Goal: Task Accomplishment & Management: Complete application form

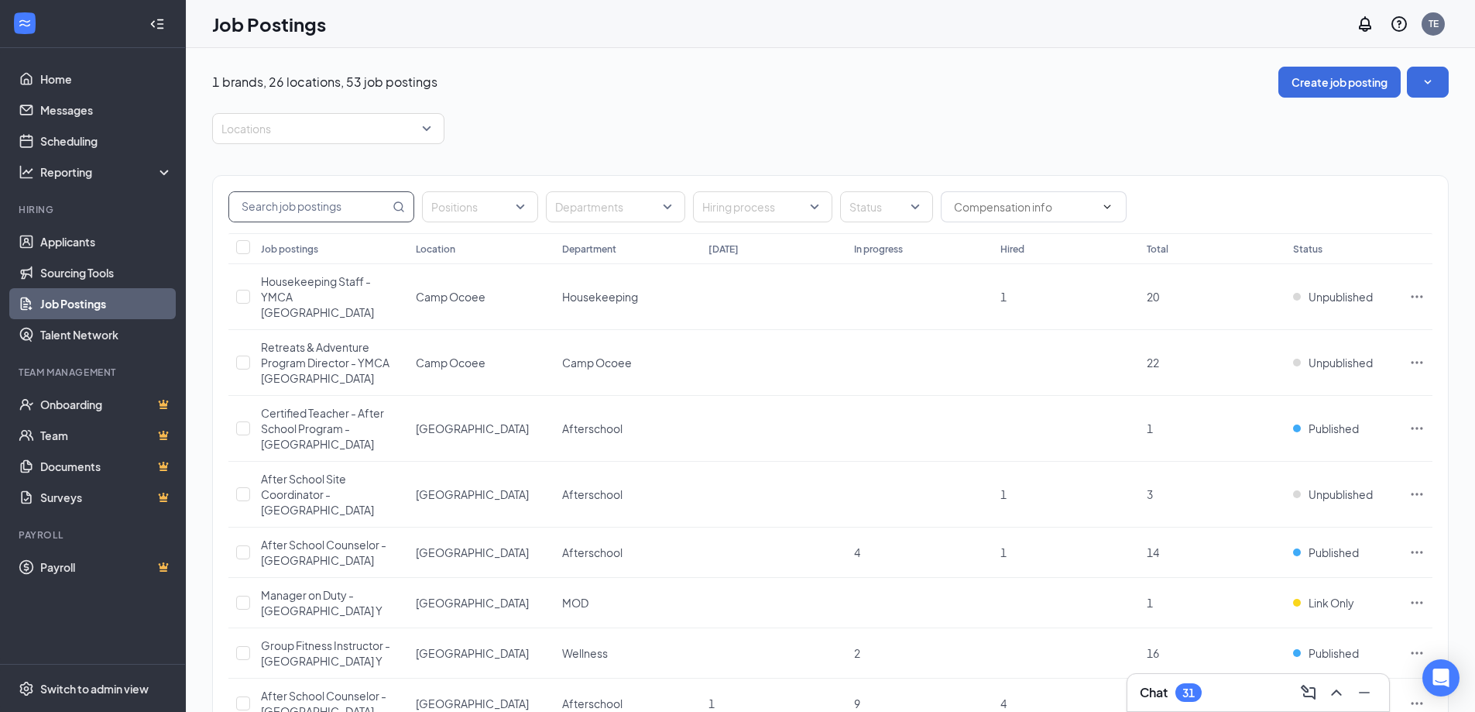
click at [343, 201] on input "text" at bounding box center [309, 206] width 160 height 29
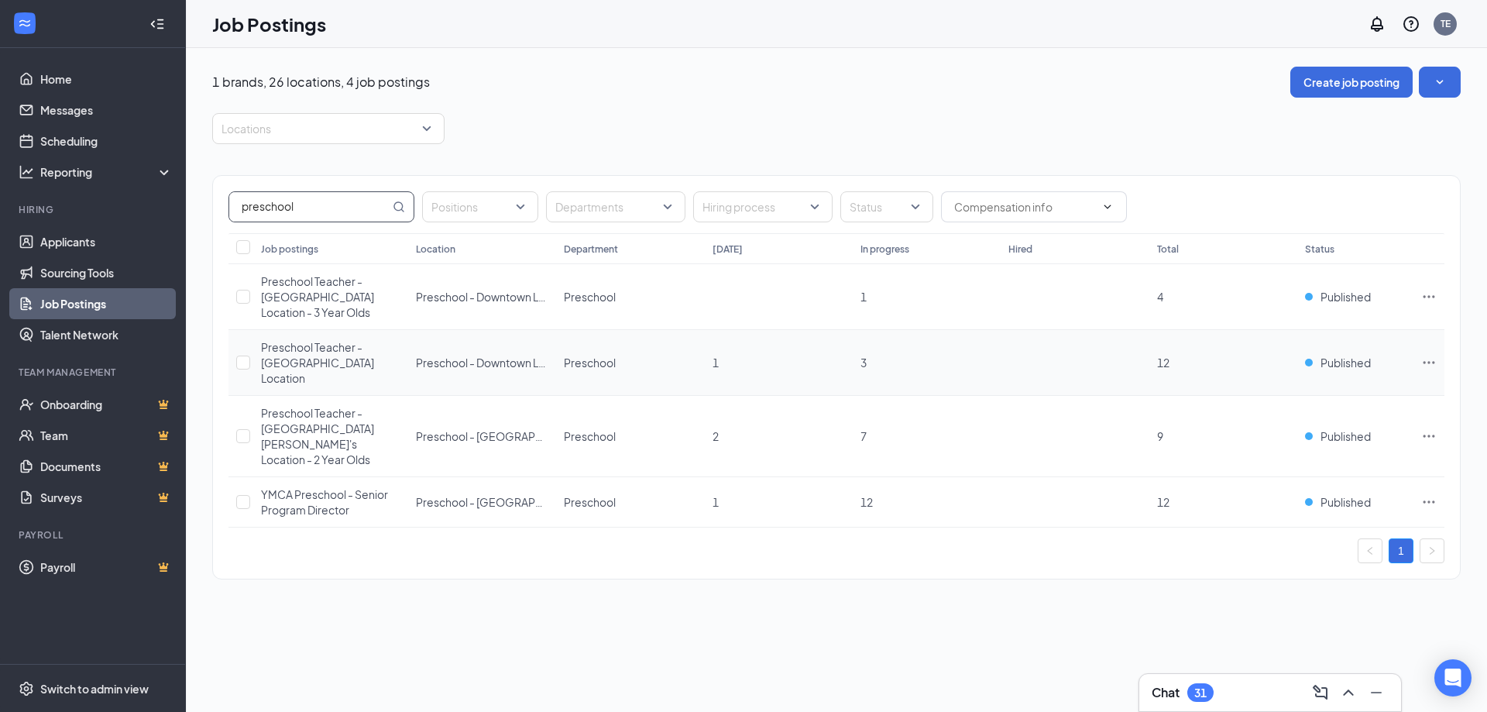
type input "preschool"
click at [939, 355] on icon "Ellipses" at bounding box center [1428, 362] width 15 height 15
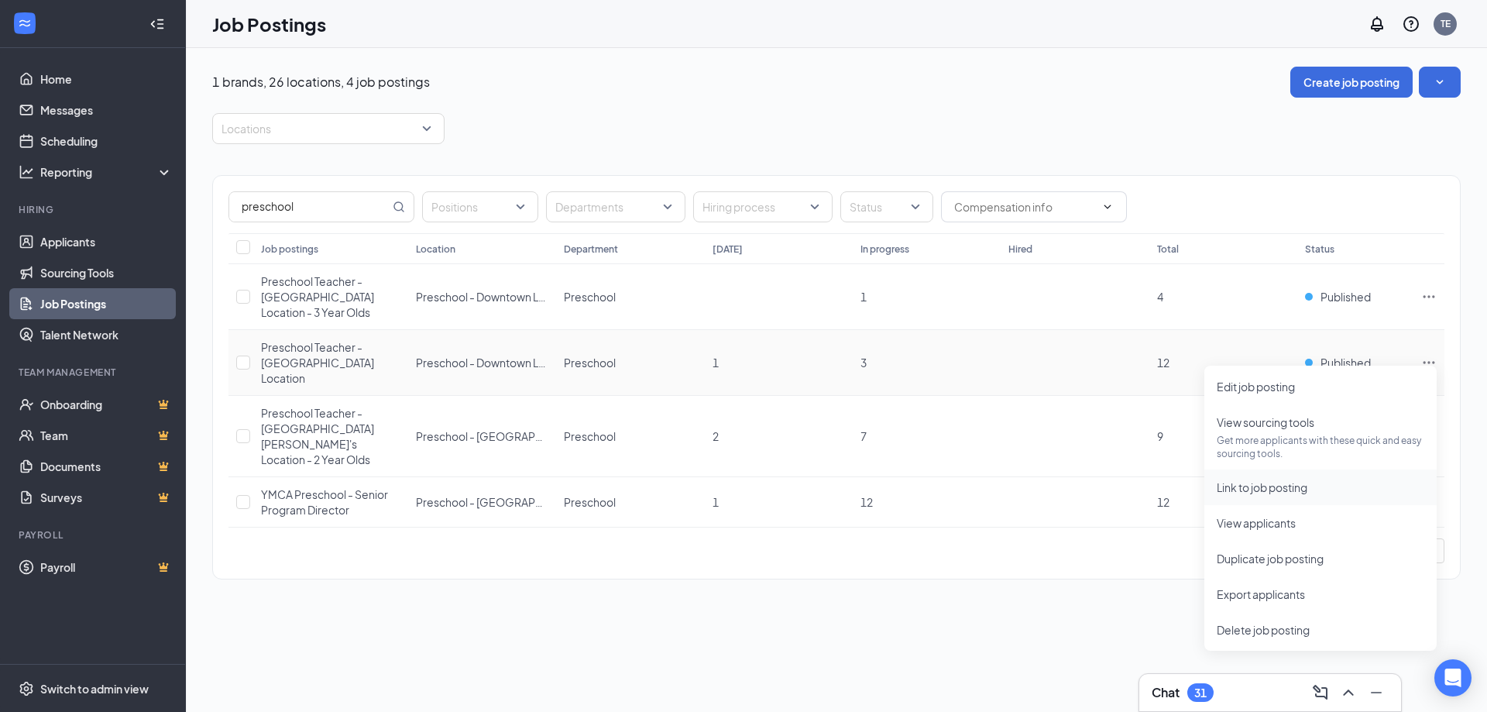
click at [939, 438] on span "Link to job posting" at bounding box center [1262, 487] width 91 height 14
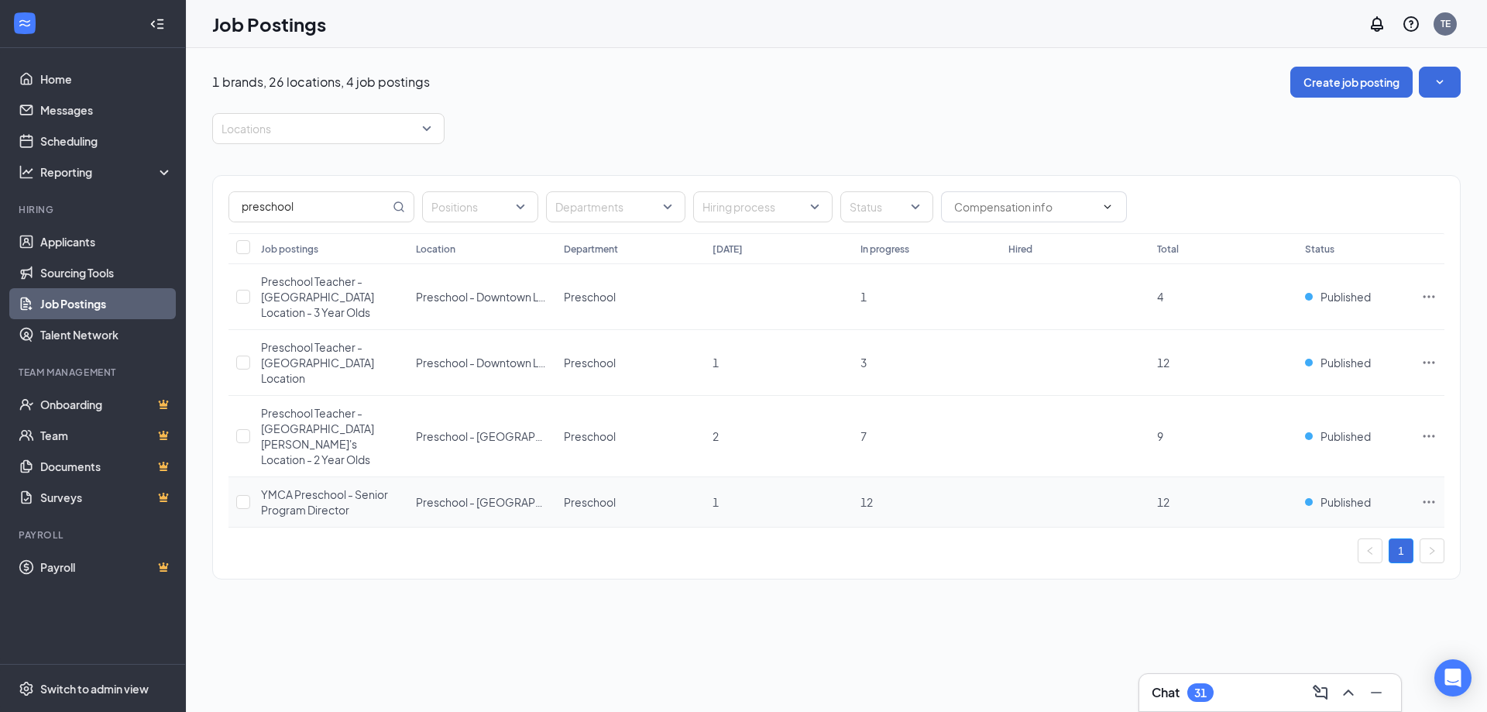
click at [939, 438] on icon "Ellipses" at bounding box center [1428, 501] width 15 height 15
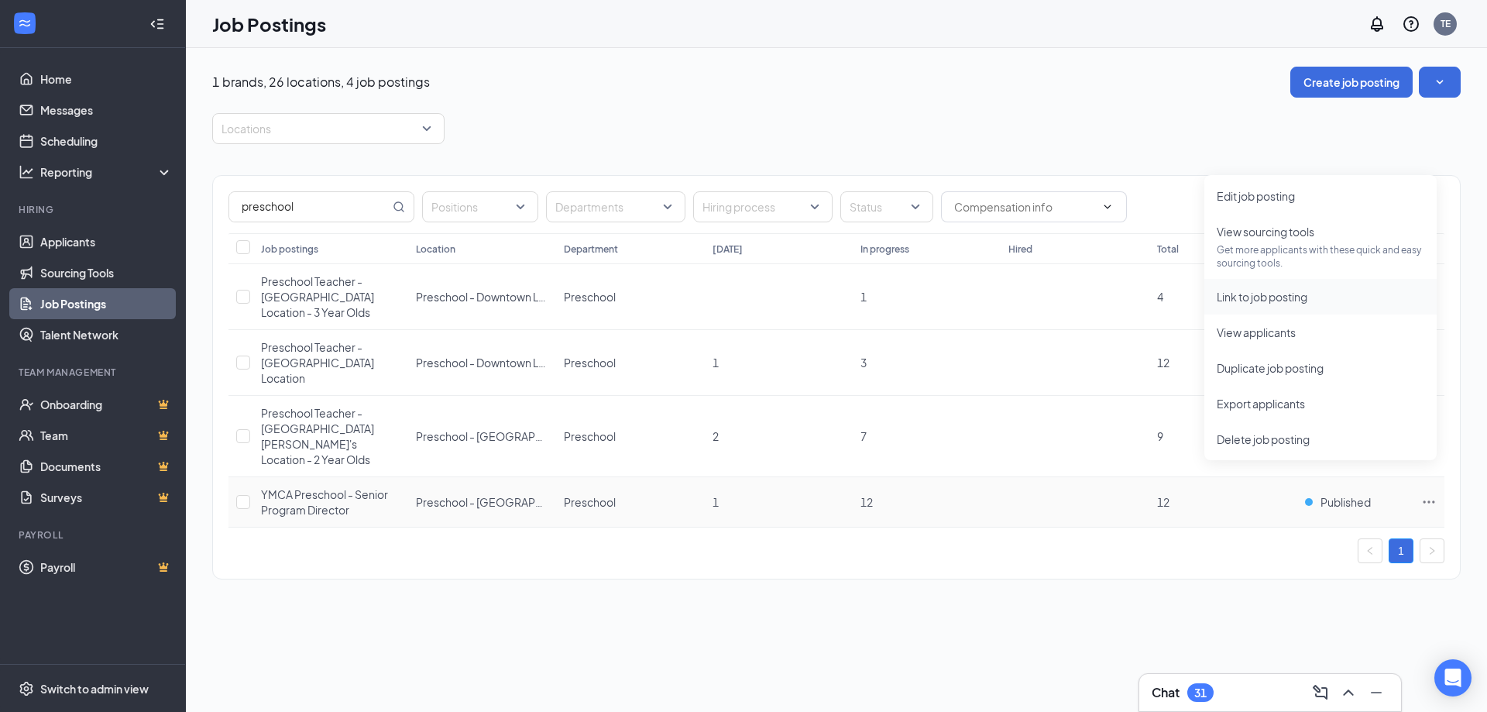
click at [939, 297] on span "Link to job posting" at bounding box center [1262, 297] width 91 height 14
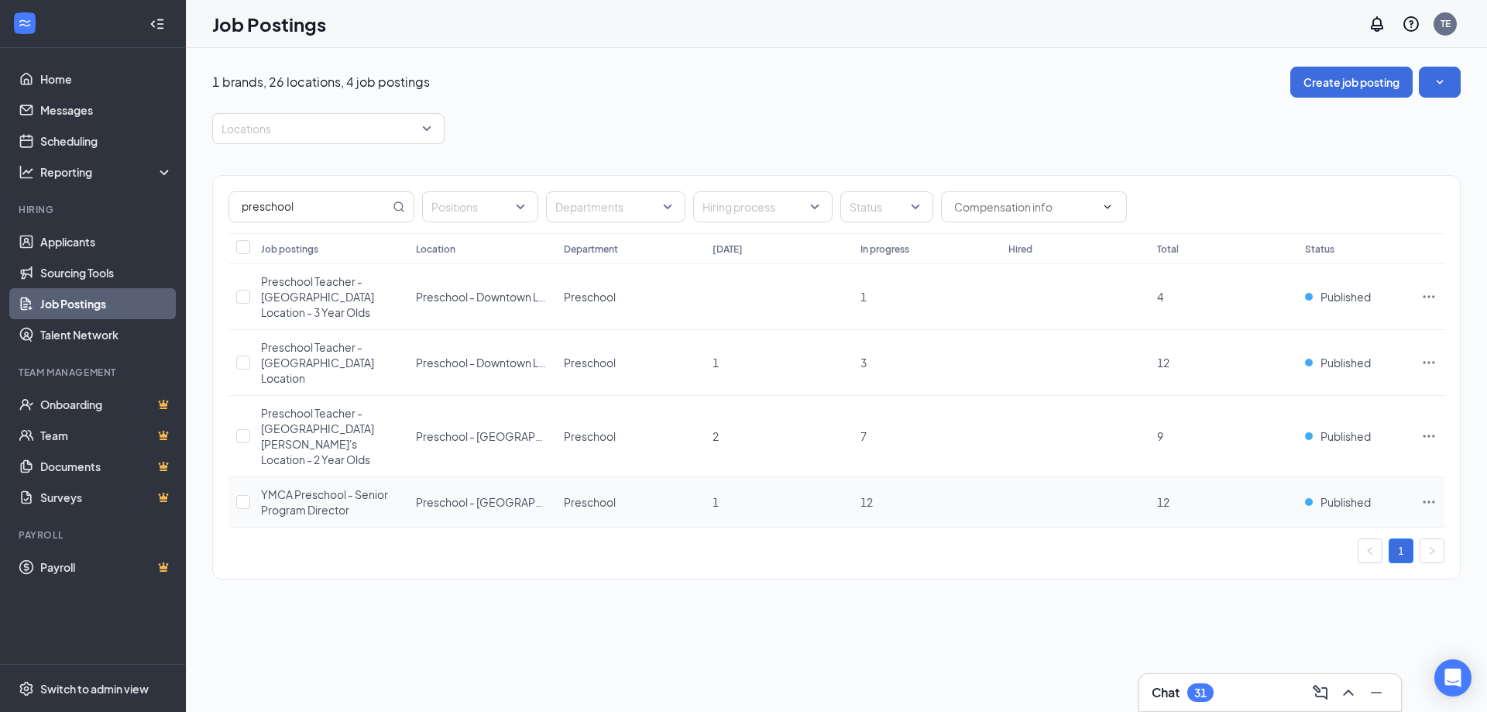
click at [351, 438] on span "YMCA Preschool - Senior Program Director" at bounding box center [324, 501] width 127 height 29
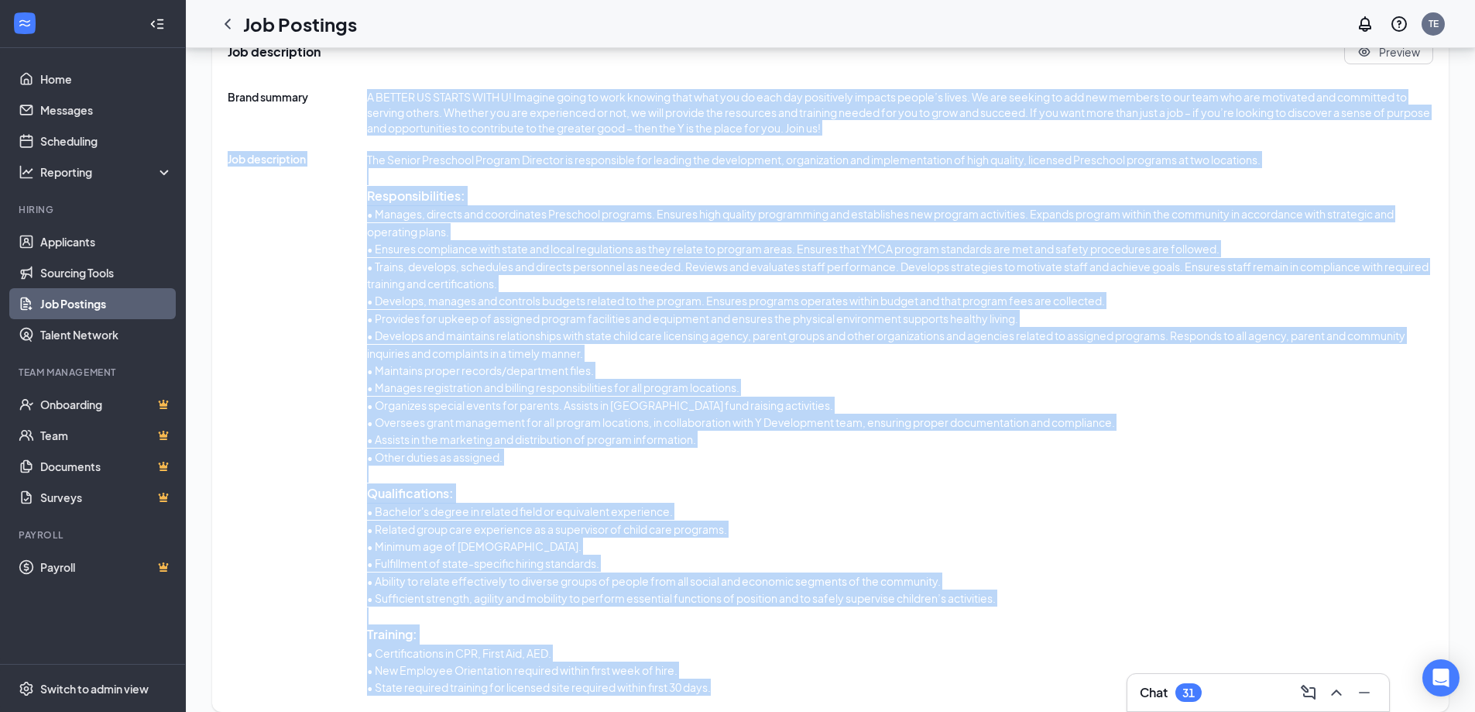
scroll to position [779, 0]
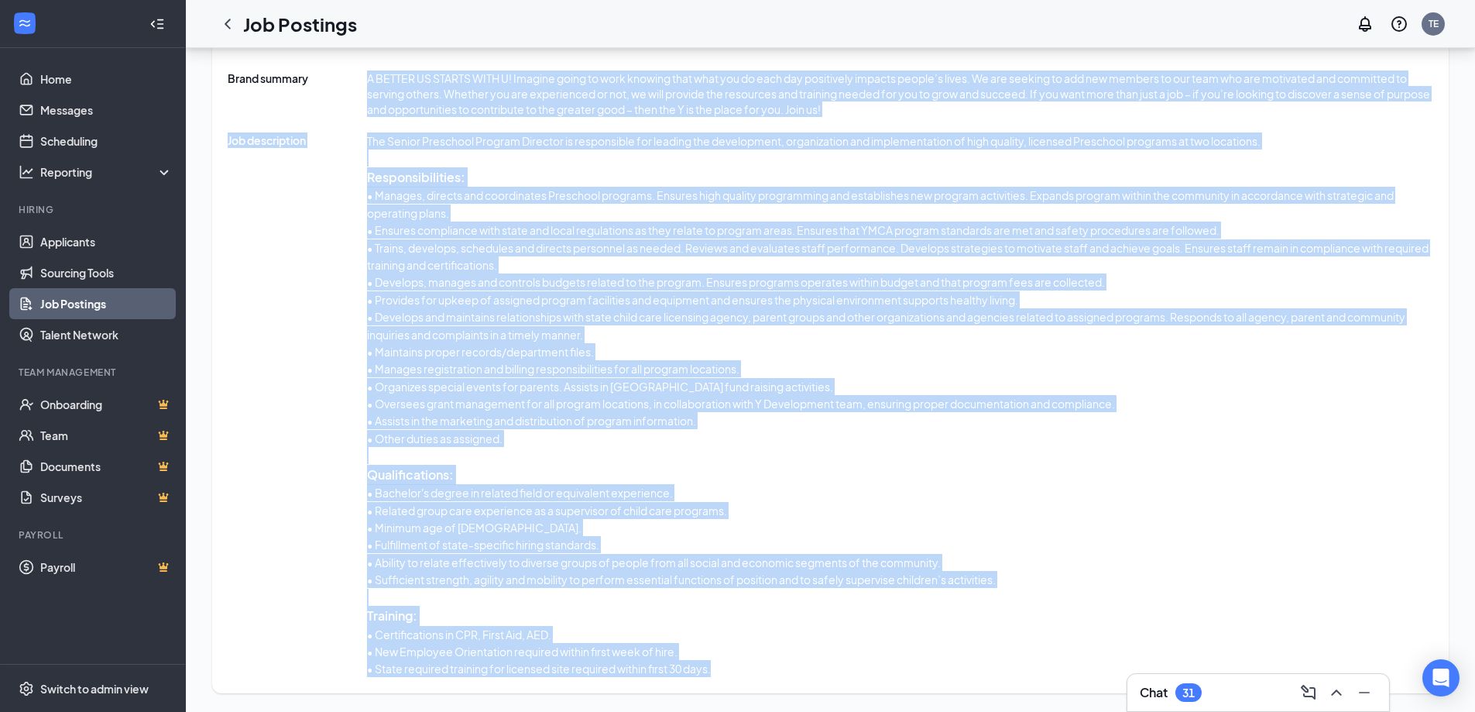
drag, startPoint x: 368, startPoint y: 316, endPoint x: 596, endPoint y: 431, distance: 255.9
copy div "A BETTER US STARTS WITH U! Imagine going to work knowing that what you do each …"
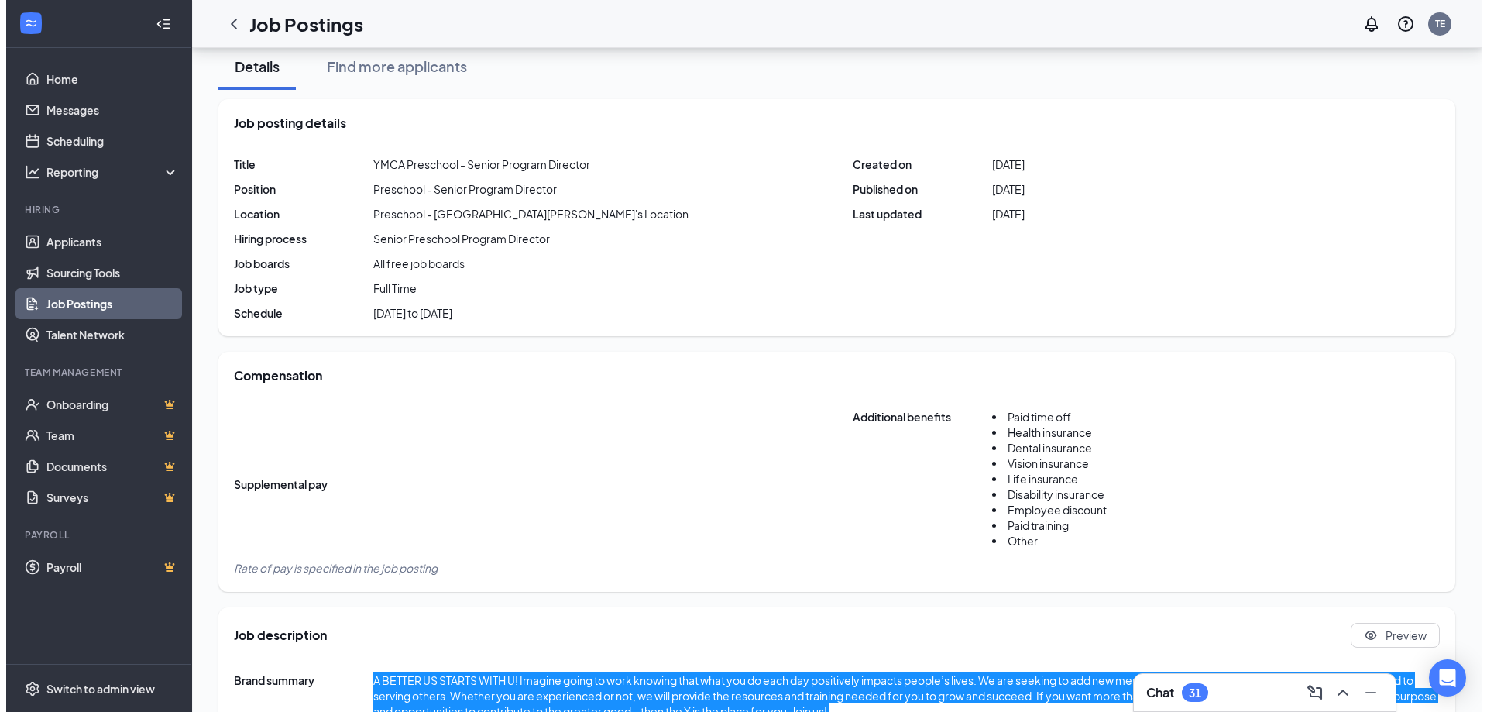
scroll to position [0, 0]
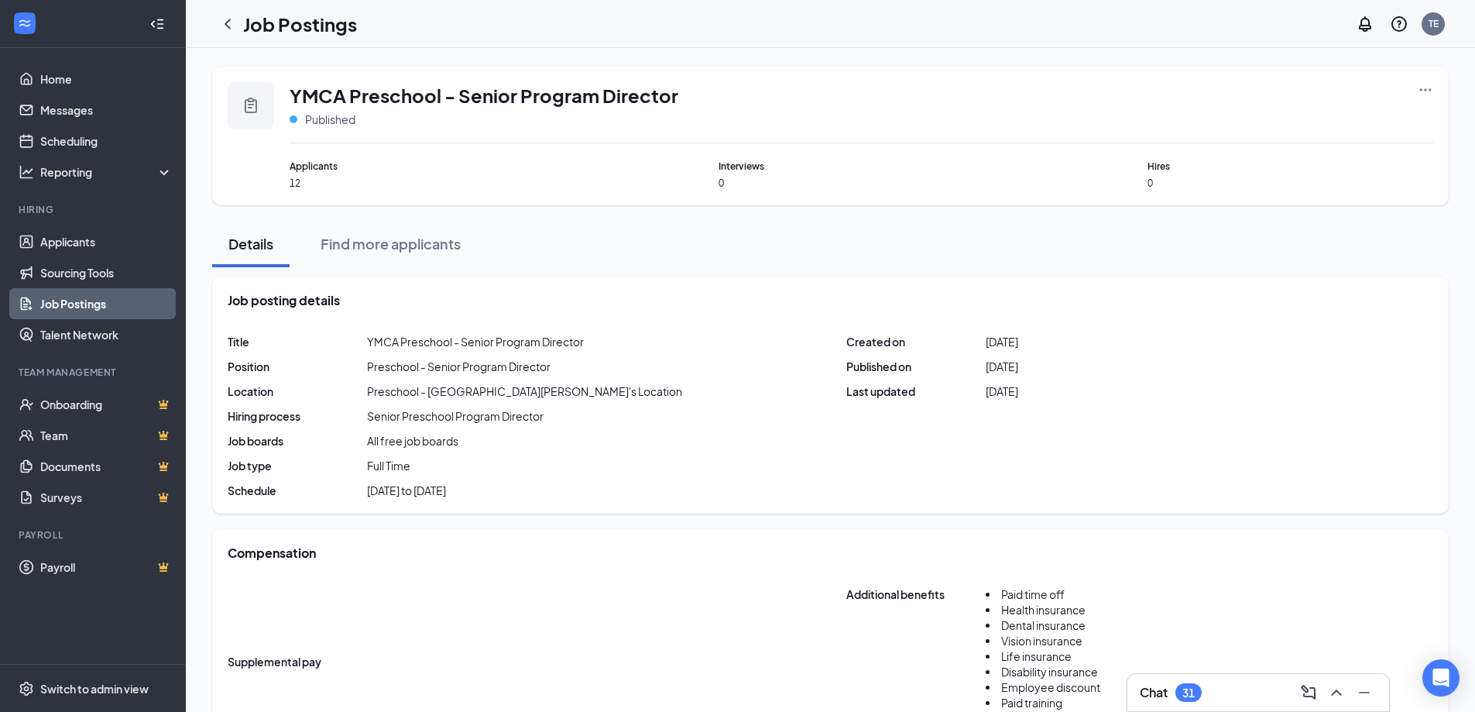
click at [939, 94] on icon "Ellipses" at bounding box center [1425, 89] width 15 height 15
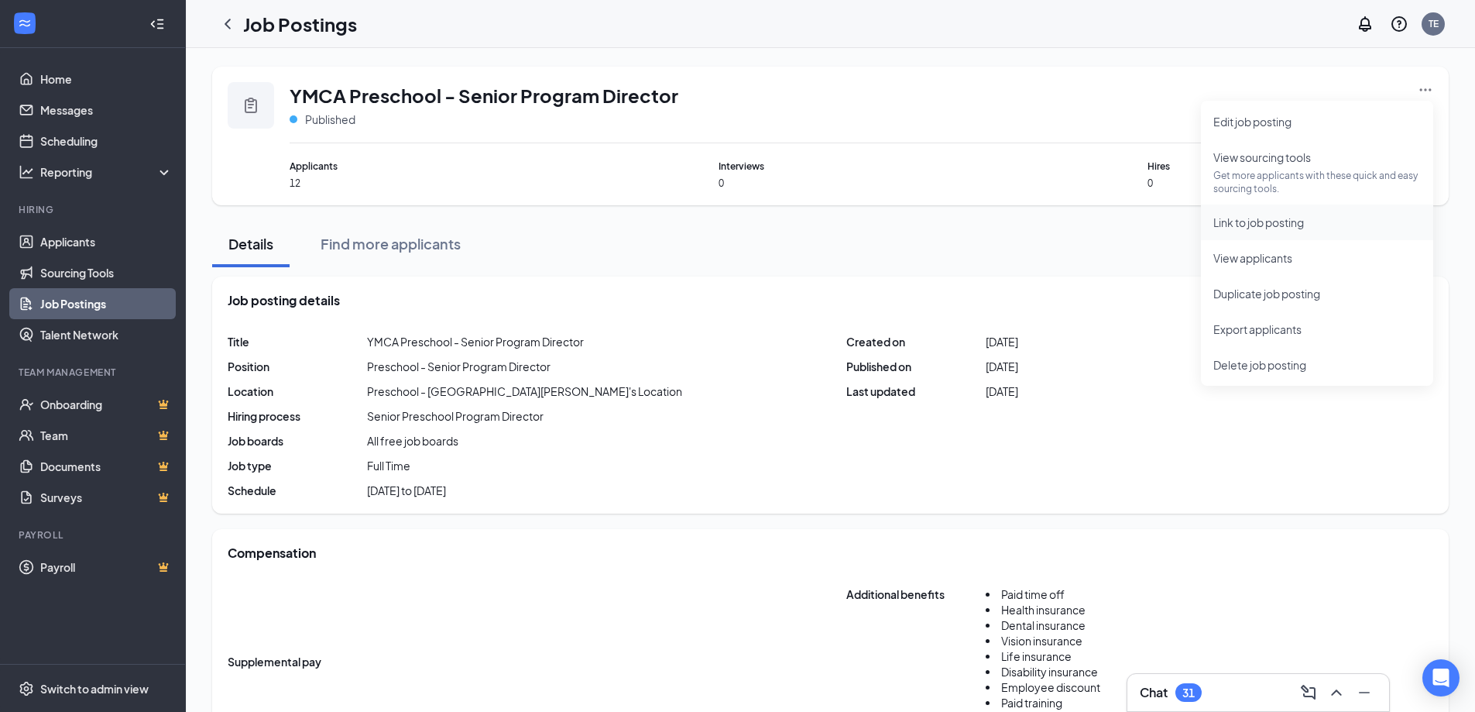
click at [939, 221] on span "Link to job posting" at bounding box center [1258, 222] width 91 height 14
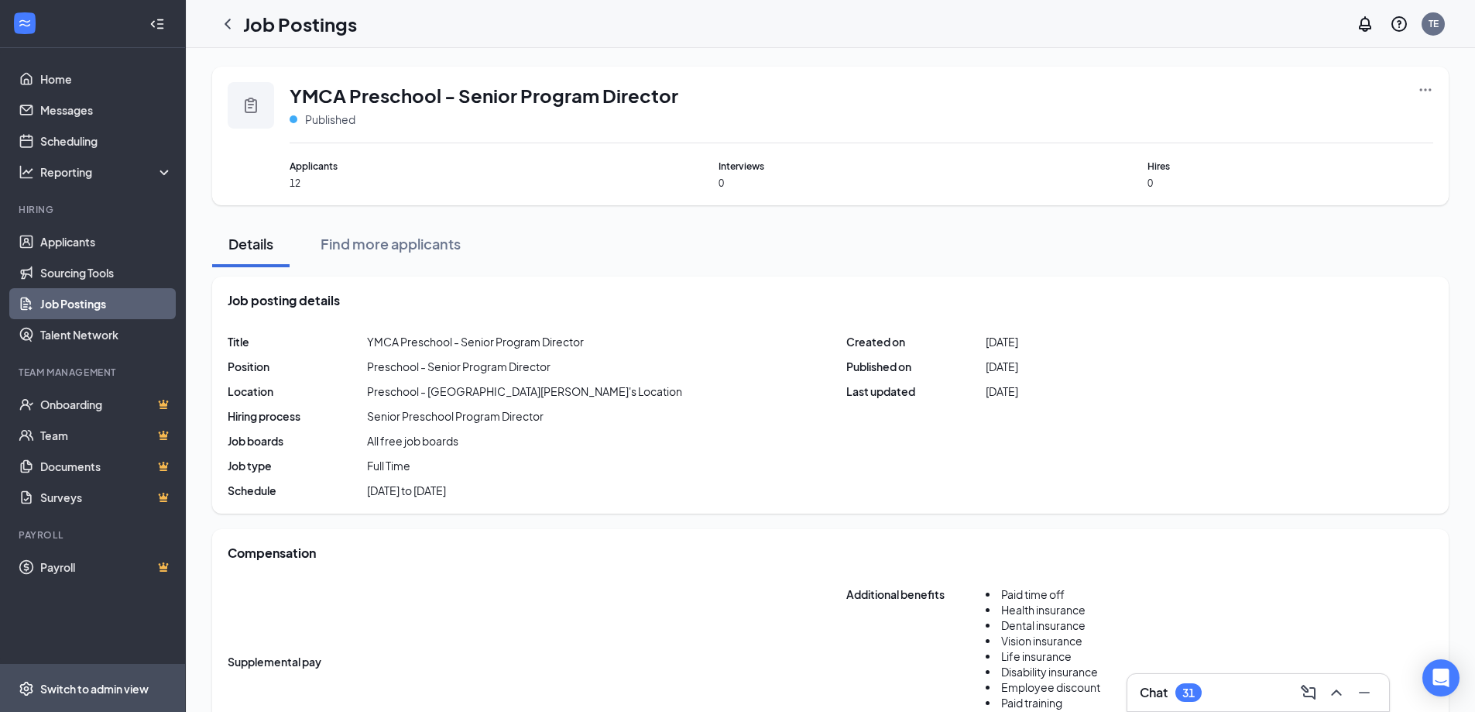
click at [111, 438] on span "Switch to admin view" at bounding box center [106, 687] width 132 height 47
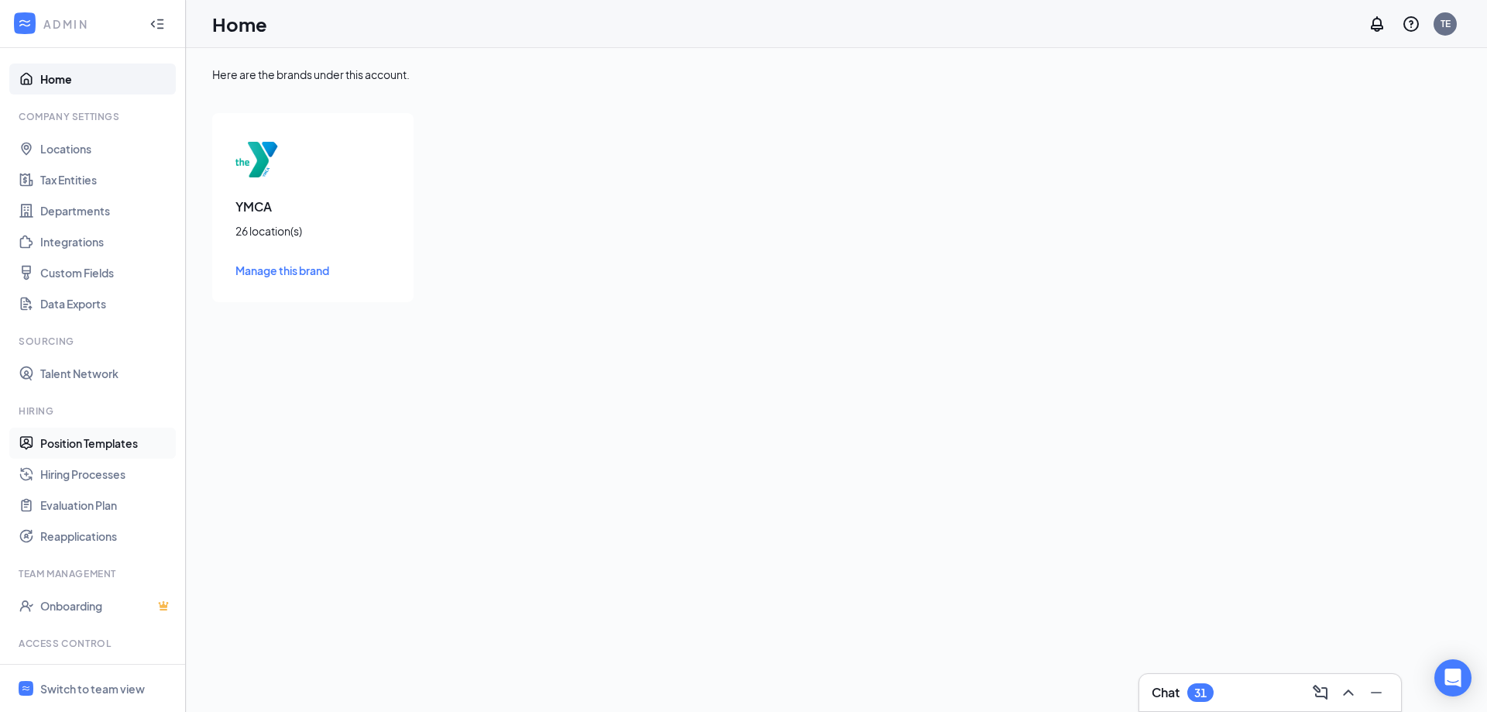
click at [92, 438] on link "Position Templates" at bounding box center [106, 442] width 132 height 31
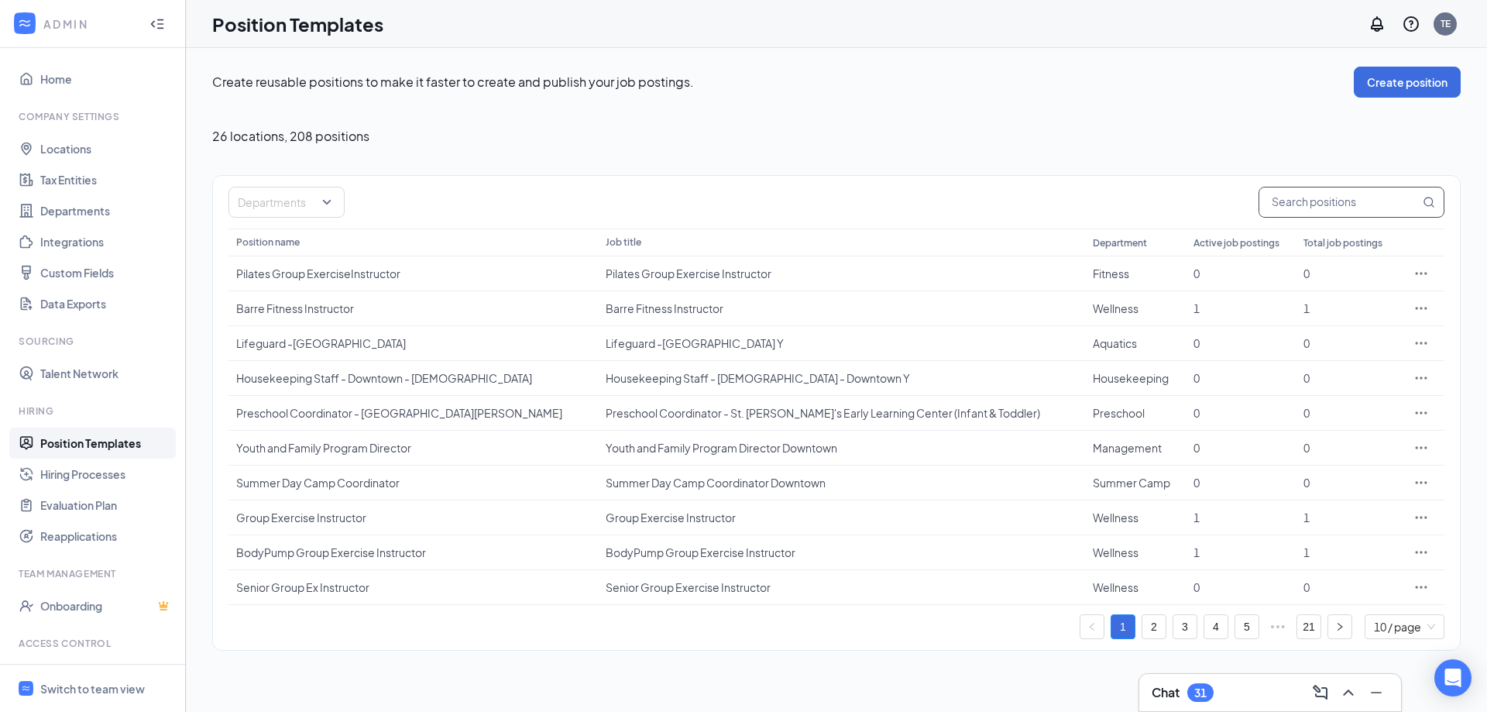
click at [939, 210] on input "text" at bounding box center [1339, 201] width 160 height 29
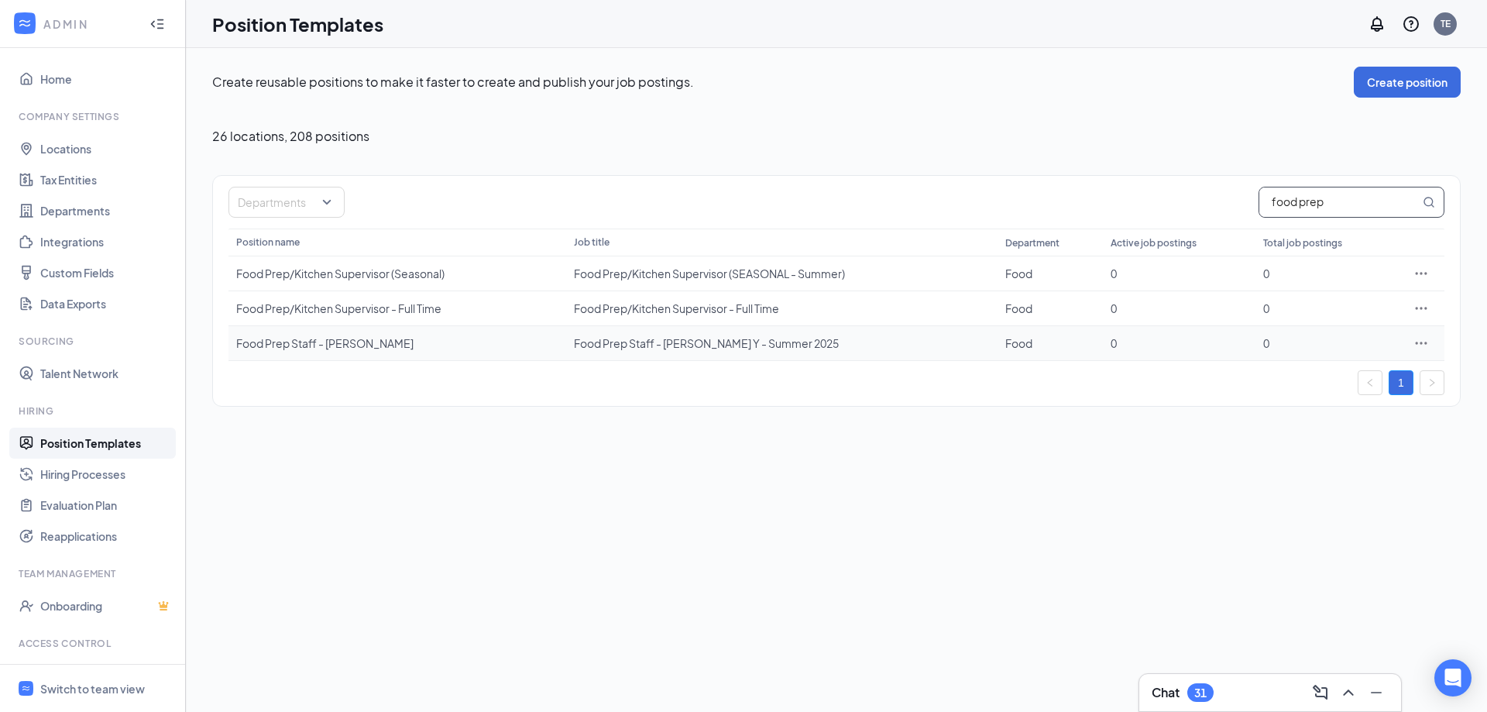
type input "food prep"
click at [939, 340] on icon "Ellipses" at bounding box center [1420, 342] width 15 height 15
click at [939, 367] on span "Edit" at bounding box center [1349, 374] width 133 height 17
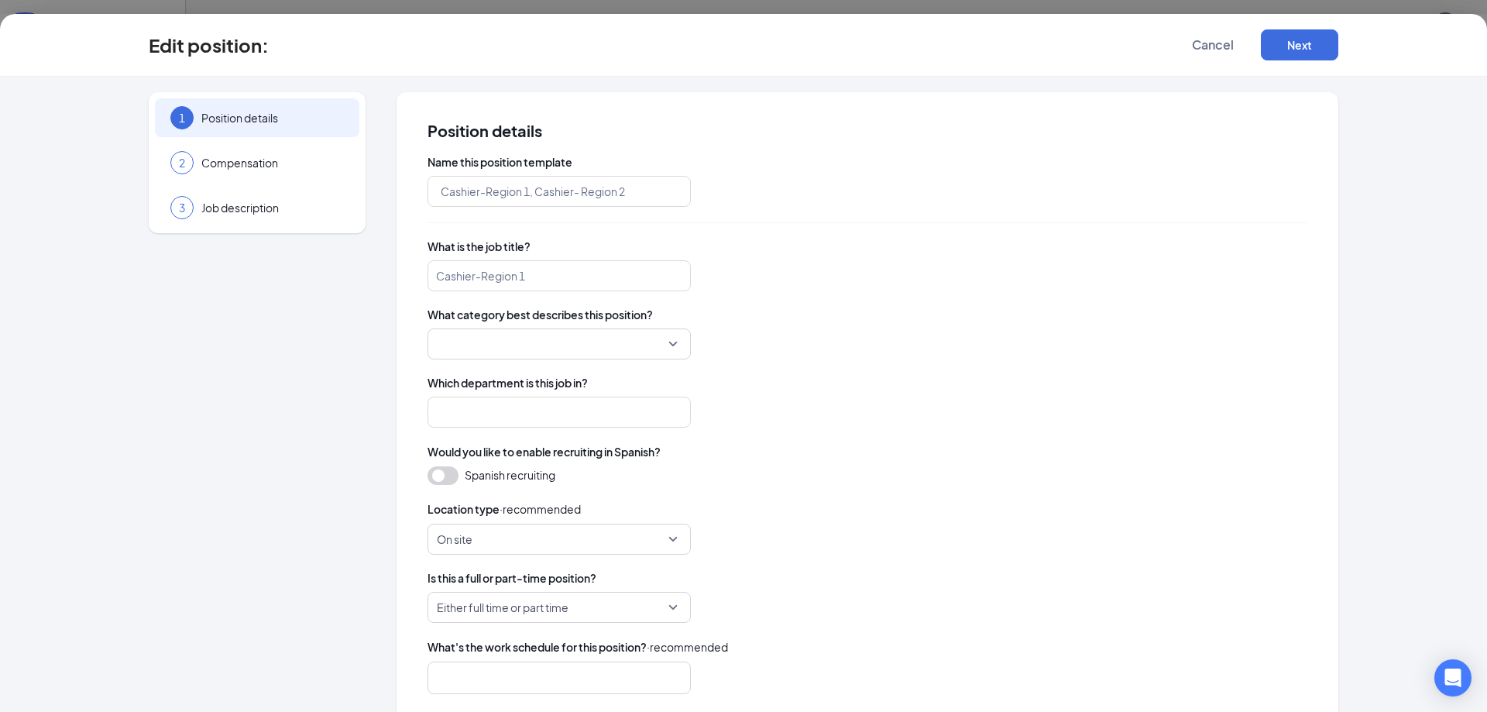
type input "Food Prep Staff - Henry"
type input "Food Prep Staff - J.A. Henry Y - Summer 2025"
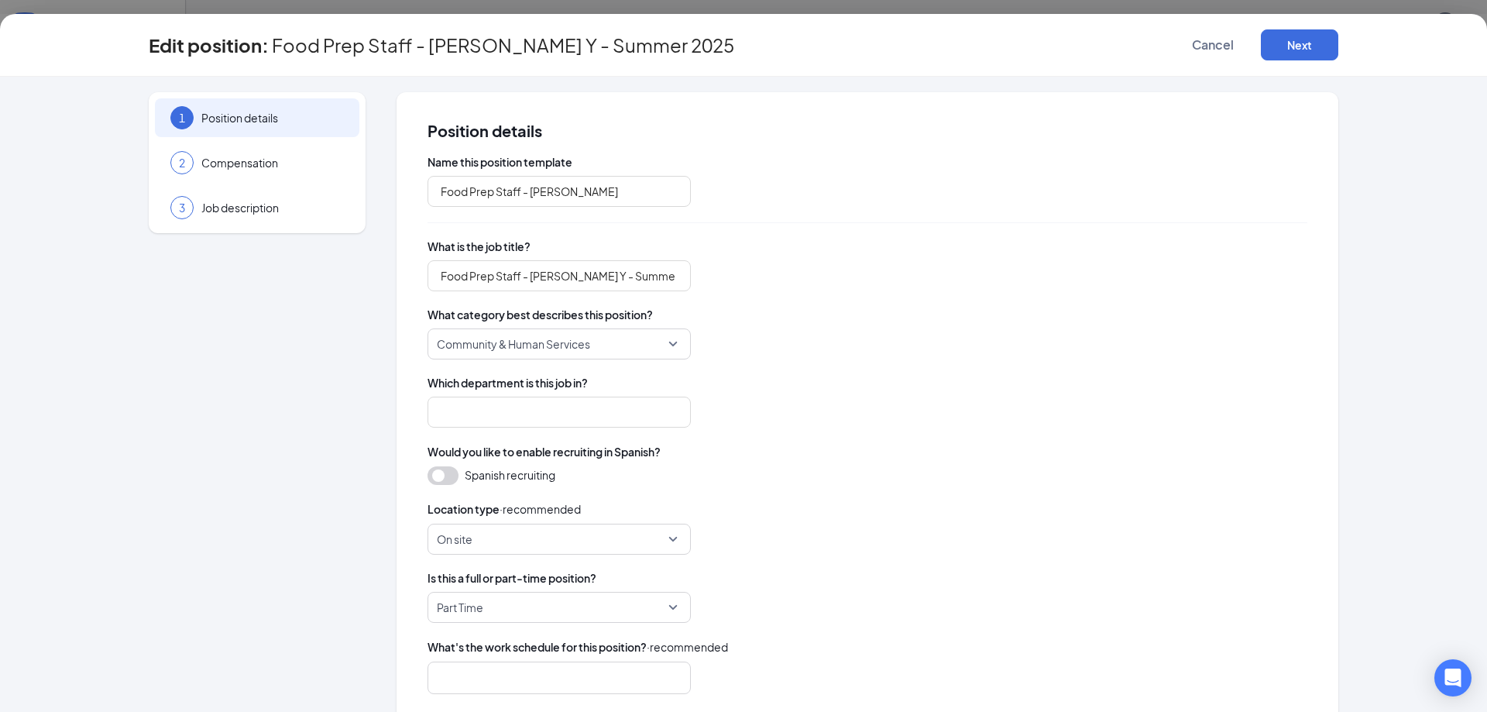
type input "Food"
click at [436, 194] on input "Food Prep Staff - Henry" at bounding box center [558, 191] width 263 height 31
type input "Cook/Food Prep Staff - [PERSON_NAME]"
click at [435, 276] on input "Food Prep Staff - J.A. Henry Y - Summer 2025" at bounding box center [558, 275] width 263 height 31
click at [576, 275] on input "Cook/Food Prep Staff - J.A. Henry Y - Summer 2025" at bounding box center [558, 275] width 263 height 31
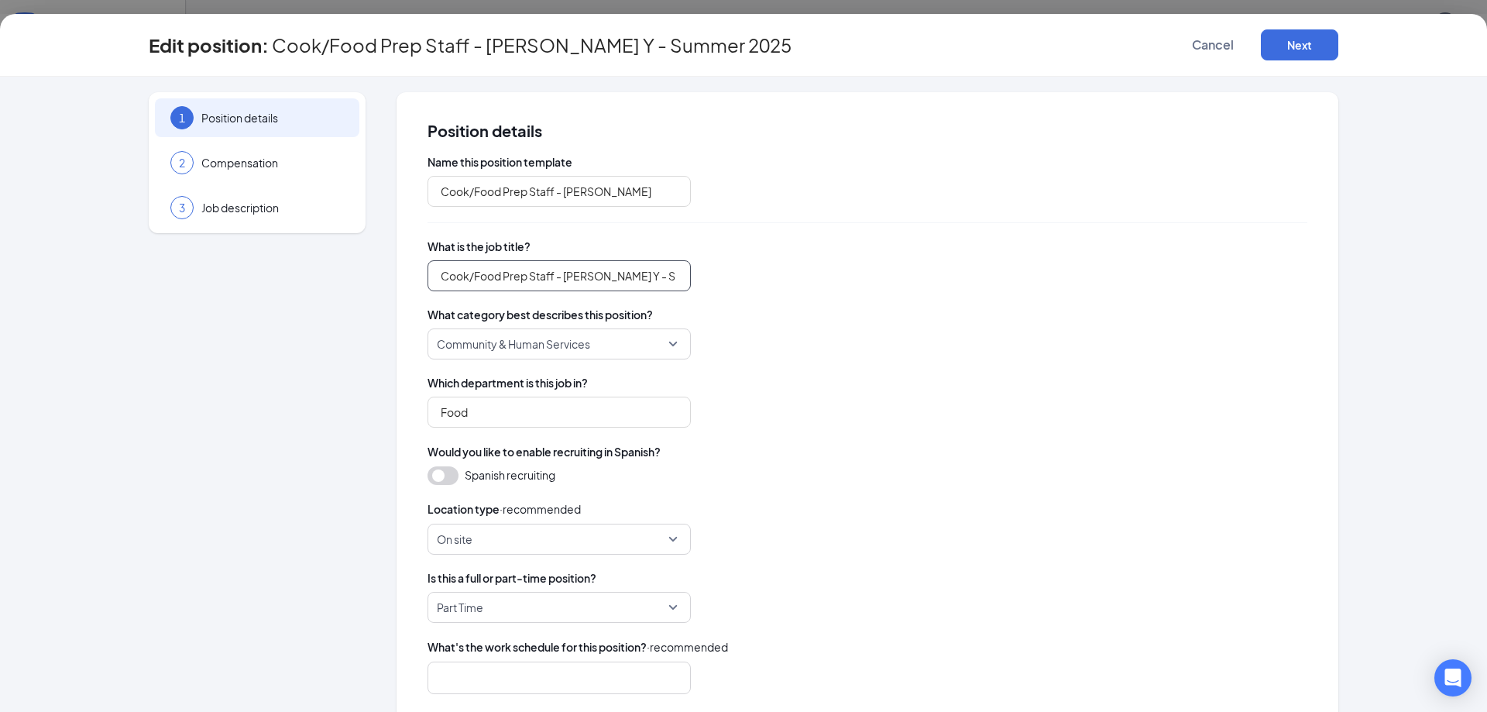
scroll to position [0, 28]
drag, startPoint x: 618, startPoint y: 275, endPoint x: 736, endPoint y: 281, distance: 118.6
click at [736, 281] on div "Cook/Food Prep Staff - J.A. Henry Y - Summer 2025 Cook/Food Prep Staff - J.A. H…" at bounding box center [867, 275] width 880 height 31
type input "Cook/Food Prep Staff - [PERSON_NAME] Y"
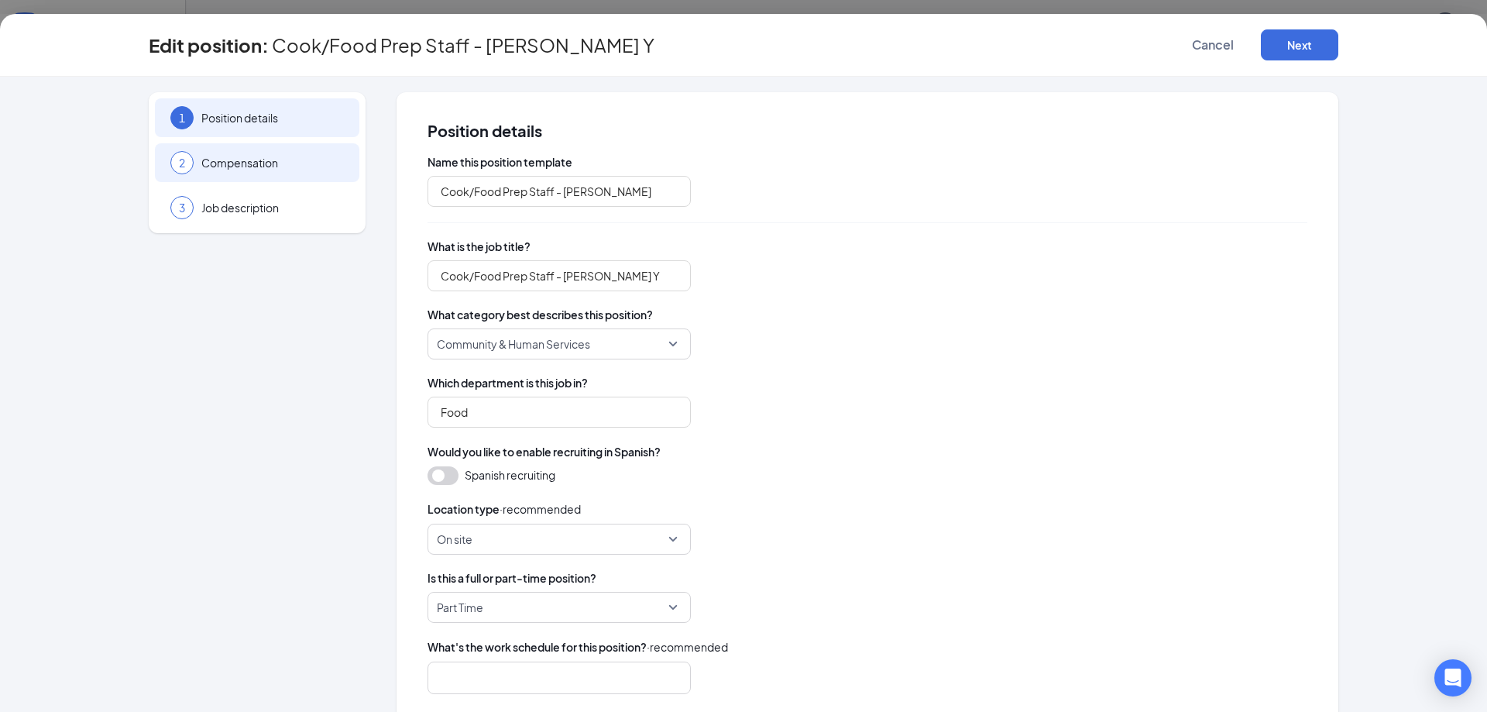
click at [249, 166] on span "Compensation" at bounding box center [272, 162] width 142 height 15
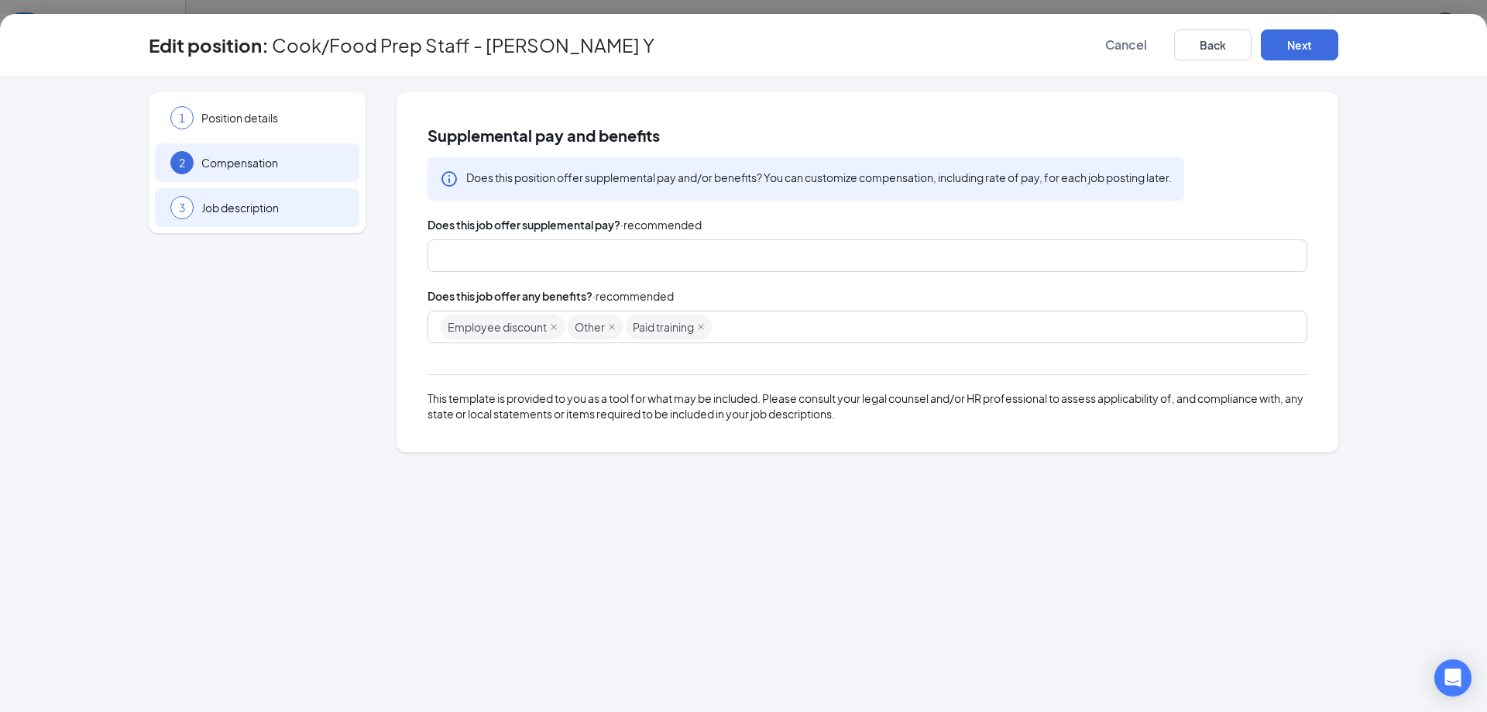
click at [238, 220] on div "3 Job description" at bounding box center [257, 207] width 204 height 39
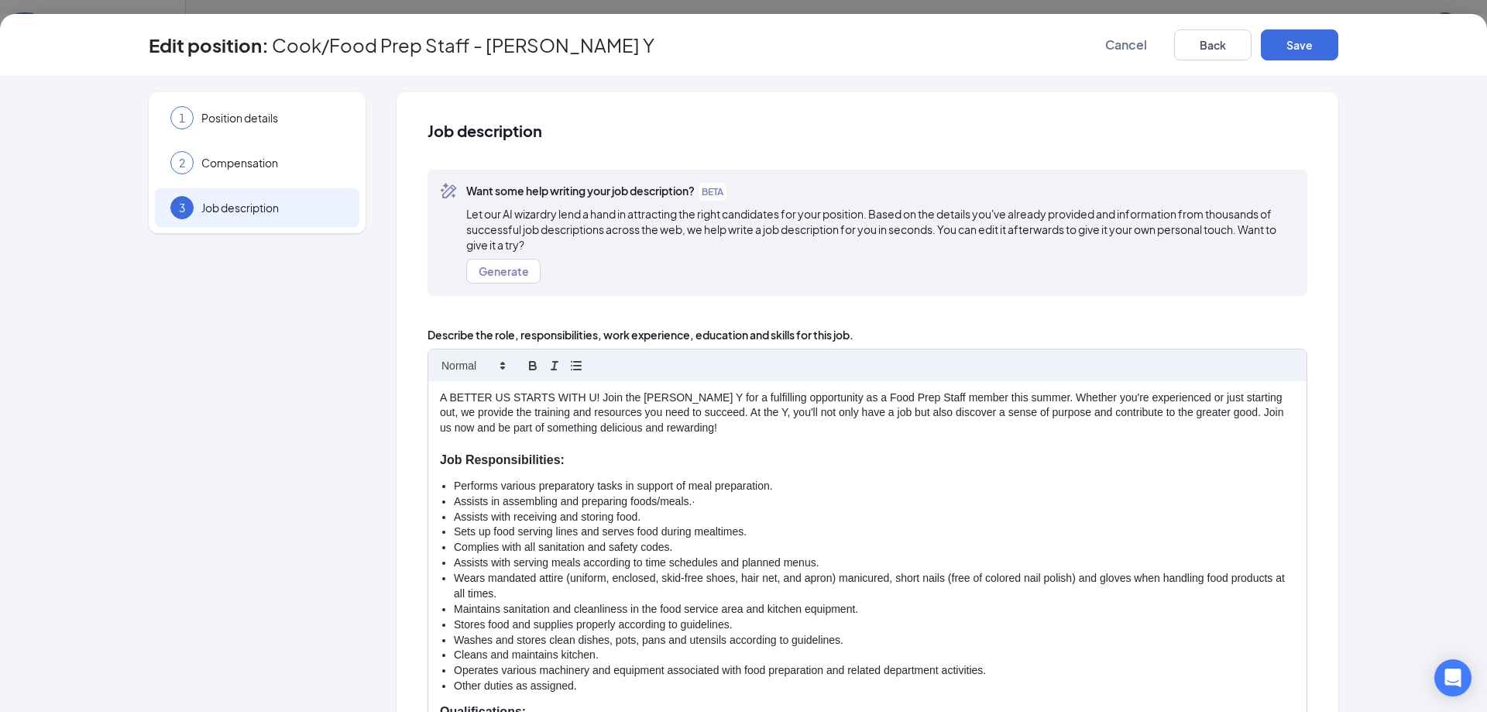
drag, startPoint x: 1022, startPoint y: 396, endPoint x: 1098, endPoint y: 391, distance: 76.1
click at [939, 396] on p "A BETTER US STARTS WITH U! Join the J.A. Henry Y for a fulfilling opportunity a…" at bounding box center [867, 413] width 855 height 46
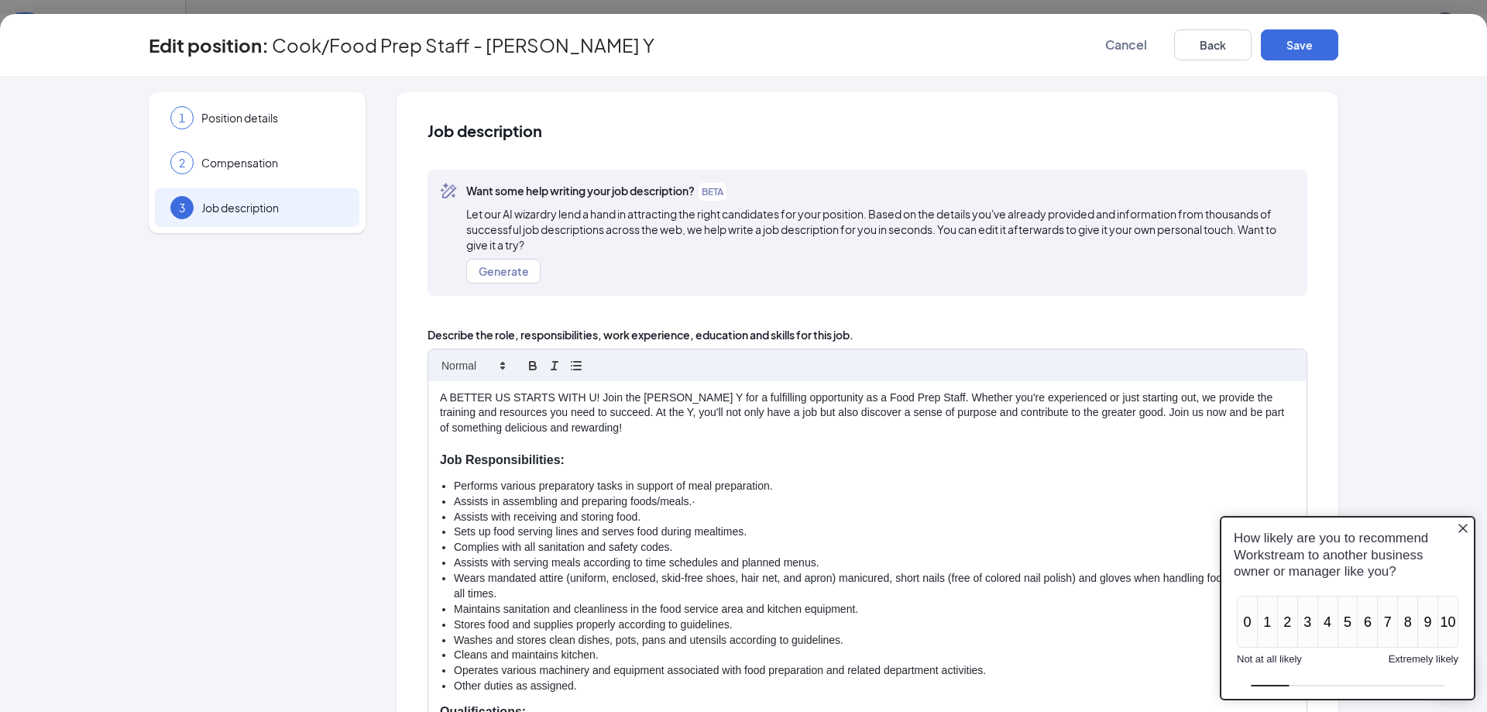
click at [845, 395] on p "A BETTER US STARTS WITH U! Join the J.A. Henry Y for a fulfilling opportunity a…" at bounding box center [867, 413] width 855 height 46
click at [653, 426] on p "A BETTER US STARTS WITH U! Join the J.A. Henry Y for a fulfilling opportunity a…" at bounding box center [867, 413] width 855 height 46
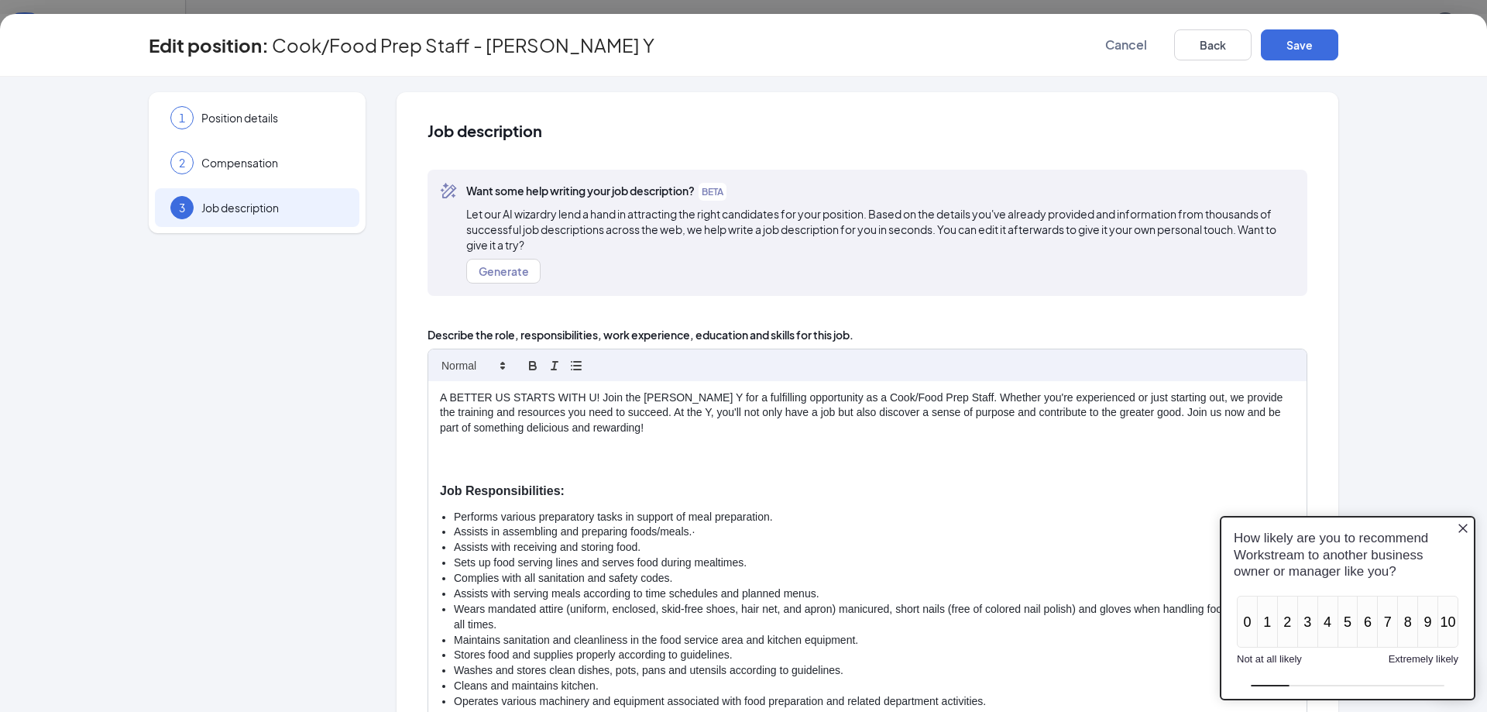
click at [460, 438] on p at bounding box center [867, 443] width 855 height 15
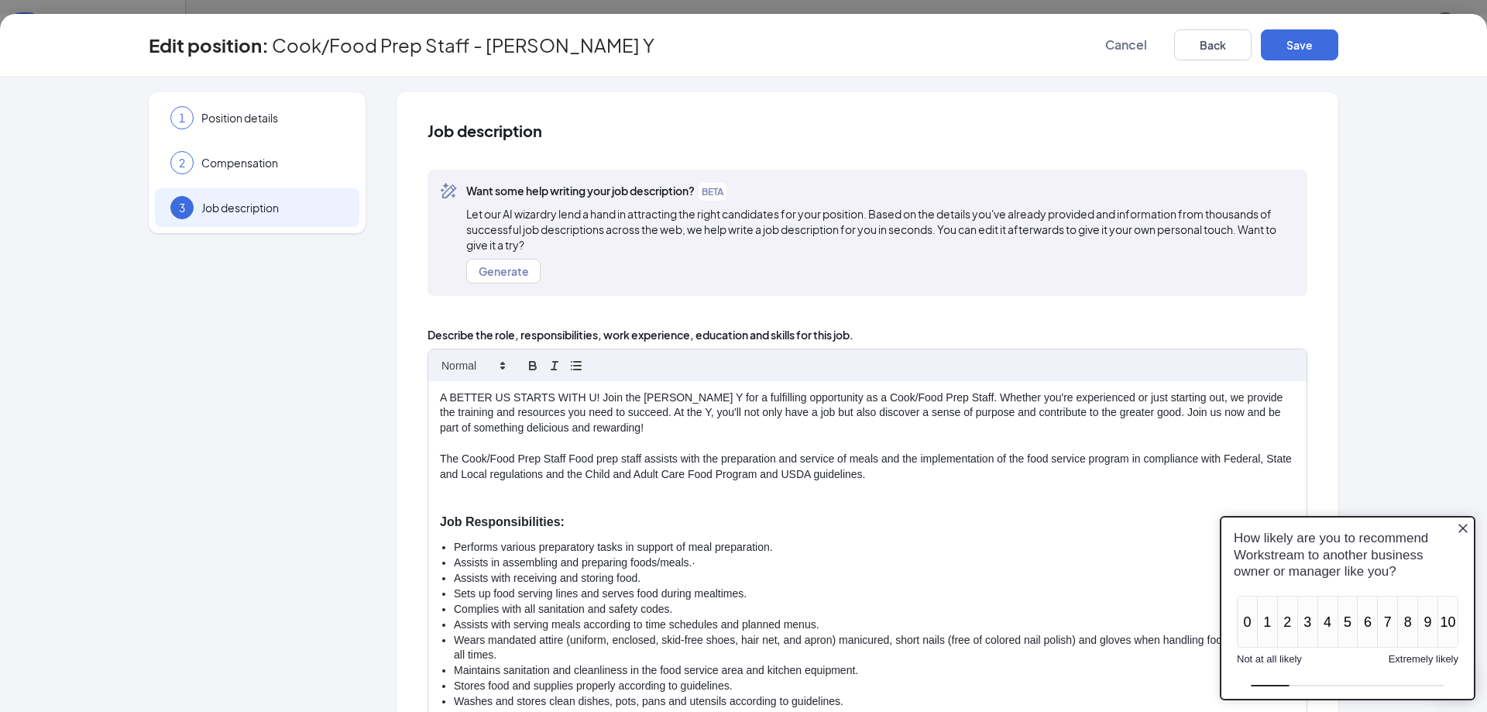
click at [634, 438] on p "The Cook/Food Prep Staff Food prep staff assists with the preparation and servi…" at bounding box center [867, 466] width 855 height 31
drag, startPoint x: 956, startPoint y: 396, endPoint x: 655, endPoint y: 407, distance: 301.4
click at [646, 413] on p "A BETTER US STARTS WITH U! Join the J.A. Henry Y for a fulfilling opportunity a…" at bounding box center [867, 413] width 855 height 46
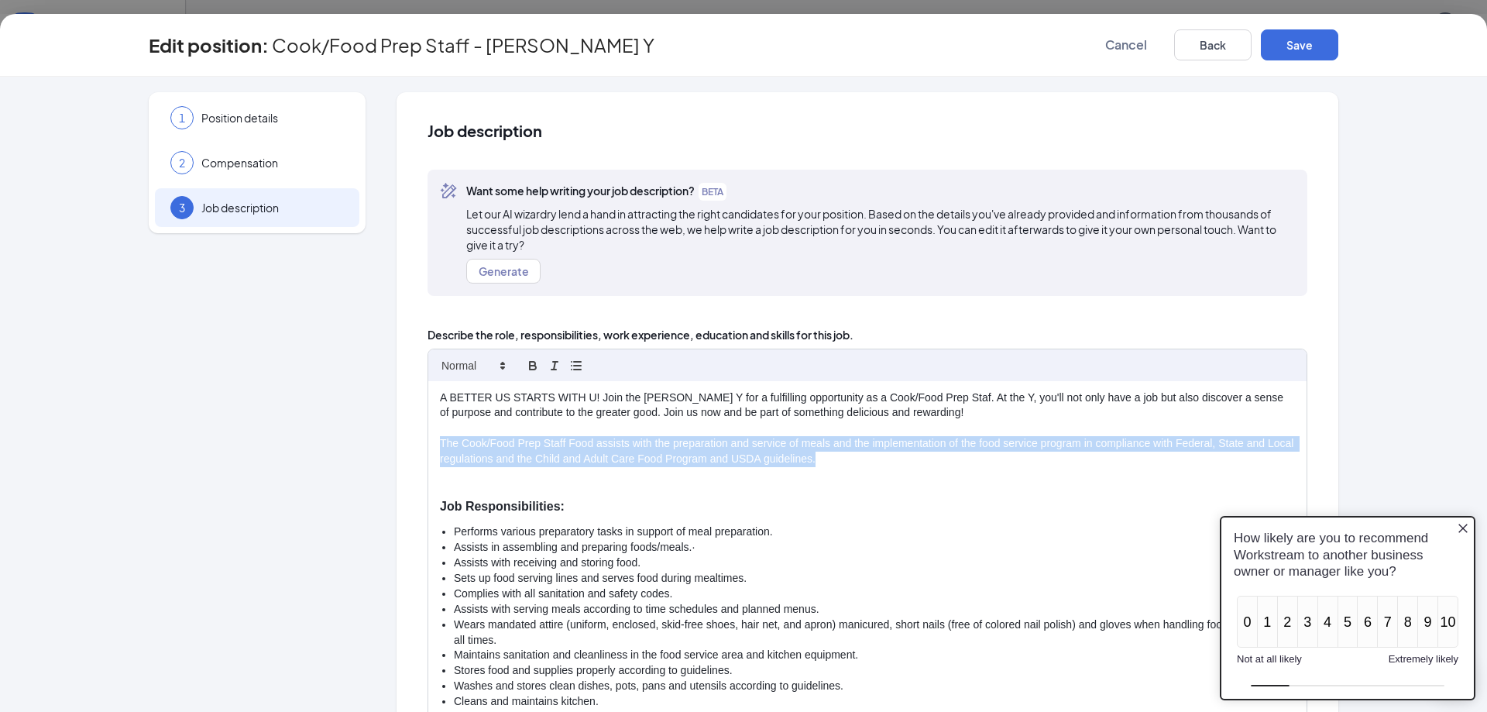
drag, startPoint x: 854, startPoint y: 458, endPoint x: 405, endPoint y: 435, distance: 449.7
click at [396, 438] on div "Job description Want some help writing your job description? BETA Let our AI wi…" at bounding box center [867, 485] width 942 height 786
click at [547, 366] on icon "button" at bounding box center [554, 366] width 14 height 14
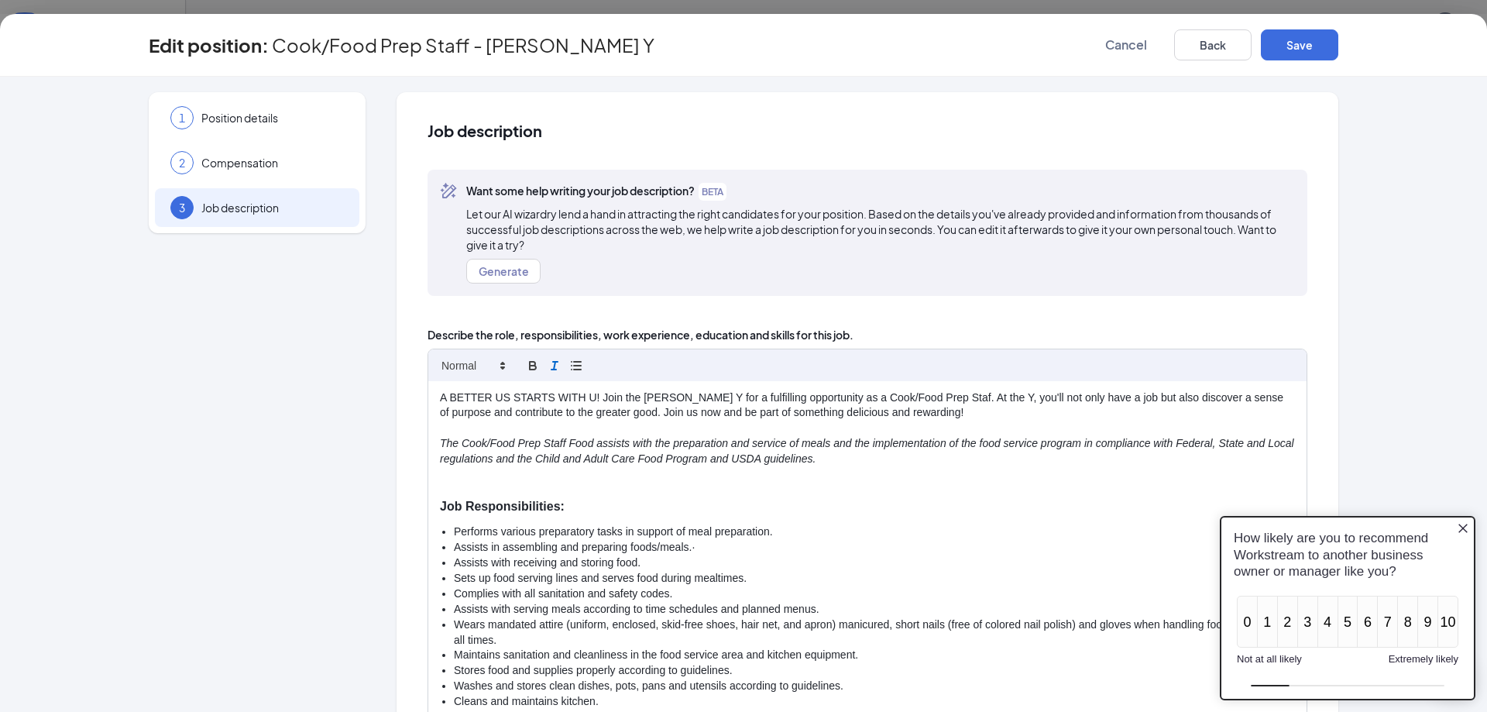
click at [850, 438] on li "Performs various preparatory tasks in support of meal preparation." at bounding box center [874, 531] width 841 height 15
drag, startPoint x: 458, startPoint y: 443, endPoint x: 589, endPoint y: 446, distance: 131.7
click at [589, 438] on em "The Cook/Food Prep Staff Food assists with the preparation and service of meals…" at bounding box center [868, 451] width 857 height 28
click at [604, 438] on p at bounding box center [867, 474] width 855 height 15
drag, startPoint x: 586, startPoint y: 441, endPoint x: 714, endPoint y: 403, distance: 133.5
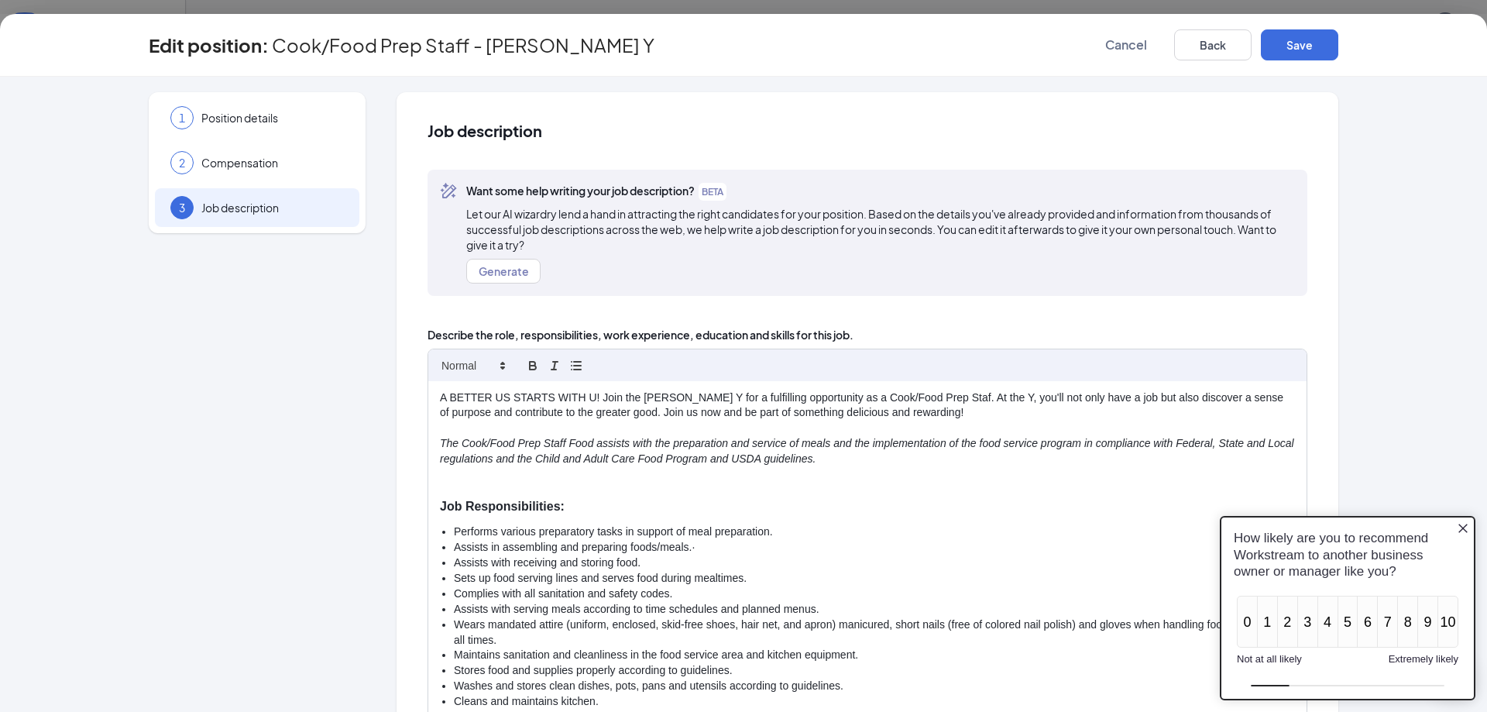
click at [587, 438] on em "The Cook/Food Prep Staff Food assists with the preparation and service of meals…" at bounding box center [868, 451] width 857 height 28
drag, startPoint x: 560, startPoint y: 440, endPoint x: 459, endPoint y: 438, distance: 100.7
click at [459, 438] on em "The Cook/Food Prep Staff assists with the preparation and service of meals and …" at bounding box center [854, 451] width 829 height 28
click at [526, 366] on icon "button" at bounding box center [533, 366] width 14 height 14
click at [611, 438] on p at bounding box center [867, 476] width 855 height 15
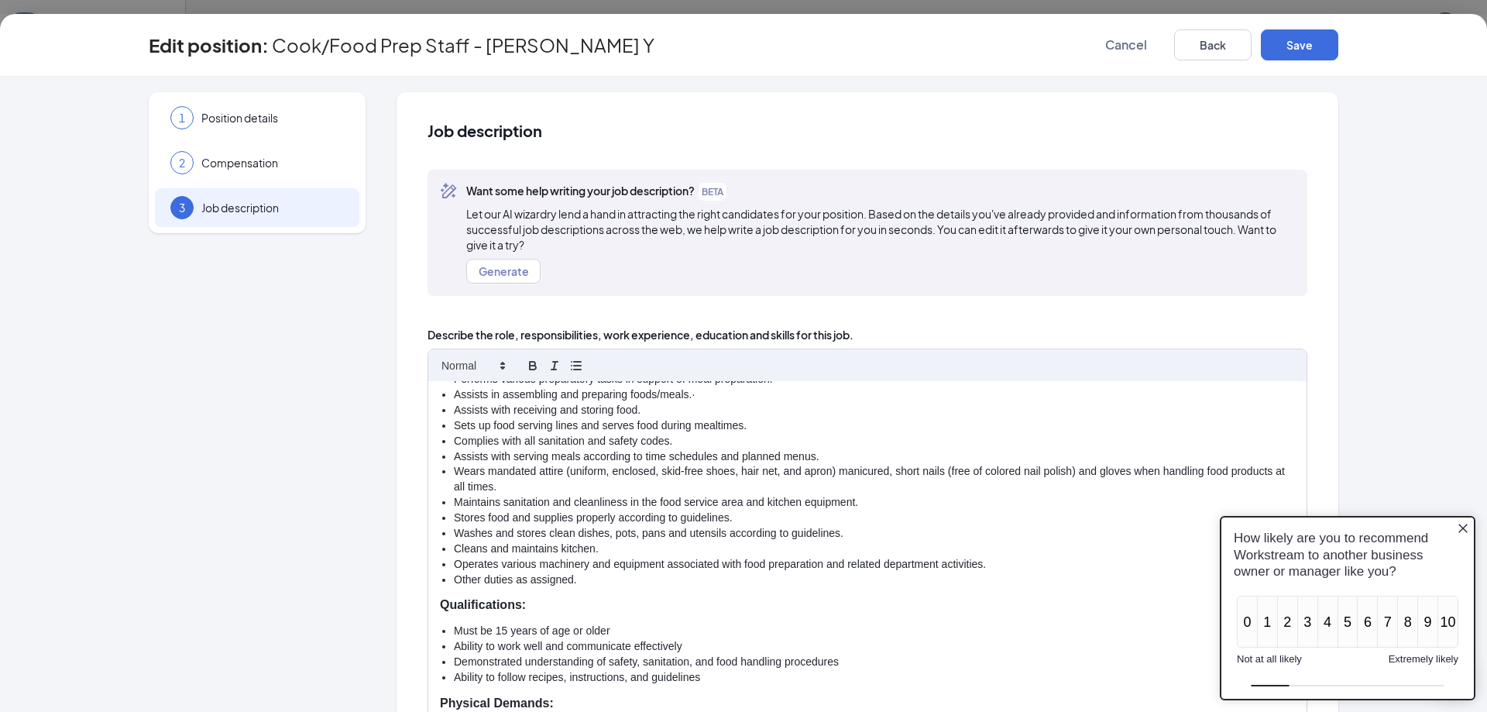
scroll to position [273, 0]
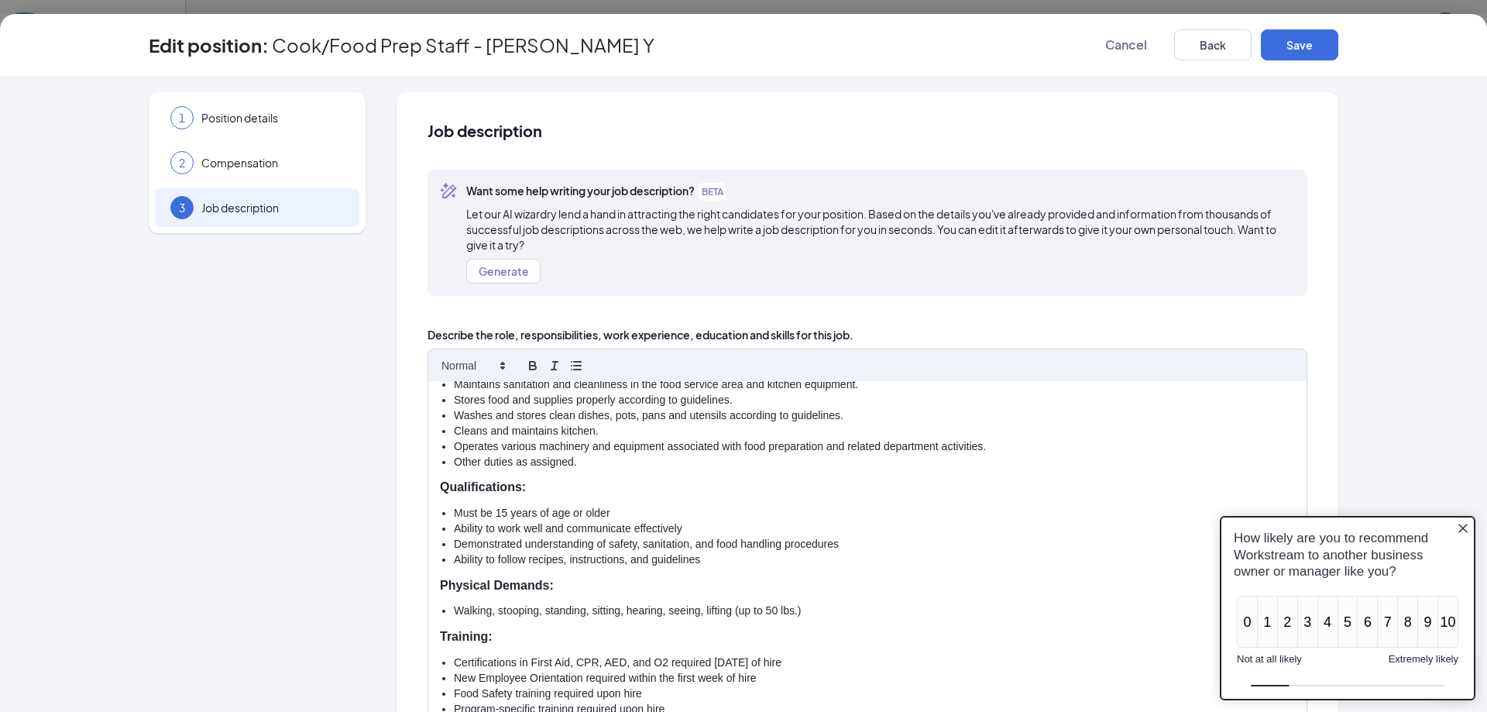
click at [499, 438] on li "Must be 15 years of age or older" at bounding box center [874, 513] width 841 height 15
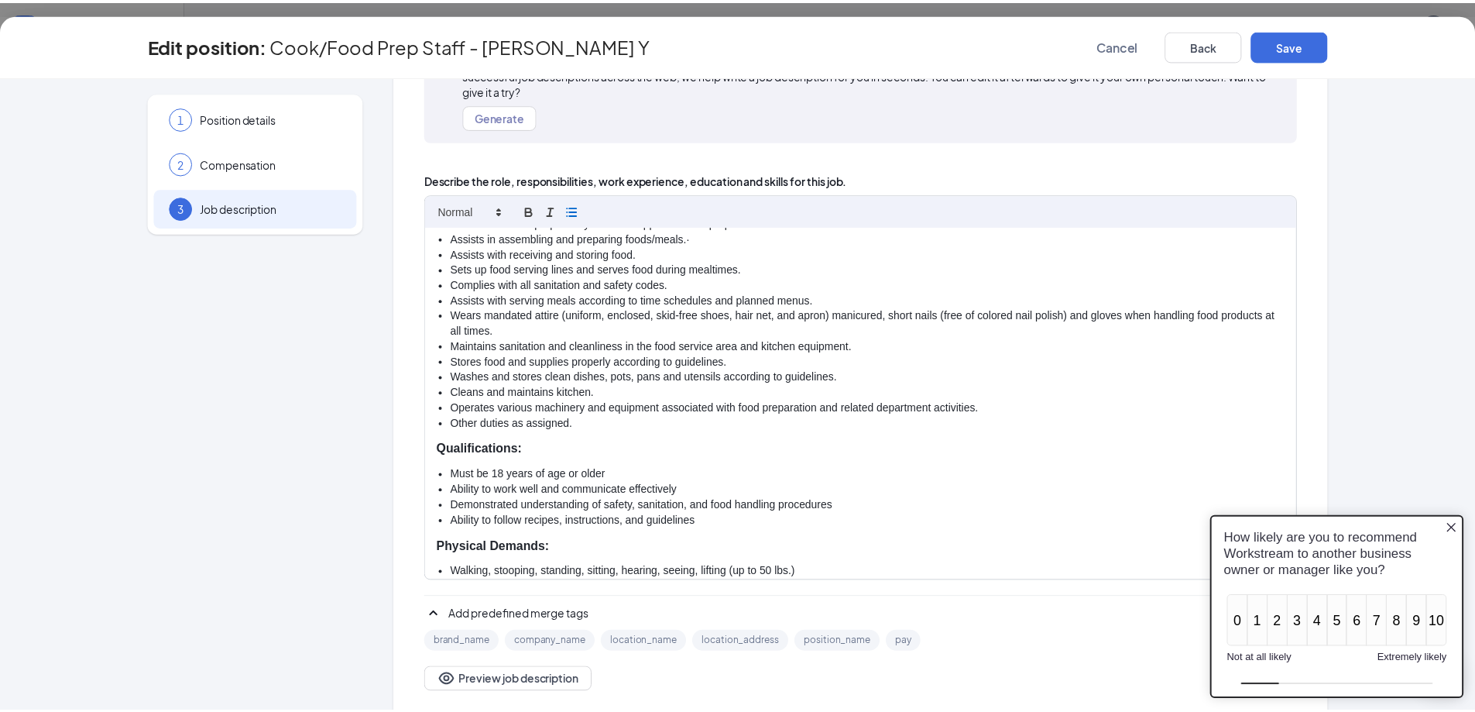
scroll to position [0, 0]
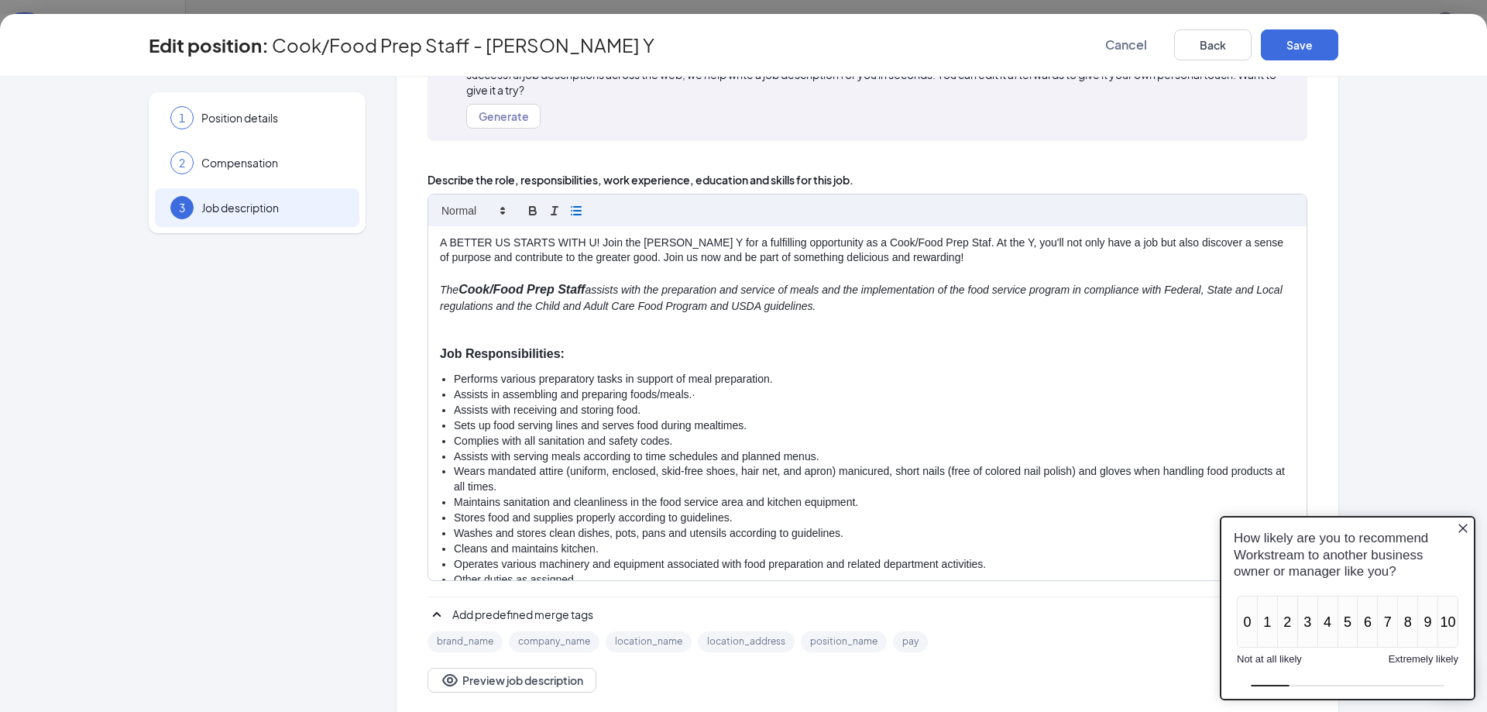
click at [885, 306] on p "The Cook/Food Prep Staff assists with the preparation and service of meals and …" at bounding box center [867, 297] width 855 height 33
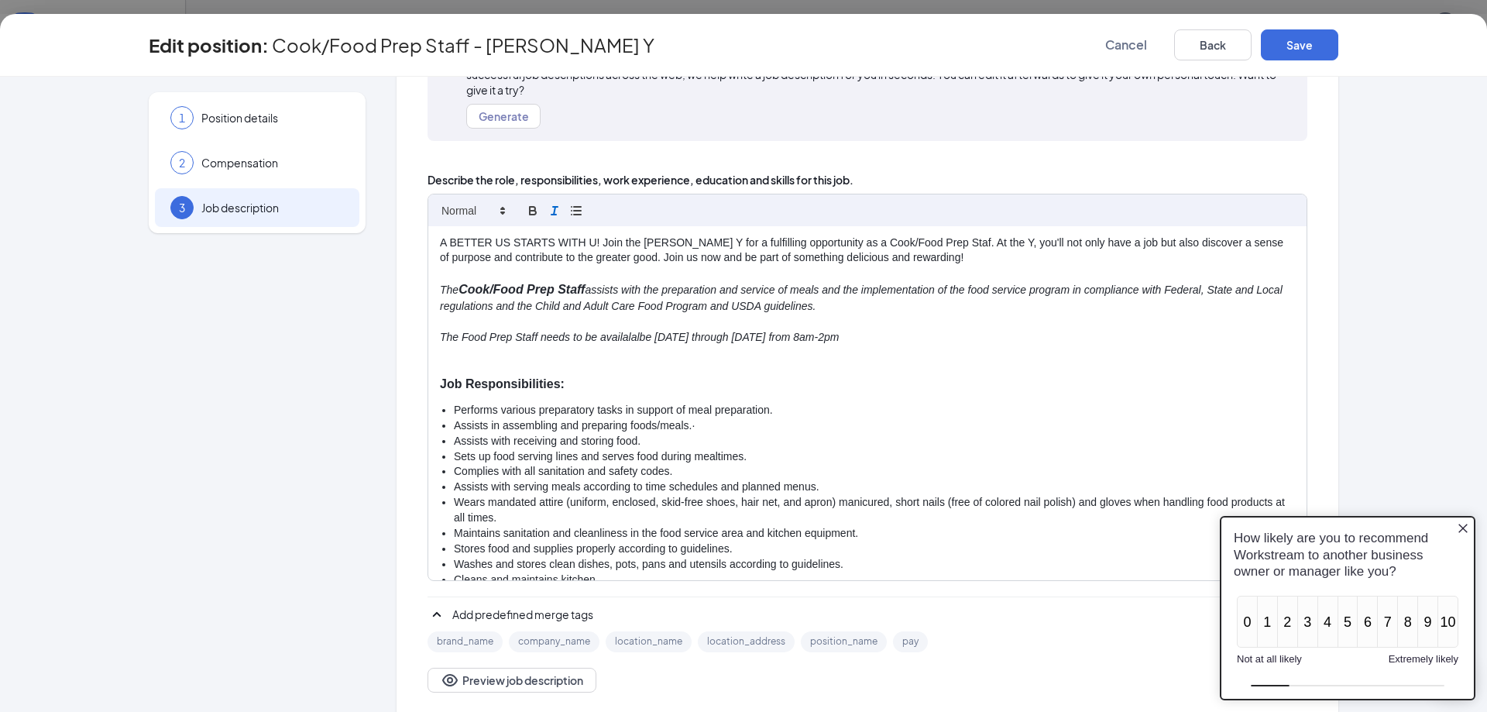
click at [617, 335] on em "The Food Prep Staff needs to be availalalbe Monday through Friday from 8am-2pm" at bounding box center [639, 337] width 399 height 12
click at [609, 345] on p at bounding box center [867, 352] width 855 height 15
click at [612, 335] on em "The Food Prep Staff needs to be availalalbe Monday through Friday from 8am-2pm" at bounding box center [639, 337] width 399 height 12
click at [625, 339] on em "The Food Prep Staff needs to be availalalbe Monday through Friday from 8am-2pm" at bounding box center [639, 337] width 399 height 12
drag, startPoint x: 850, startPoint y: 336, endPoint x: 420, endPoint y: 335, distance: 429.8
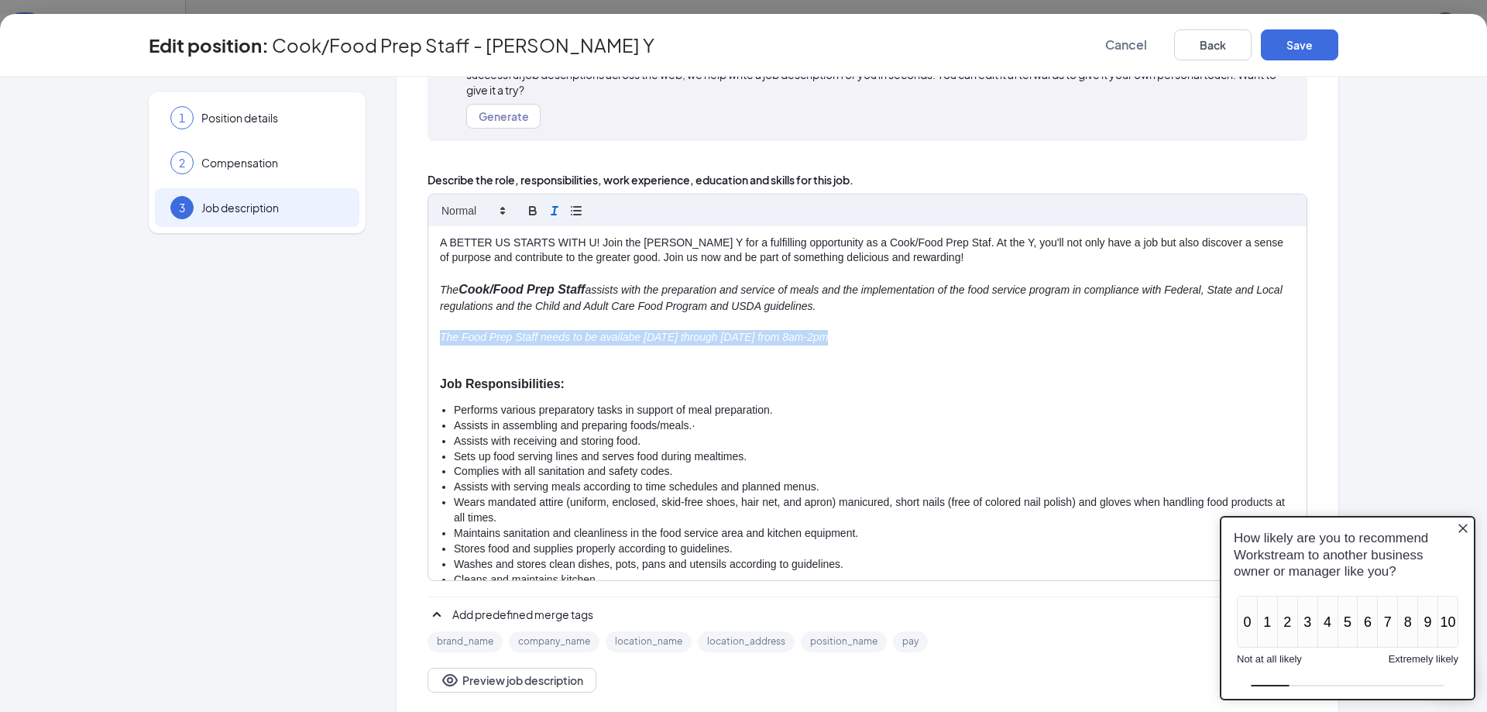
click at [420, 335] on div "Job description Want some help writing your job description? BETA Let our AI wi…" at bounding box center [867, 330] width 942 height 786
click at [527, 208] on icon "button" at bounding box center [533, 211] width 14 height 14
click at [658, 337] on em "The Food Prep Staff needs to be availabe Monday through Friday from 8am-2pm" at bounding box center [675, 337] width 470 height 13
click at [650, 338] on em "The Food Prep Staff needs to be availabe Monday through Friday from 8am-2pm" at bounding box center [675, 337] width 470 height 13
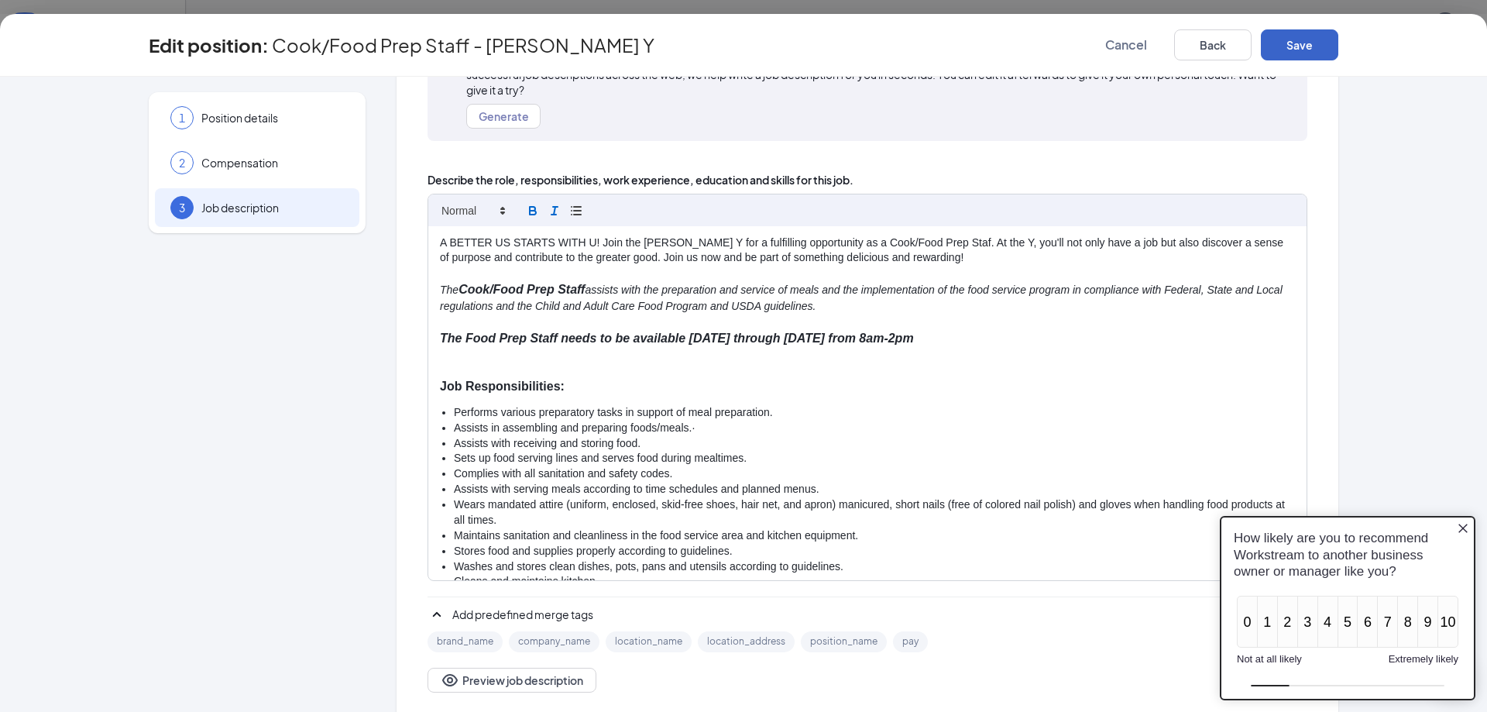
click at [939, 46] on button "Save" at bounding box center [1299, 44] width 77 height 31
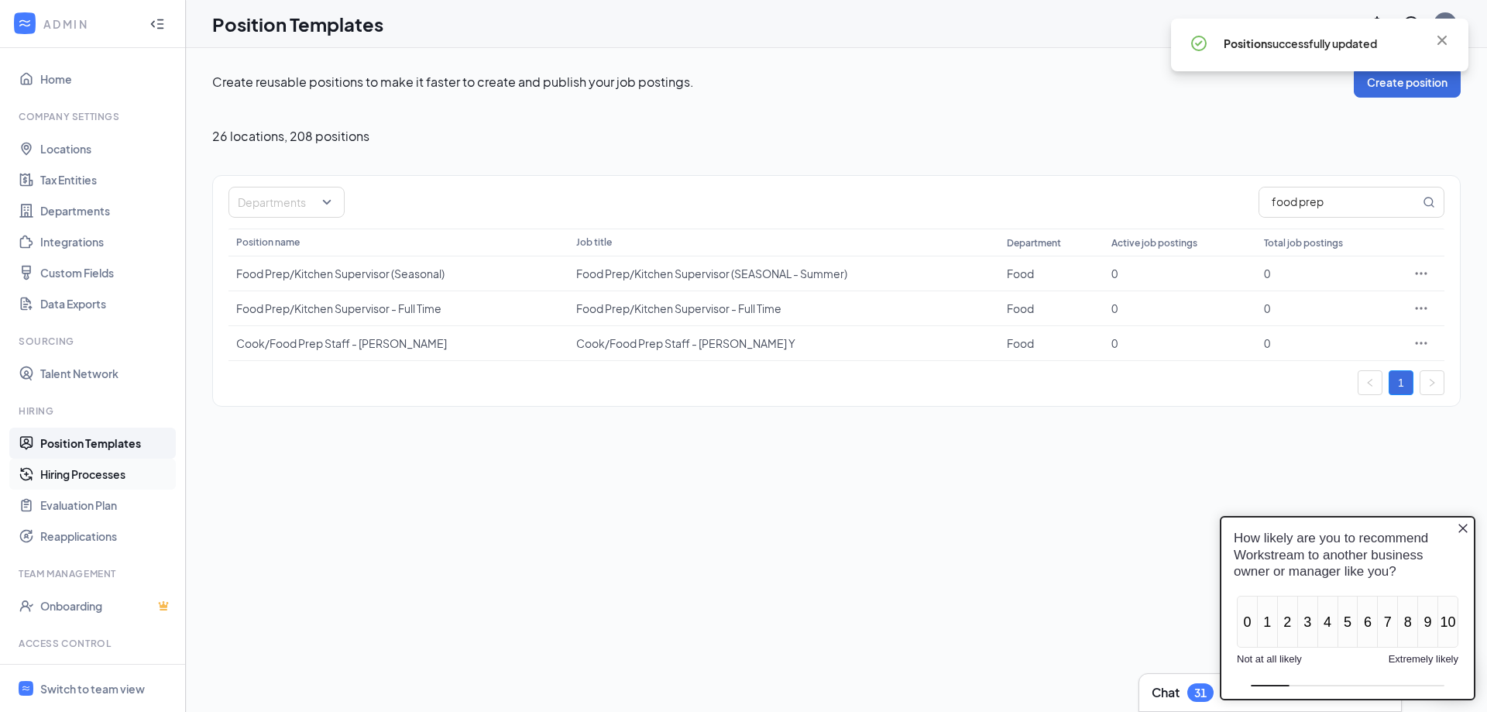
click at [57, 438] on link "Hiring Processes" at bounding box center [106, 473] width 132 height 31
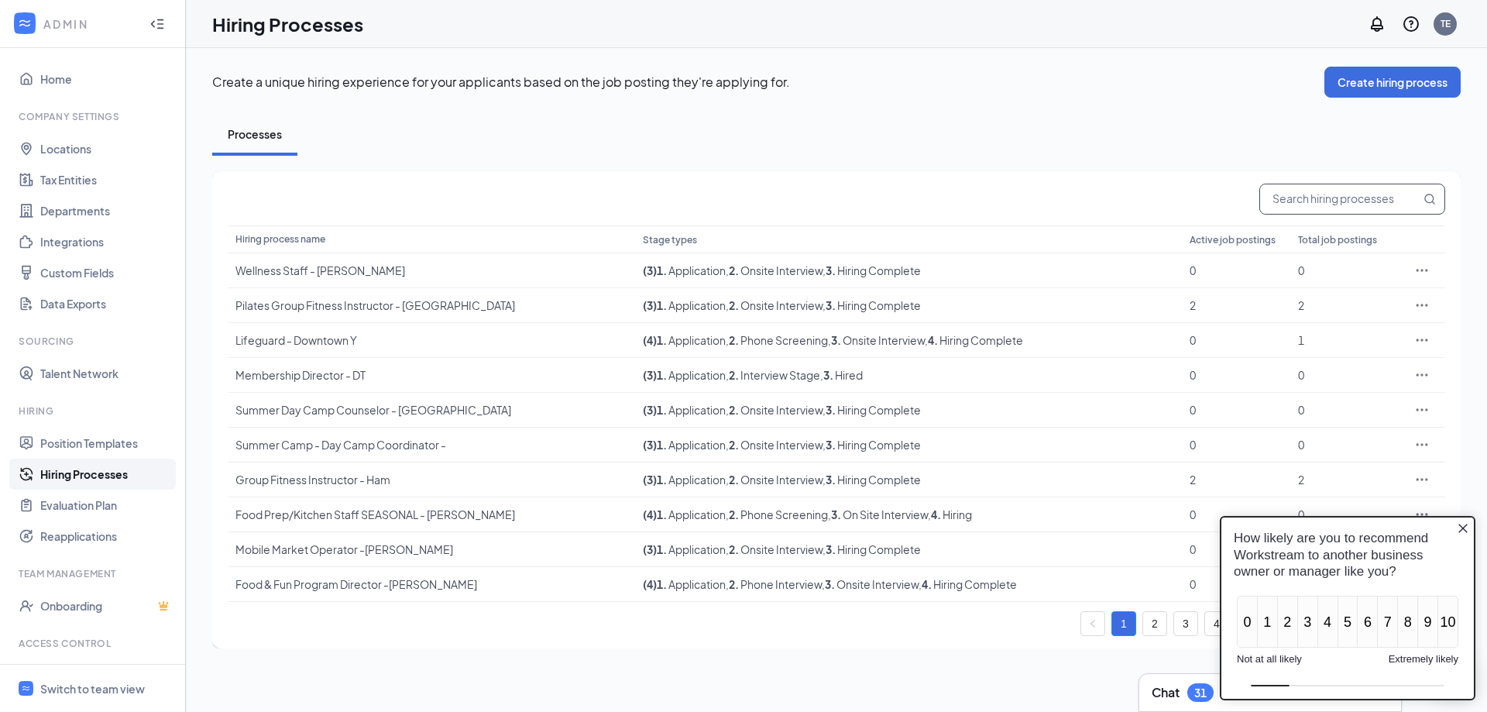
click at [939, 200] on input "text" at bounding box center [1340, 198] width 160 height 29
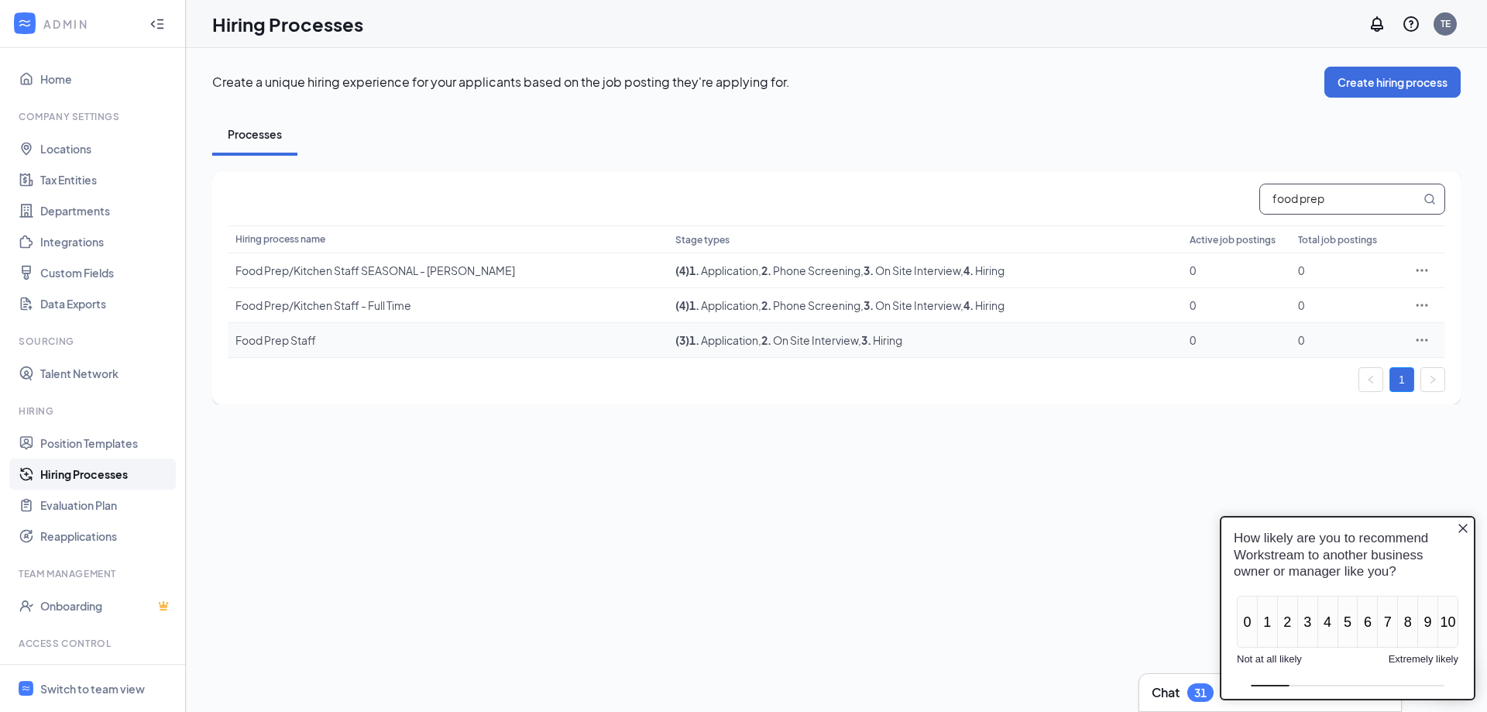
type input "food prep"
click at [939, 338] on icon "Ellipses" at bounding box center [1421, 339] width 15 height 15
click at [939, 366] on span "Edit" at bounding box center [1350, 371] width 133 height 17
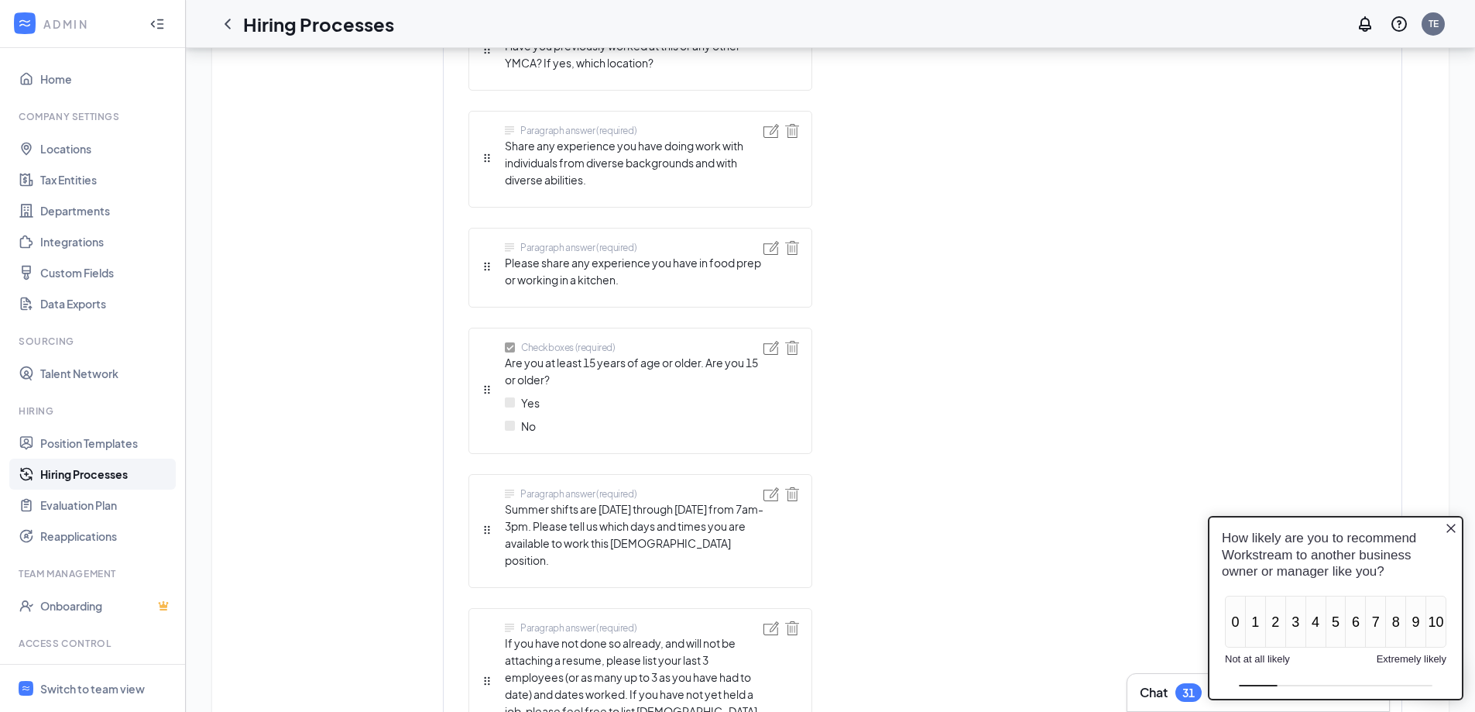
scroll to position [1007, 0]
click at [772, 340] on img at bounding box center [771, 347] width 15 height 14
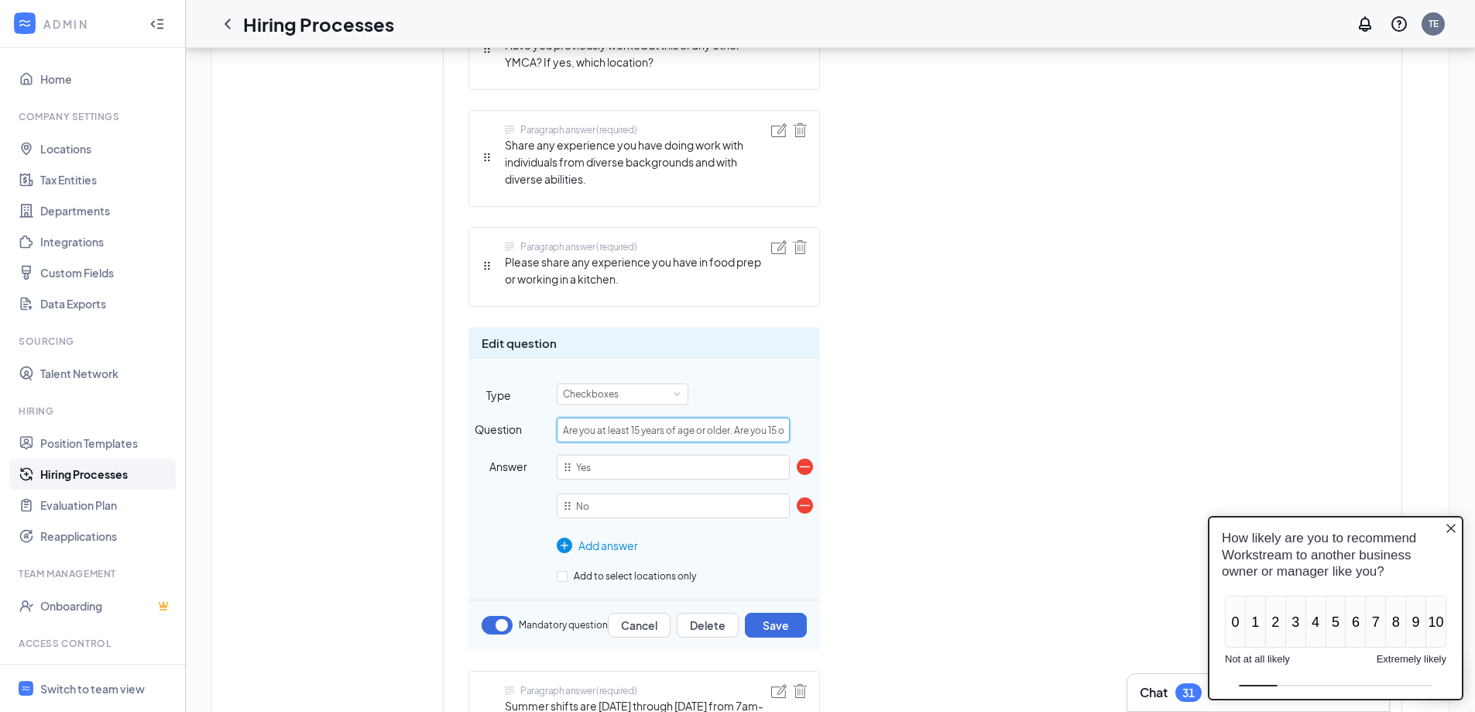
click at [638, 417] on input "Are you at least 15 years of age or older. Are you 15 or older?" at bounding box center [673, 429] width 233 height 25
type input "Are you at least 18 years of age or older. Are you 15 or older?"
click at [667, 384] on div "Checkboxes" at bounding box center [622, 394] width 119 height 20
click at [939, 438] on div "Short answer (required) First name Short answer (required) Last name Telephone …" at bounding box center [740, 524] width 542 height 2029
click at [788, 438] on button "Save" at bounding box center [776, 625] width 62 height 25
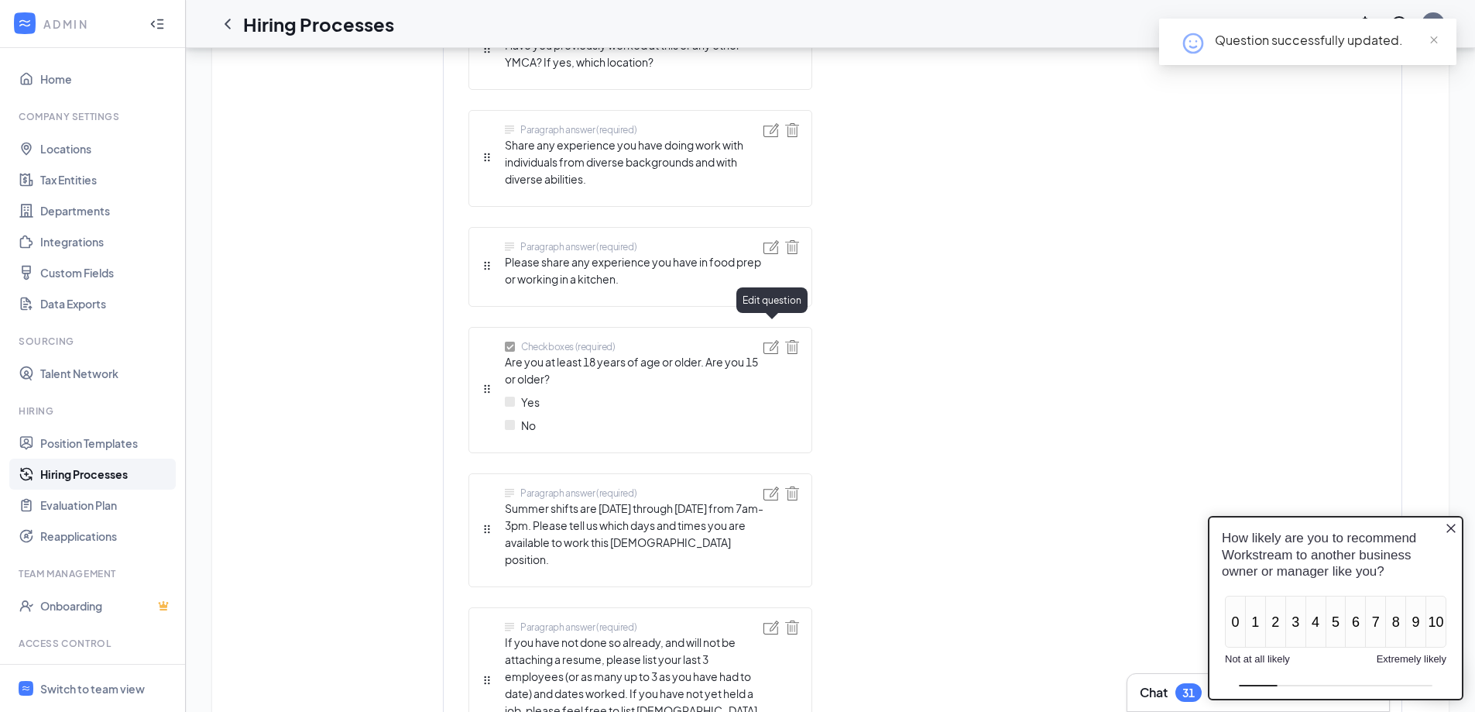
click at [766, 340] on img at bounding box center [771, 347] width 15 height 14
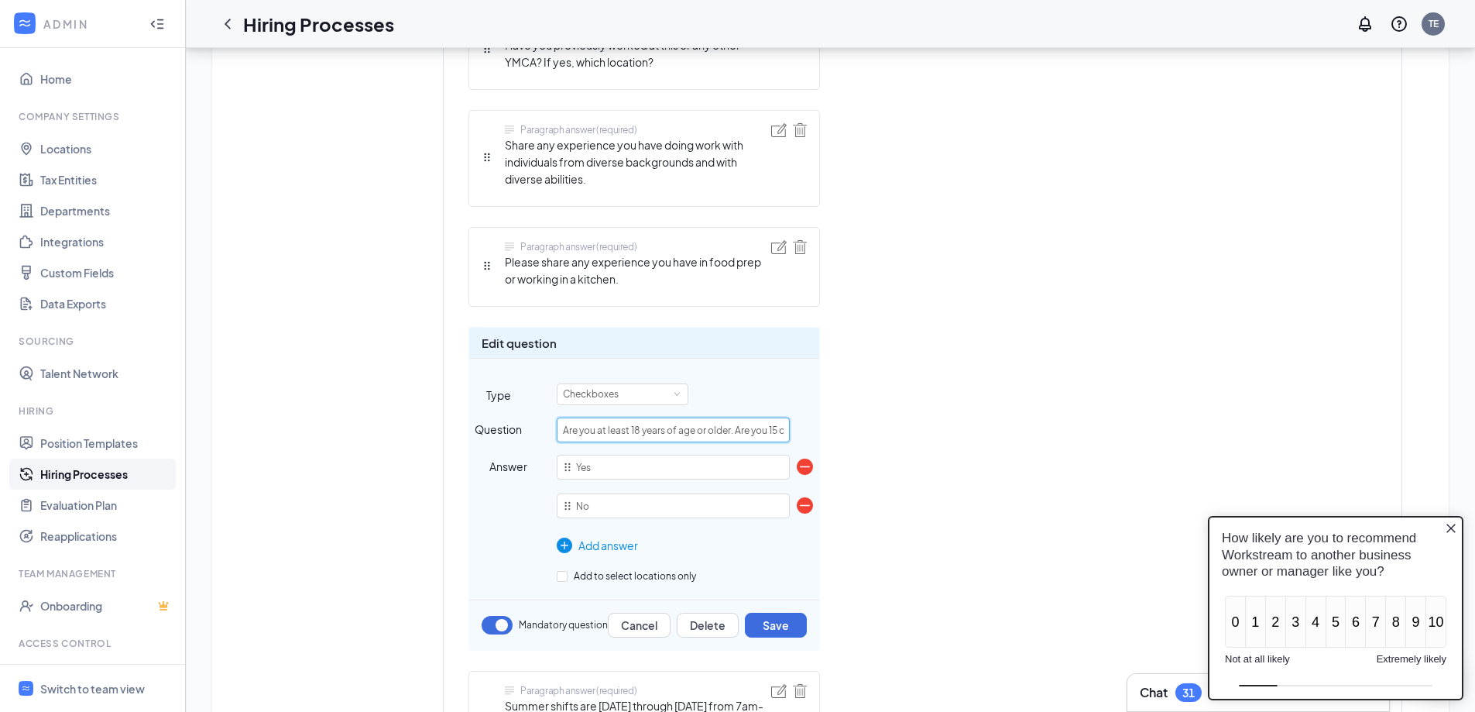
scroll to position [0, 35]
drag, startPoint x: 734, startPoint y: 412, endPoint x: 811, endPoint y: 415, distance: 76.7
click at [811, 417] on div "Question Are you at least 18 years of age or older. Are you 15 or older?" at bounding box center [644, 429] width 350 height 25
type input "Are you at least 18 years of age or older?"
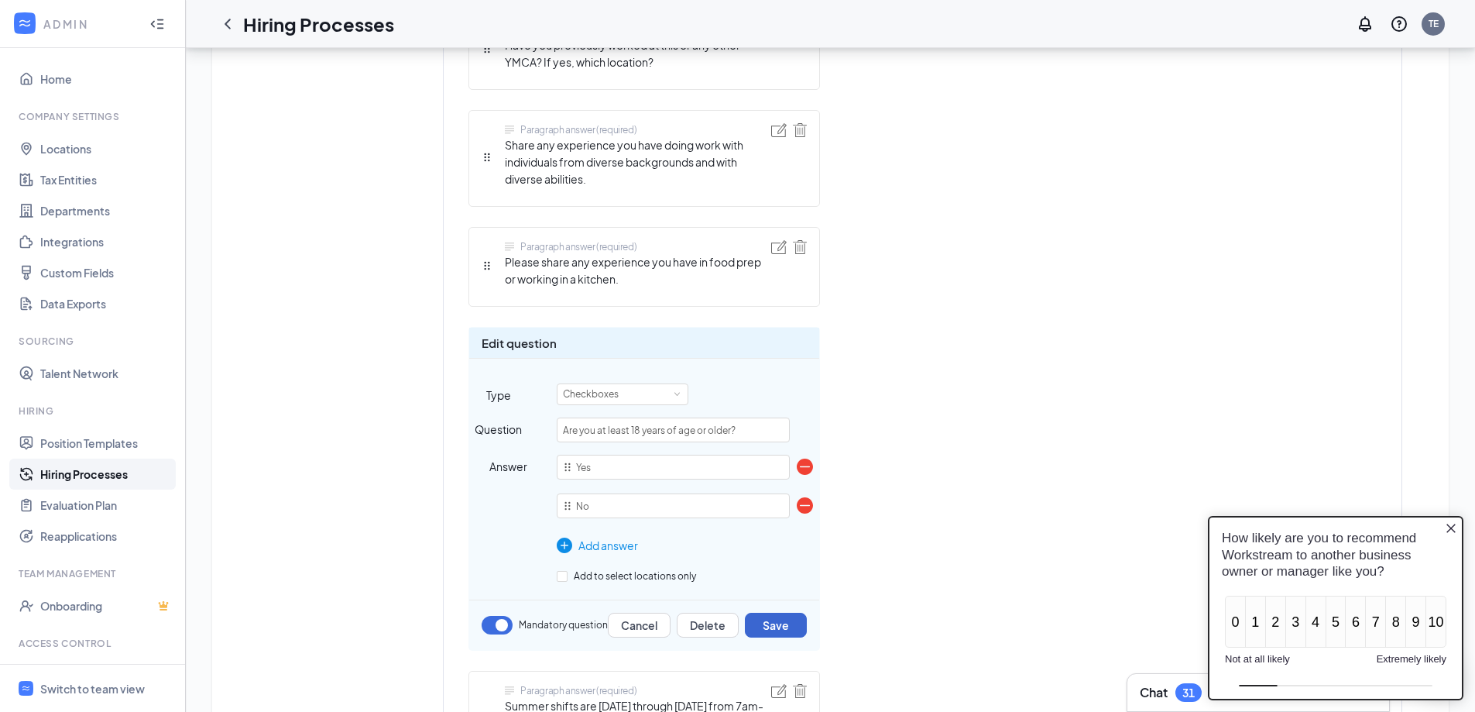
click at [781, 438] on div "Edit question Type Checkboxes Question Are you at least 18 years of age or olde…" at bounding box center [645, 489] width 352 height 324
click at [781, 438] on button "Save" at bounding box center [776, 625] width 62 height 25
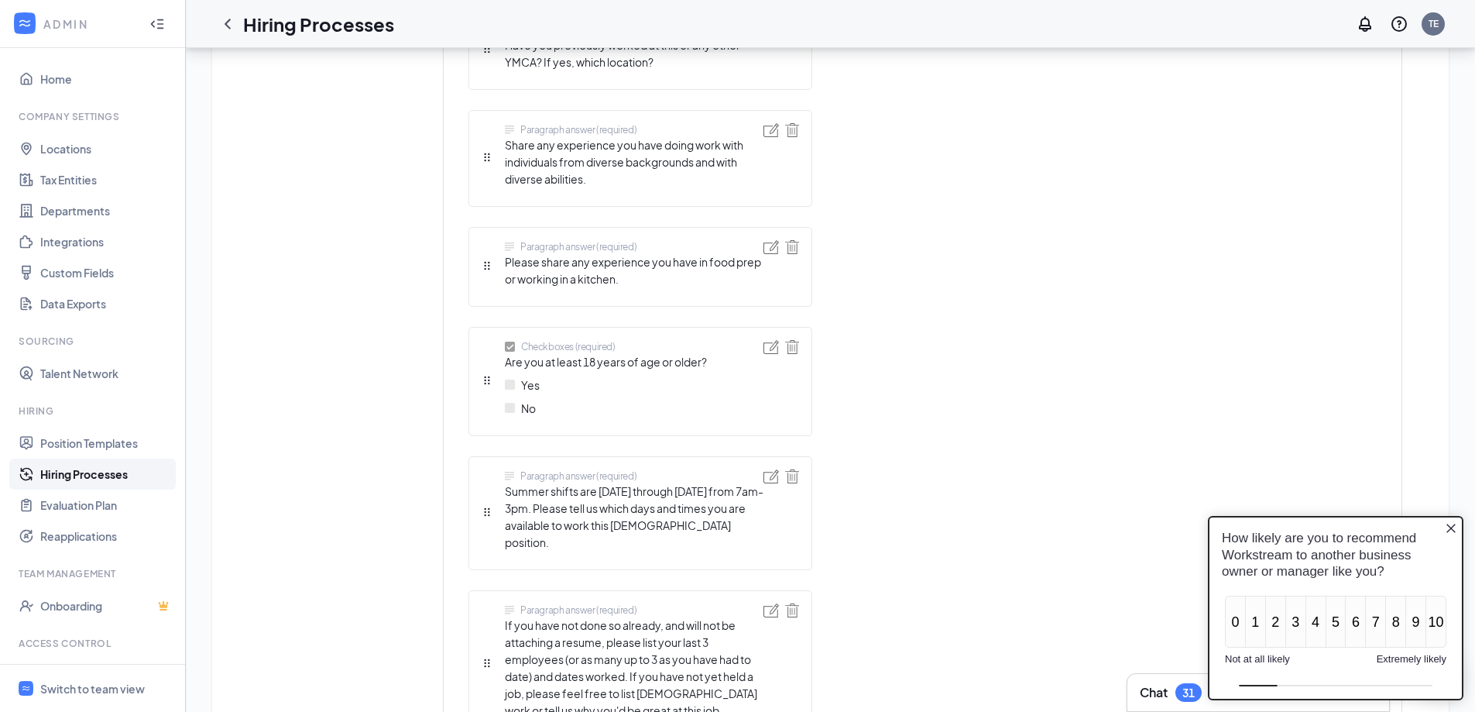
click at [774, 438] on img at bounding box center [771, 476] width 15 height 14
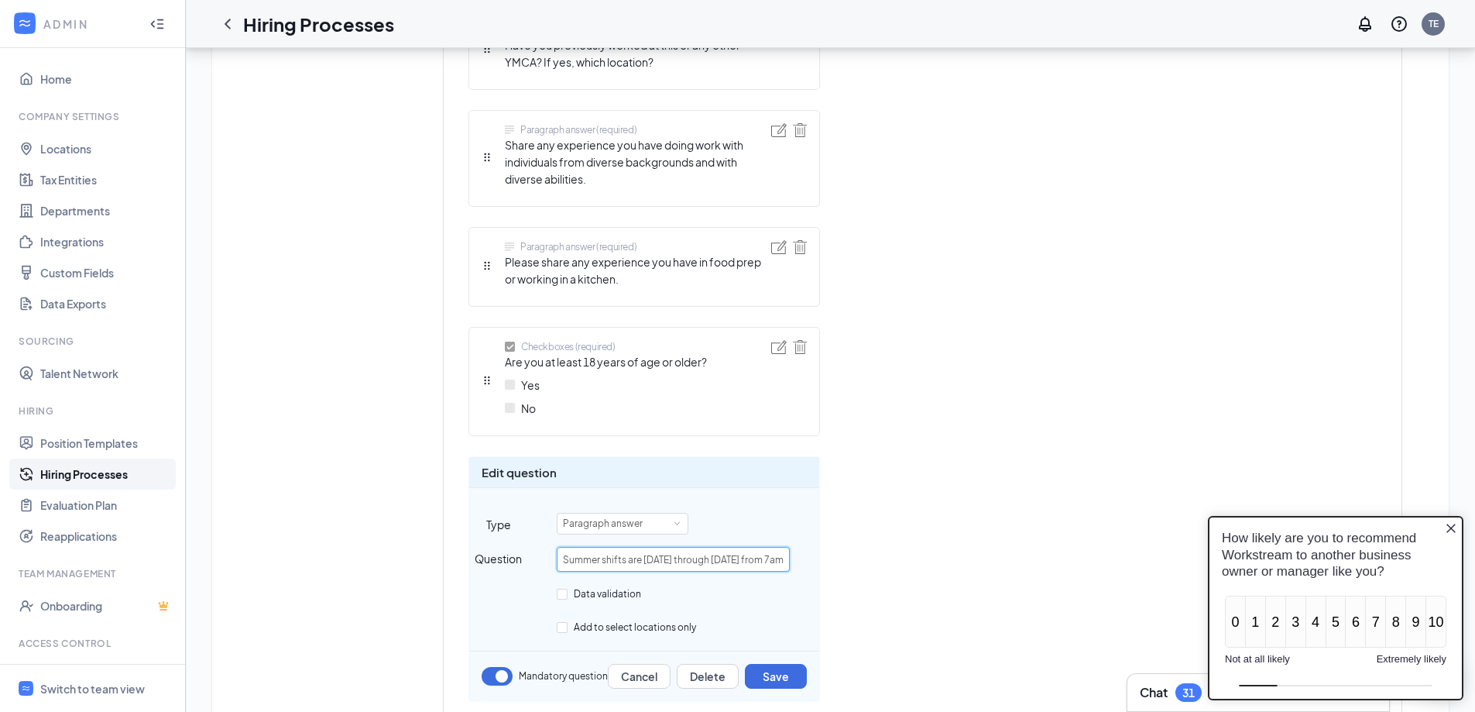
drag, startPoint x: 606, startPoint y: 545, endPoint x: 485, endPoint y: 525, distance: 122.5
click at [503, 438] on div "Question Summer shifts are Monday through Friday from 7am-3pm. Please tell us w…" at bounding box center [644, 559] width 350 height 25
click at [734, 438] on input "Shifts are Monday through Friday from 7am-3pm. Please tell us which days and ti…" at bounding box center [673, 559] width 233 height 25
click at [759, 438] on input "Shifts are Monday through Friday from 8am-3pm. Please tell us which days and ti…" at bounding box center [673, 559] width 233 height 25
type input "Shifts are Monday through Friday from 8am-2pm. Please tell us which days and ti…"
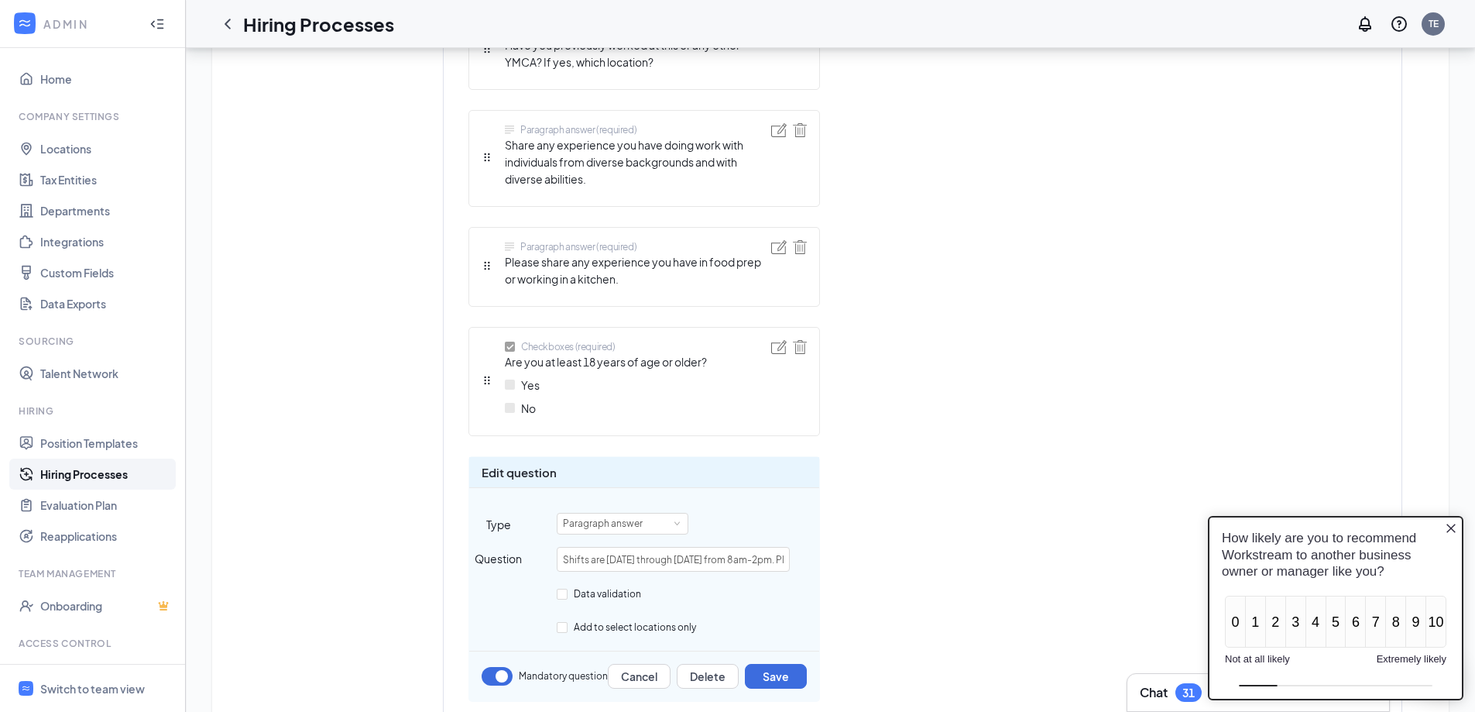
click at [908, 438] on div "Short answer (required) First name Short answer (required) Last name Telephone …" at bounding box center [740, 483] width 542 height 1946
click at [669, 438] on div "Paragraph answer" at bounding box center [622, 523] width 119 height 20
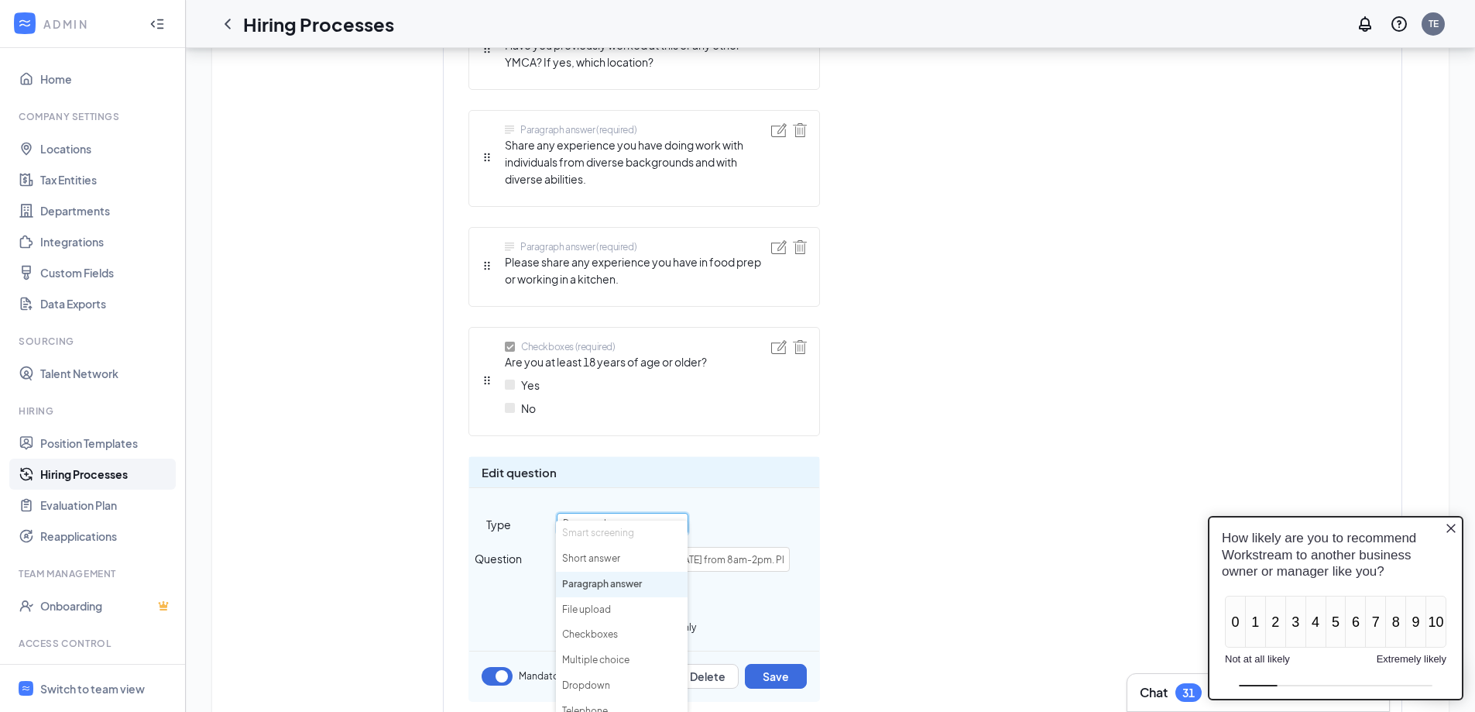
click at [922, 438] on div "Short answer (required) First name Short answer (required) Last name Telephone …" at bounding box center [740, 483] width 542 height 1946
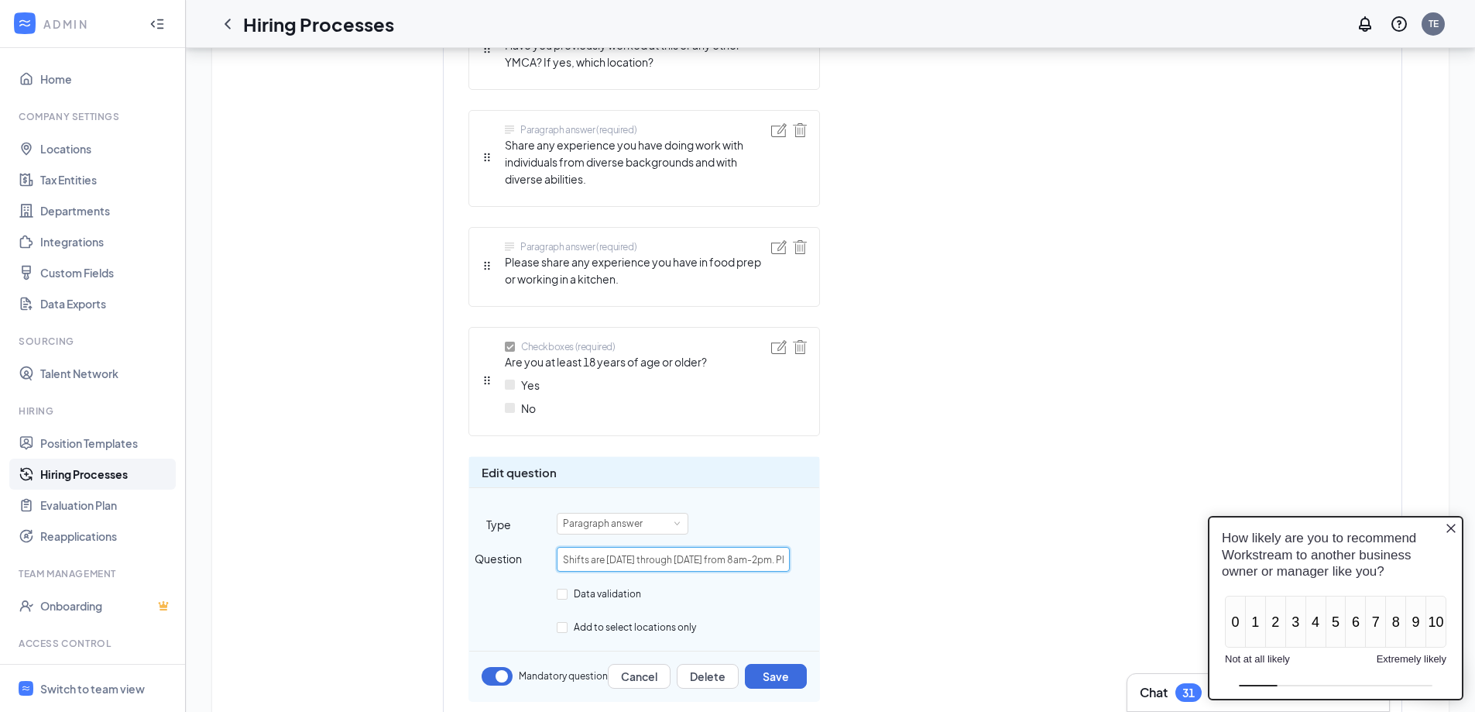
scroll to position [0, 354]
drag, startPoint x: 562, startPoint y: 542, endPoint x: 922, endPoint y: 520, distance: 360.8
click at [922, 438] on div "Short answer (required) First name Short answer (required) Last name Telephone …" at bounding box center [740, 483] width 542 height 1946
click at [707, 438] on button "Delete" at bounding box center [708, 676] width 62 height 25
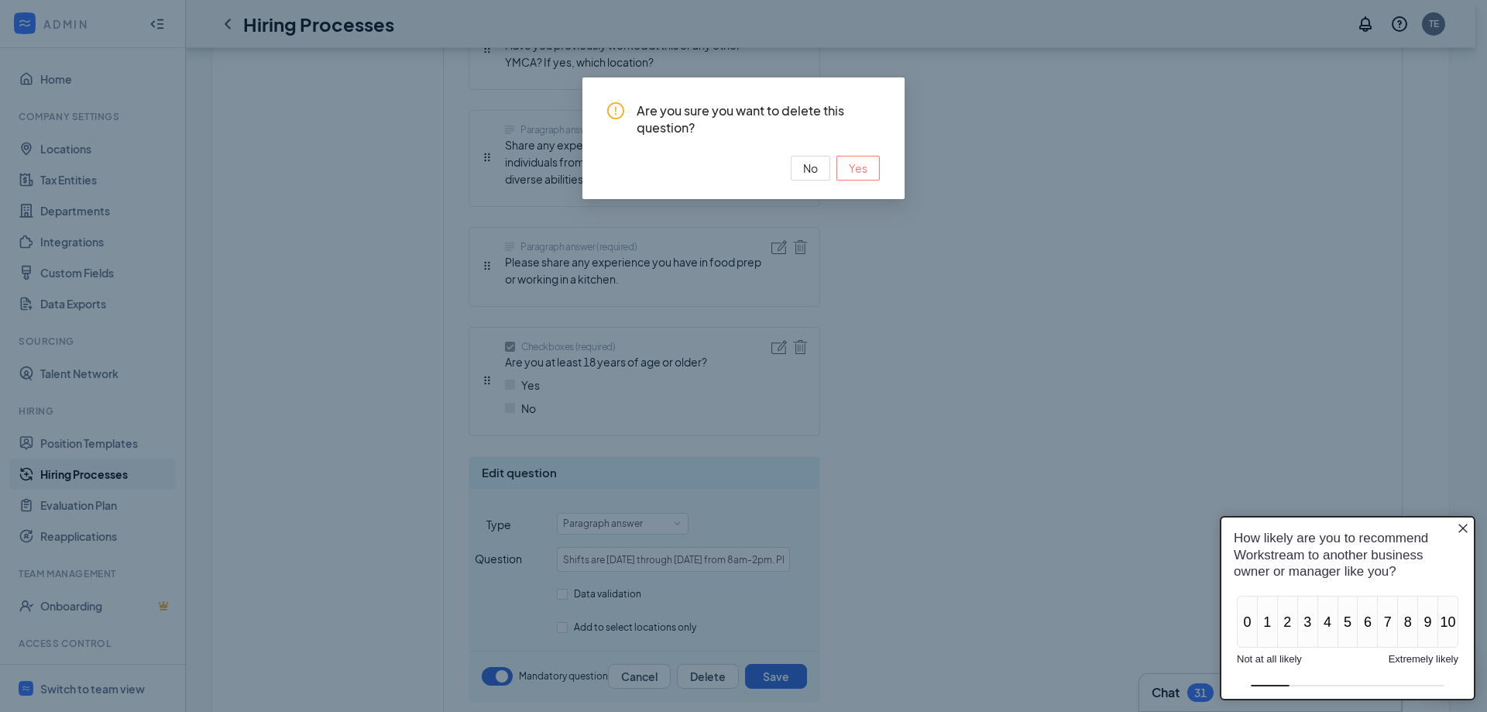
click at [861, 169] on span "Yes" at bounding box center [858, 168] width 19 height 17
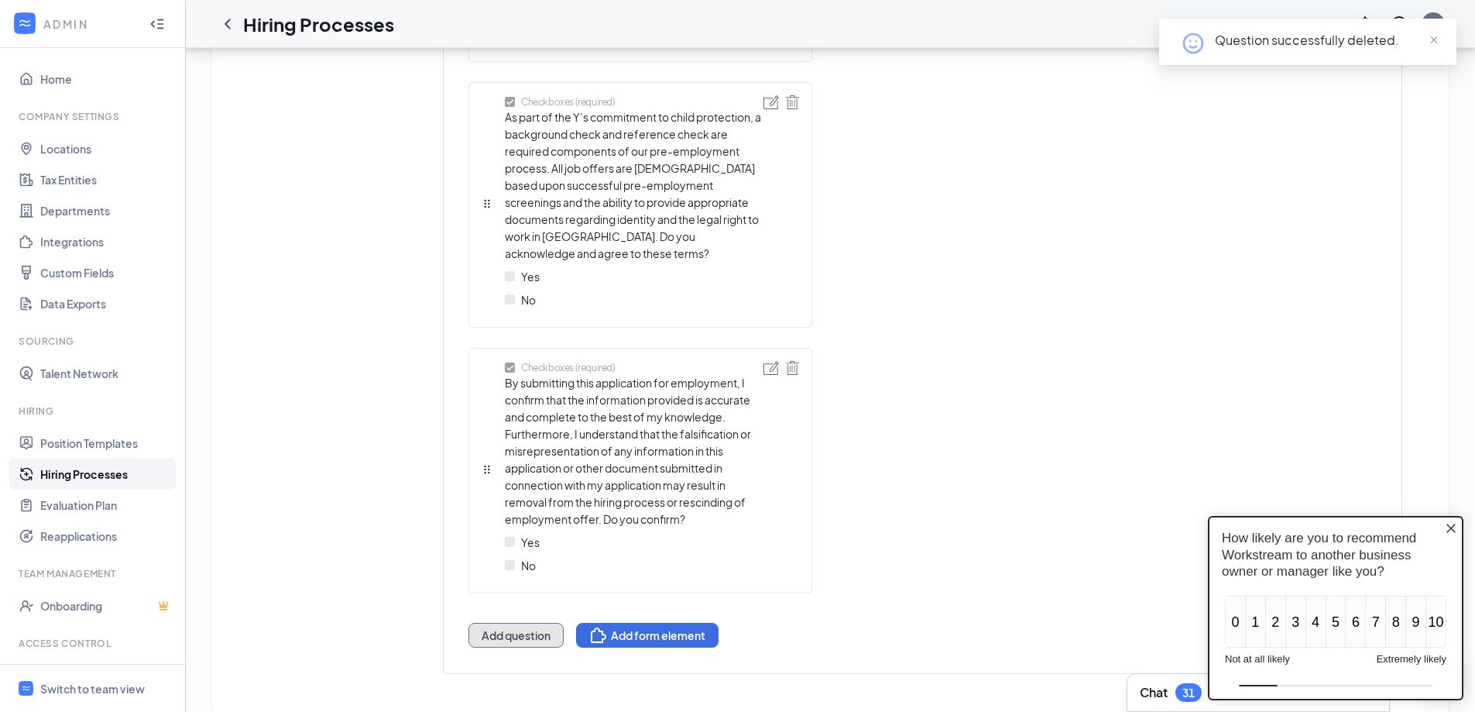
click at [509, 438] on button "Add question" at bounding box center [516, 635] width 95 height 25
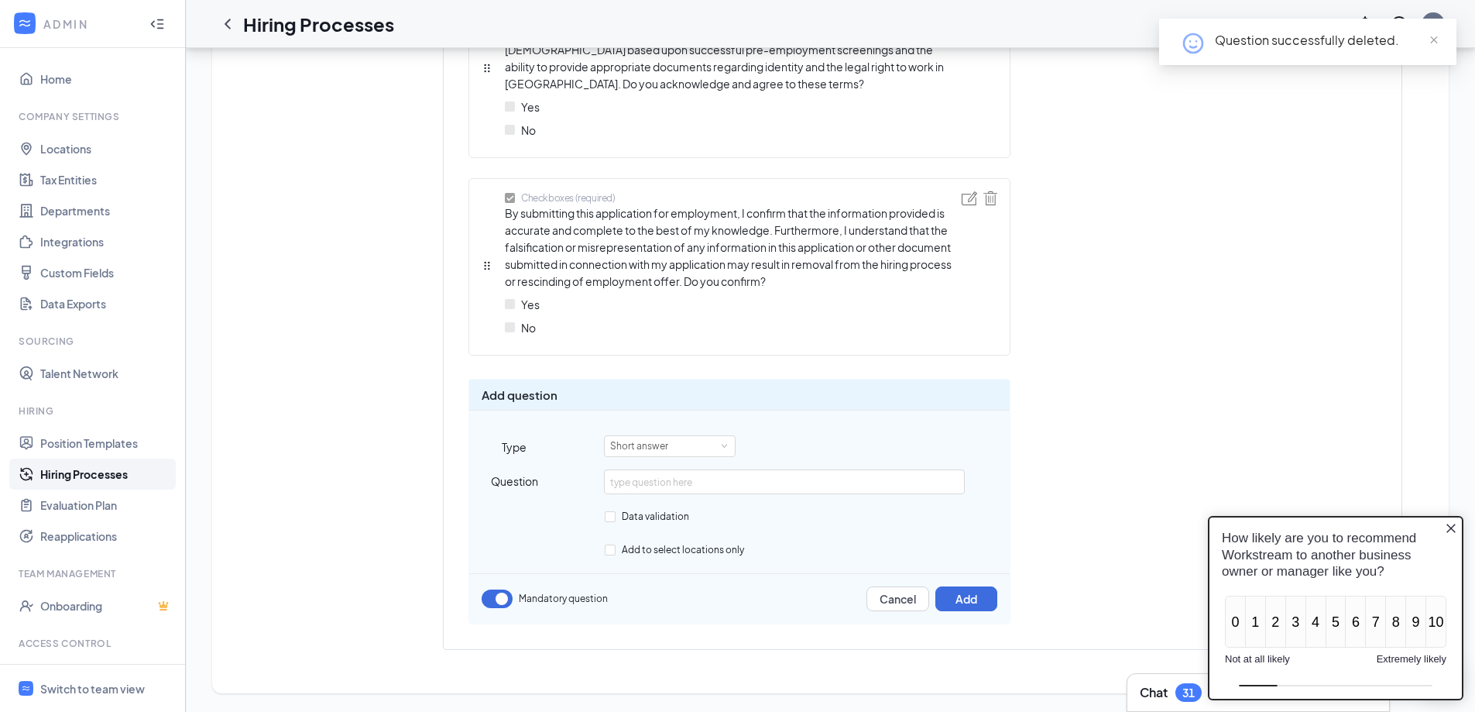
scroll to position [1531, 0]
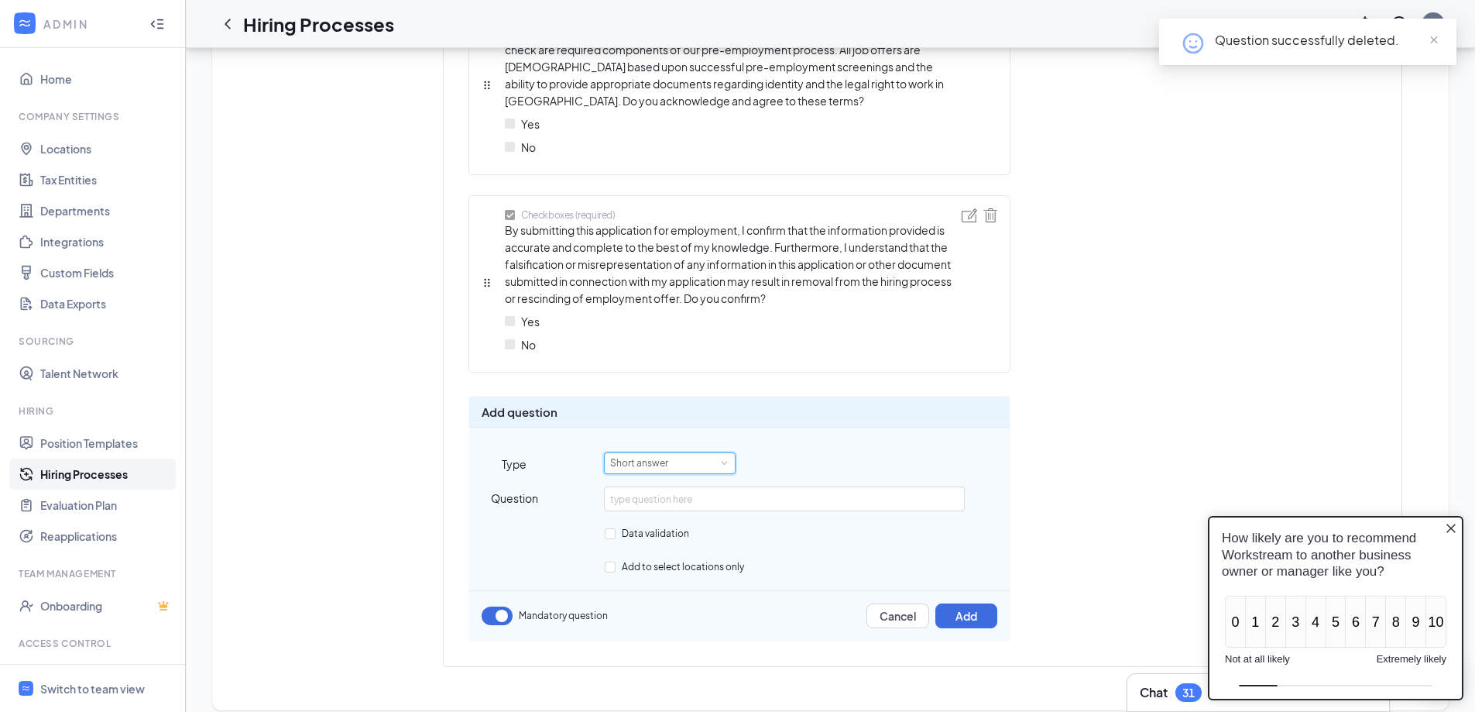
click at [633, 438] on div "Short answer" at bounding box center [644, 463] width 69 height 20
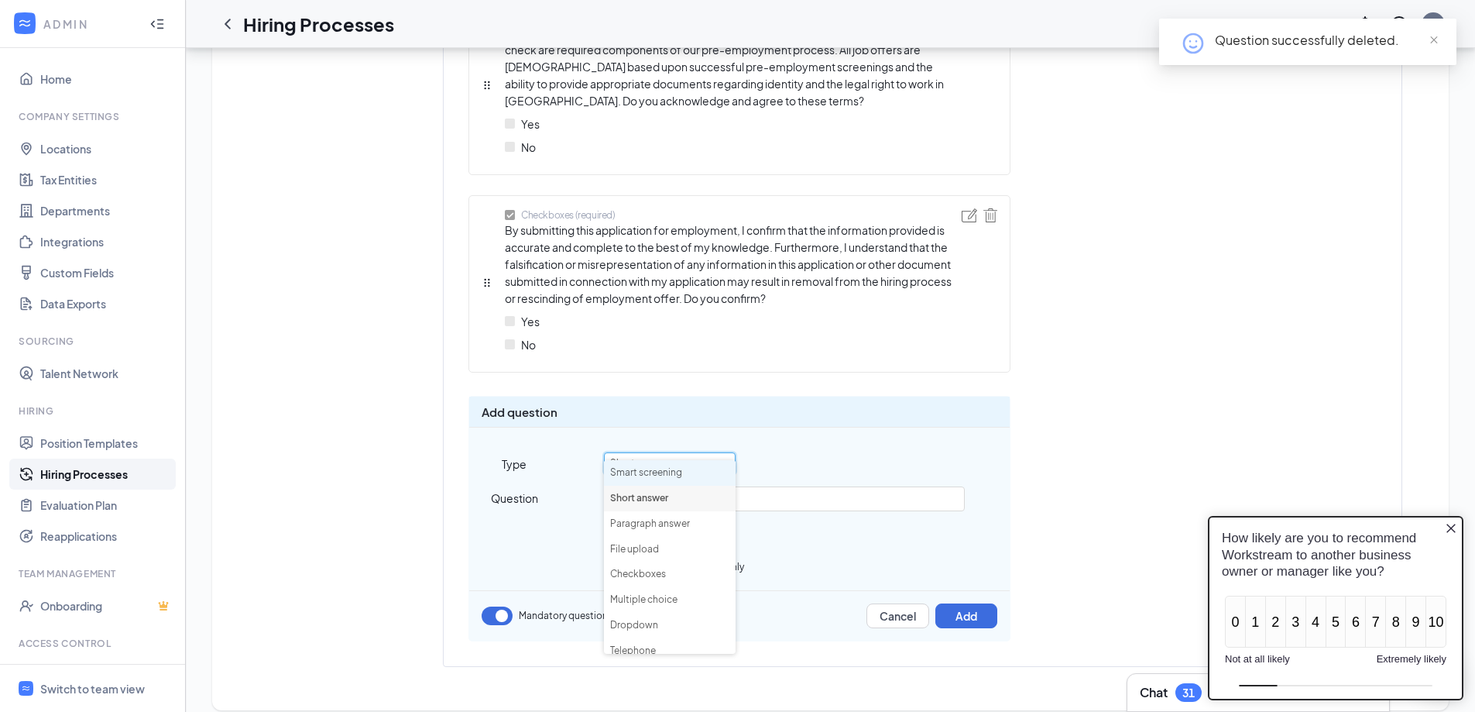
click at [631, 438] on li "Smart screening" at bounding box center [670, 473] width 132 height 26
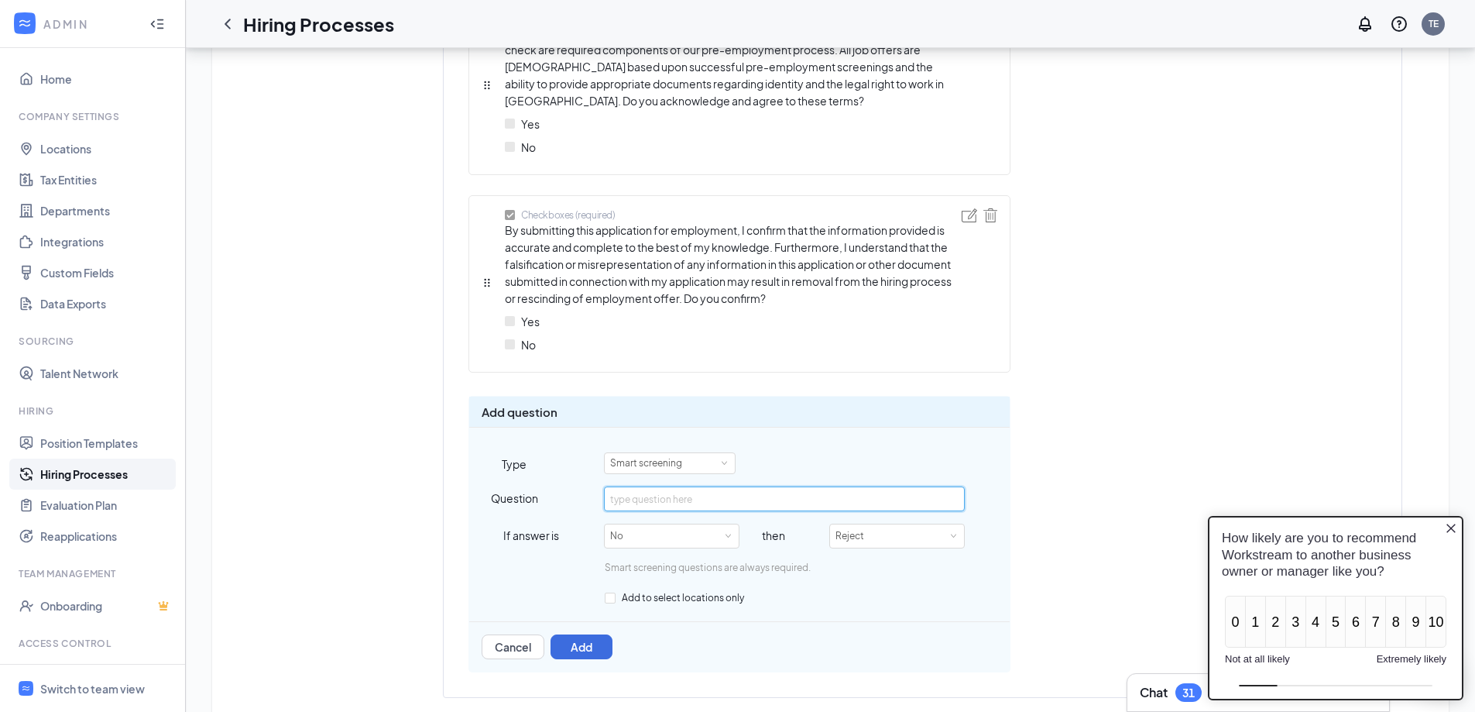
click at [627, 438] on input "text" at bounding box center [784, 498] width 360 height 25
paste input "Shifts are Monday through Friday from 8am-2pm. Please tell us which days and ti…"
drag, startPoint x: 954, startPoint y: 482, endPoint x: 623, endPoint y: 482, distance: 331.4
click at [623, 438] on input "Shifts are Monday through Friday from 8am-2pm. Please tell us which days and ti…" at bounding box center [784, 498] width 360 height 25
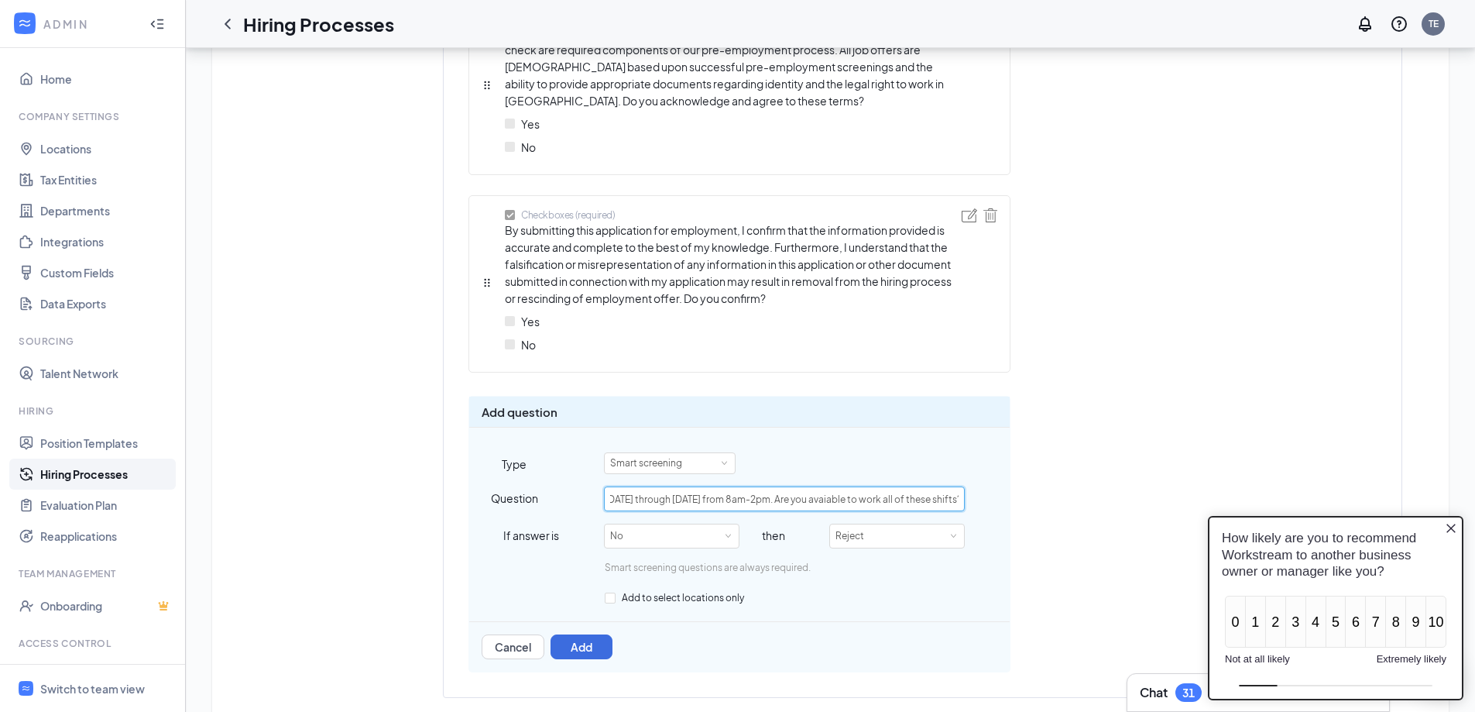
scroll to position [0, 53]
click at [822, 438] on input "Shifts are Monday through Friday from 8am-2pm. Are you avaiable to work all of …" at bounding box center [784, 498] width 360 height 25
type input "Shifts are Monday through Friday from 8am-2pm. Are you available to work all of…"
click at [596, 438] on button "Add" at bounding box center [582, 646] width 62 height 25
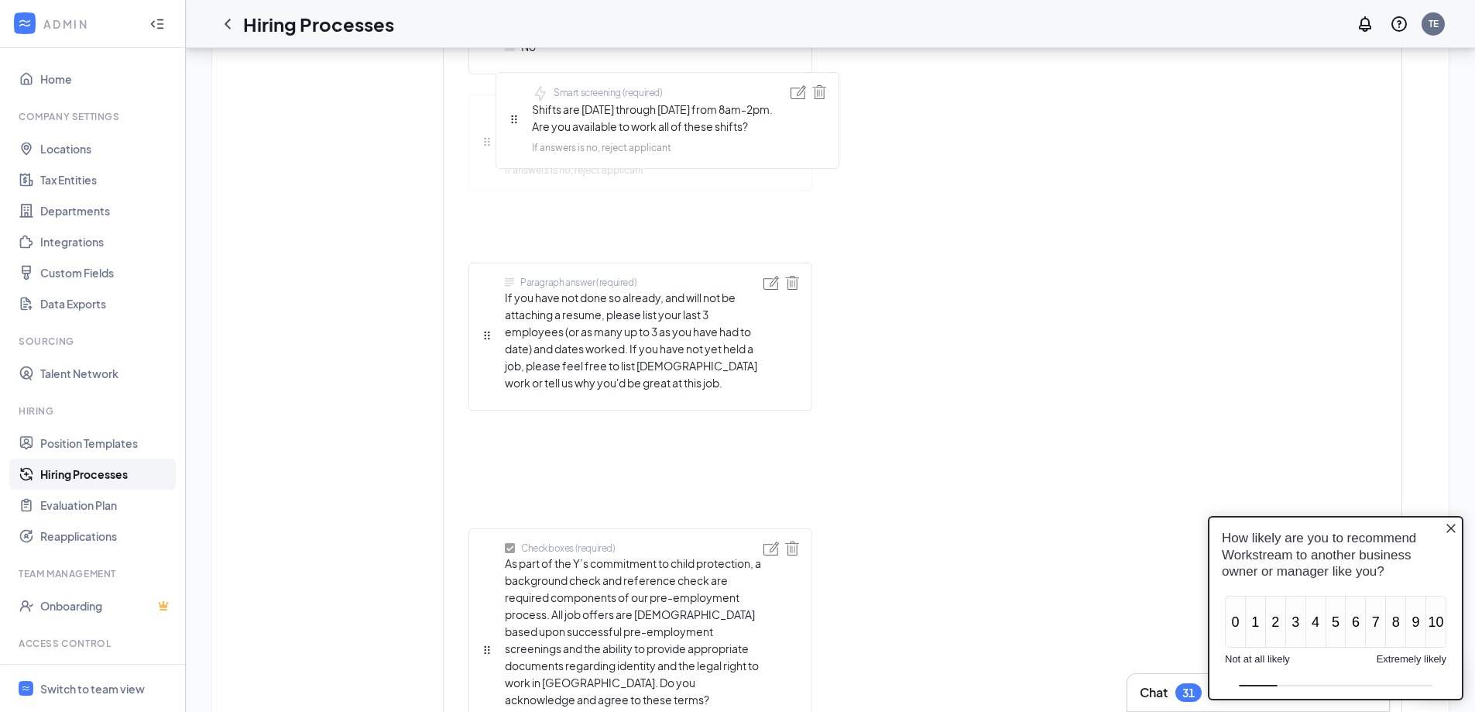
scroll to position [1330, 0]
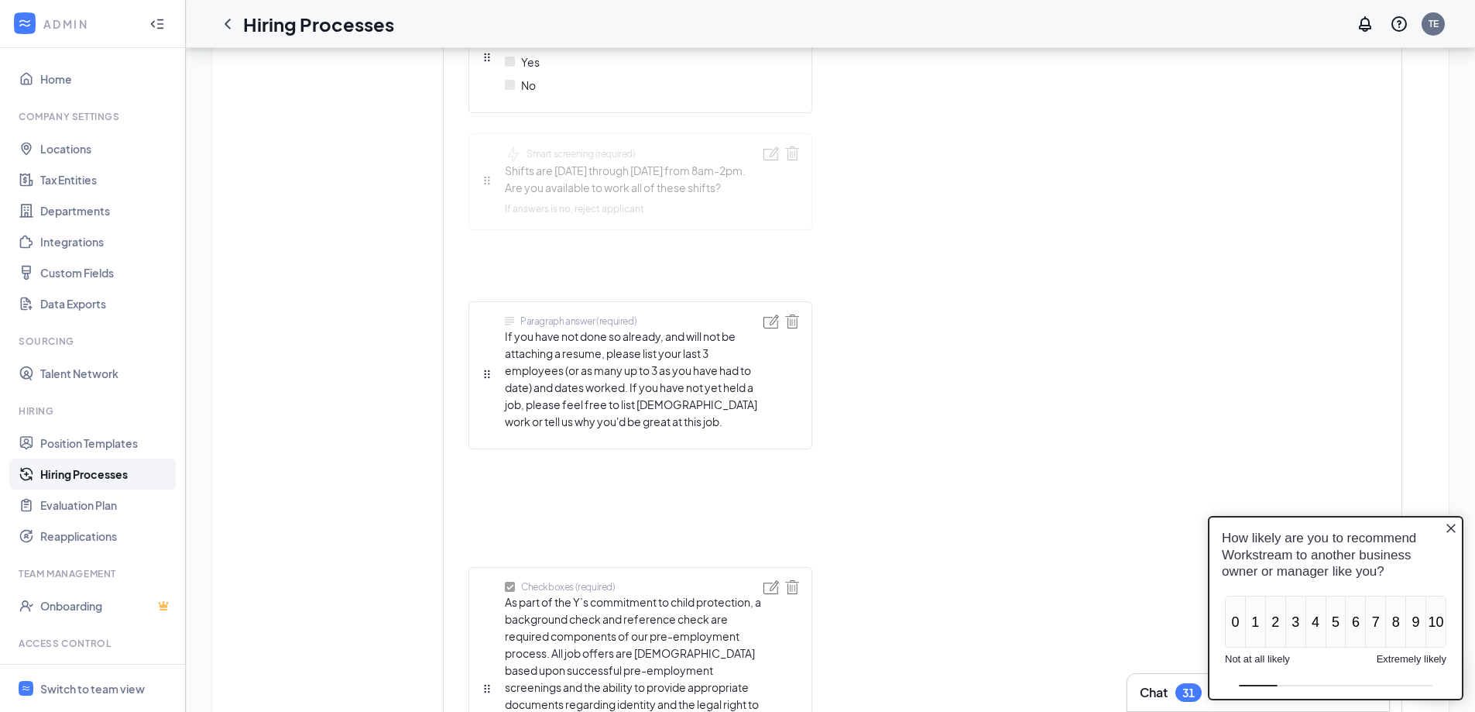
drag, startPoint x: 486, startPoint y: 521, endPoint x: 506, endPoint y: 202, distance: 319.6
click at [506, 203] on div "Short answer (required) First name Short answer (required) Last name Telephone …" at bounding box center [641, 85] width 344 height 1797
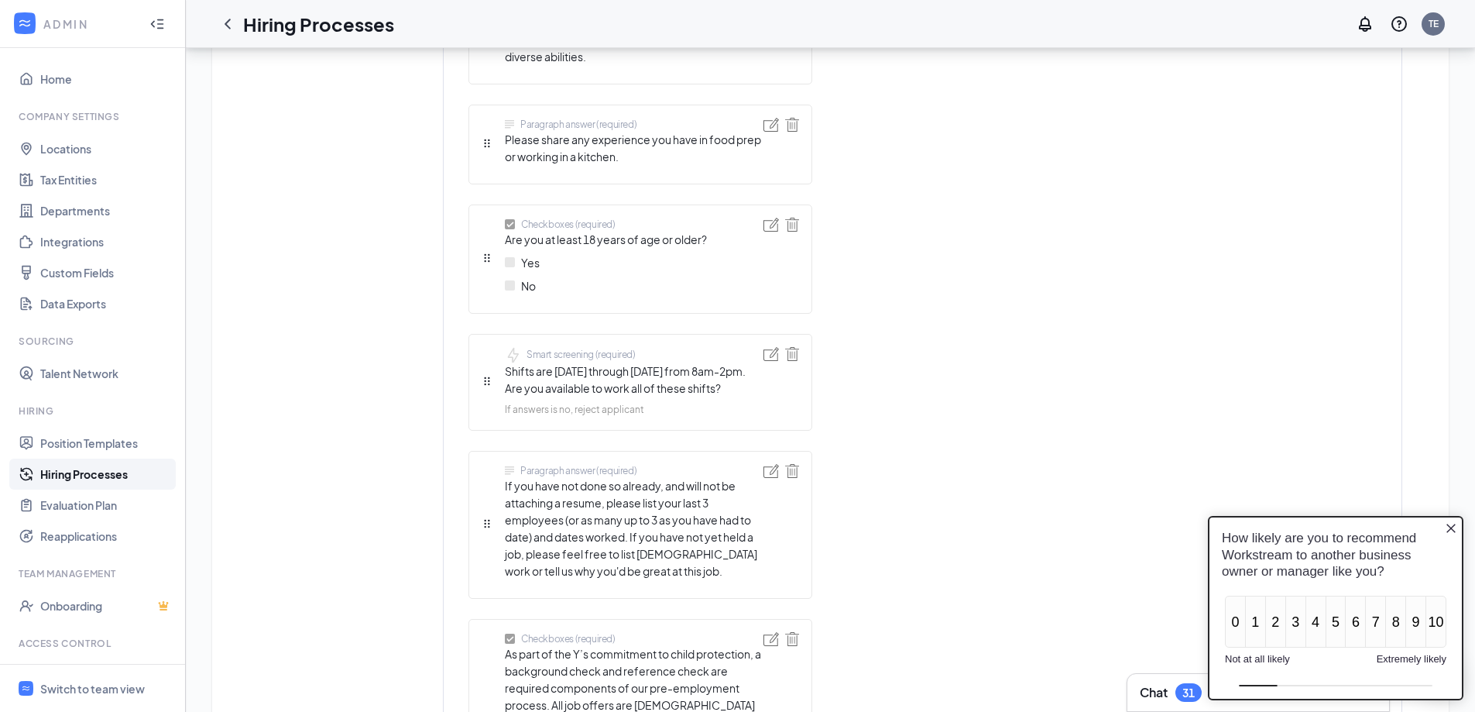
scroll to position [1289, 0]
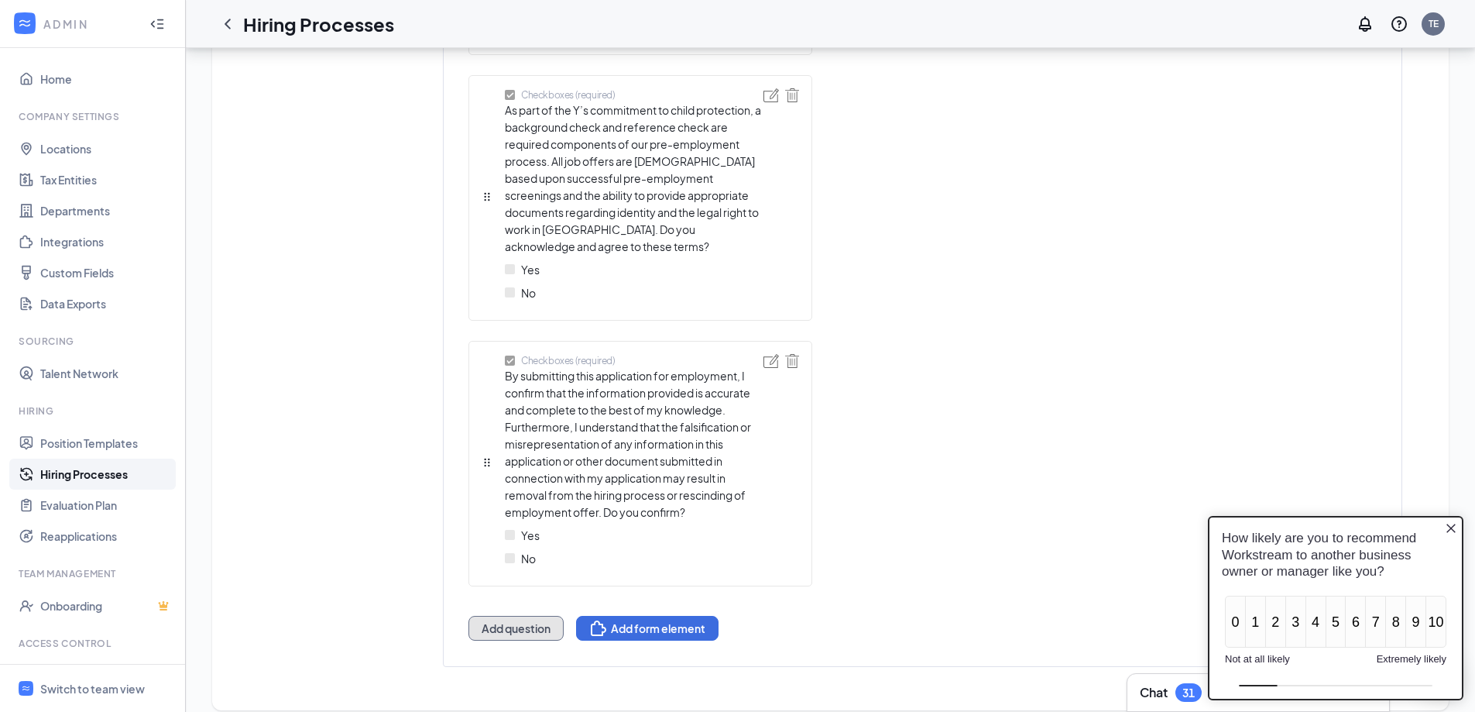
click at [530, 438] on button "Add question" at bounding box center [516, 628] width 95 height 25
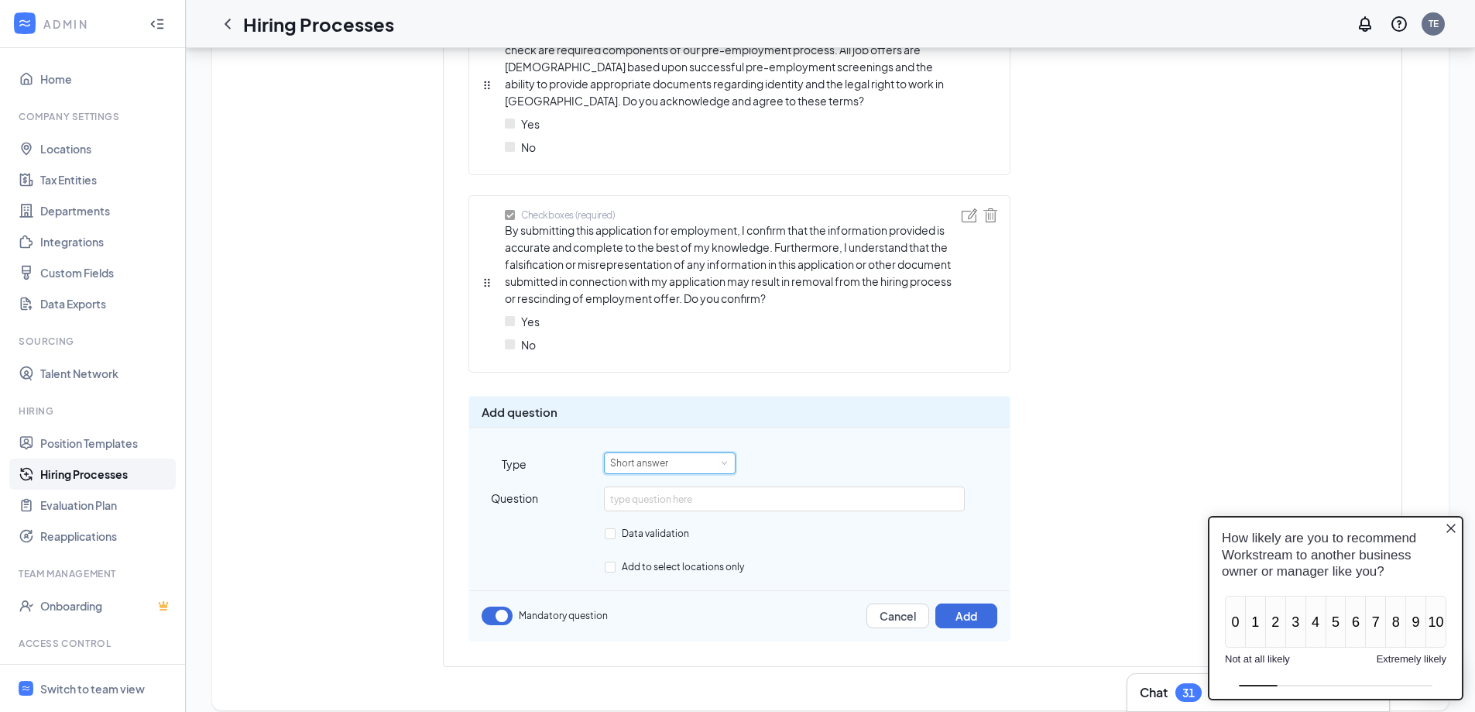
click at [691, 438] on div "Short answer" at bounding box center [669, 463] width 119 height 20
click at [668, 438] on li "Checkboxes" at bounding box center [670, 574] width 132 height 26
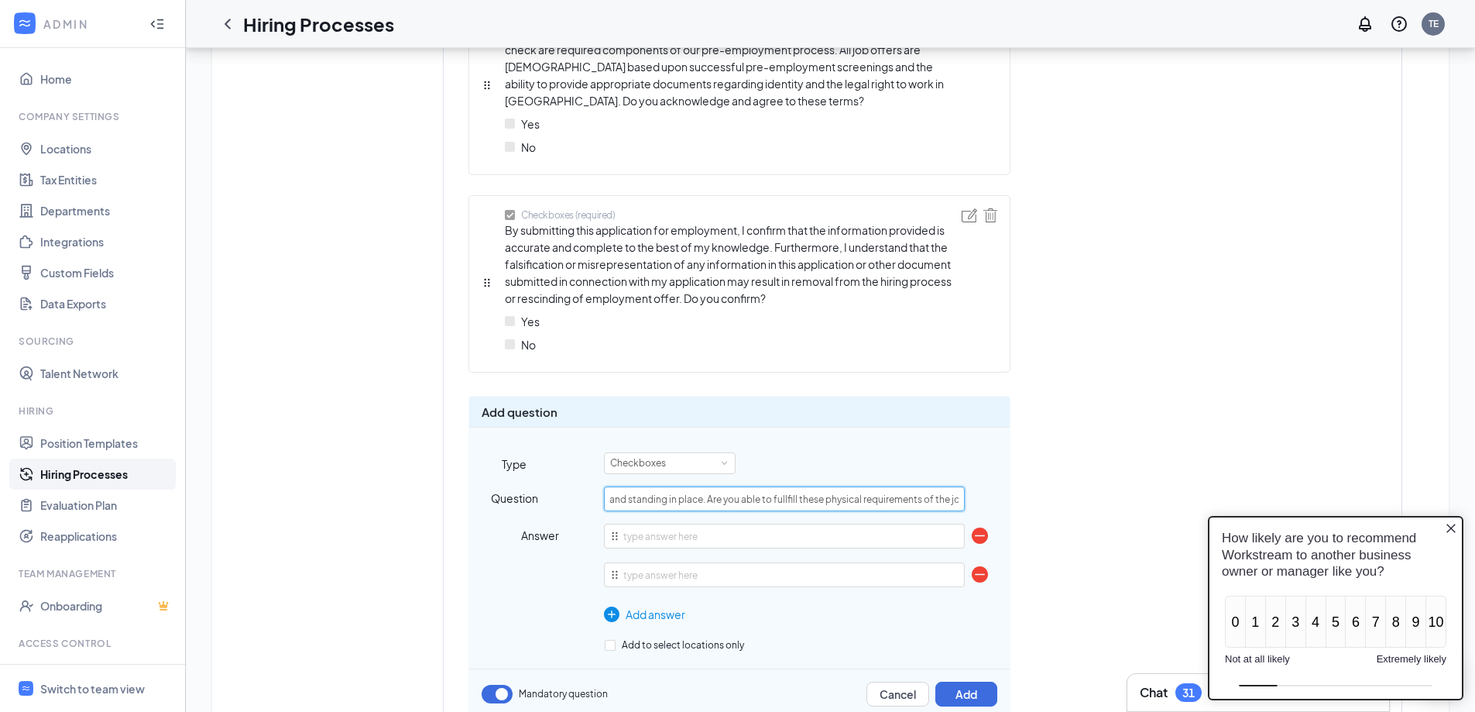
scroll to position [0, 699]
click at [775, 438] on input "This position requires the ability to be on your feet all day, lifting up to 50…" at bounding box center [784, 498] width 360 height 25
type input "This position requires the ability to be on your feet all day, lifting up to 50…"
click at [690, 438] on div "Checkboxes" at bounding box center [669, 463] width 119 height 20
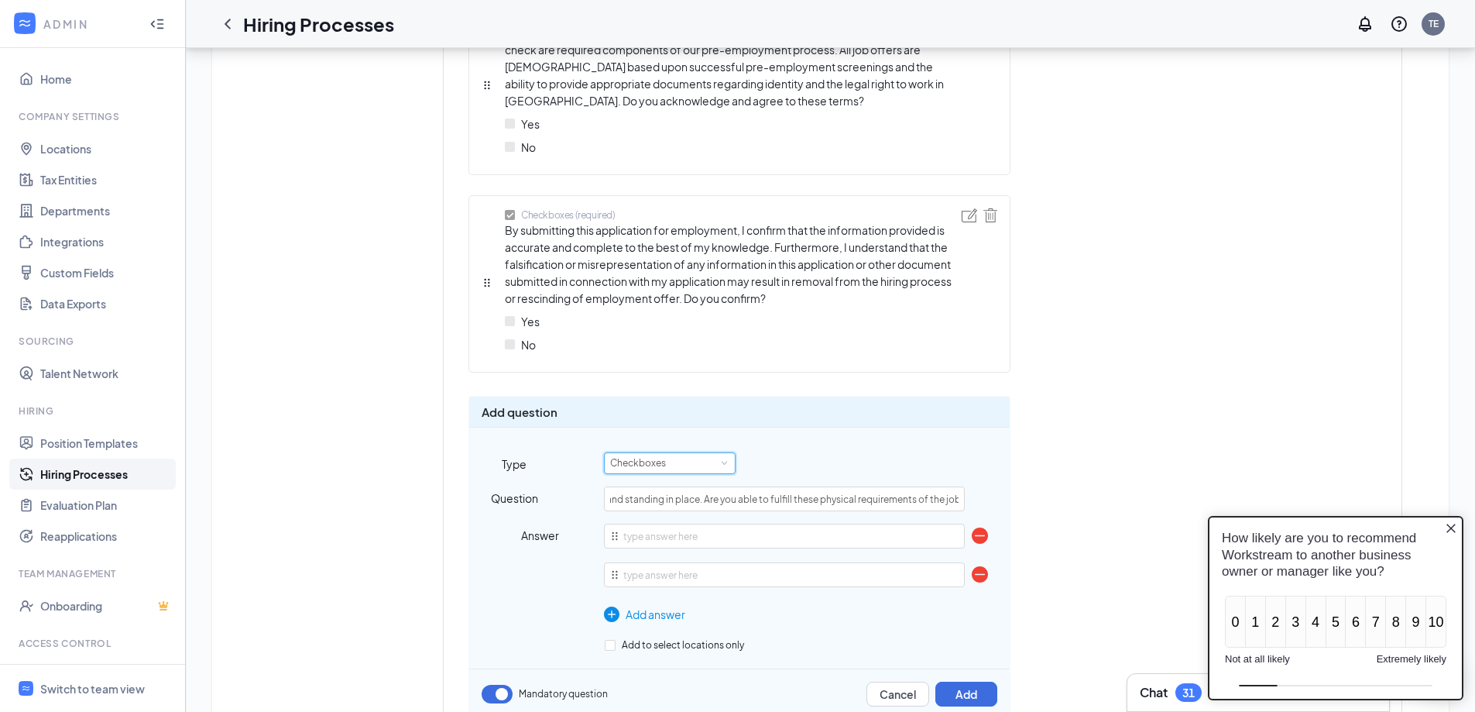
scroll to position [0, 0]
click at [672, 438] on li "Smart screening" at bounding box center [670, 473] width 132 height 26
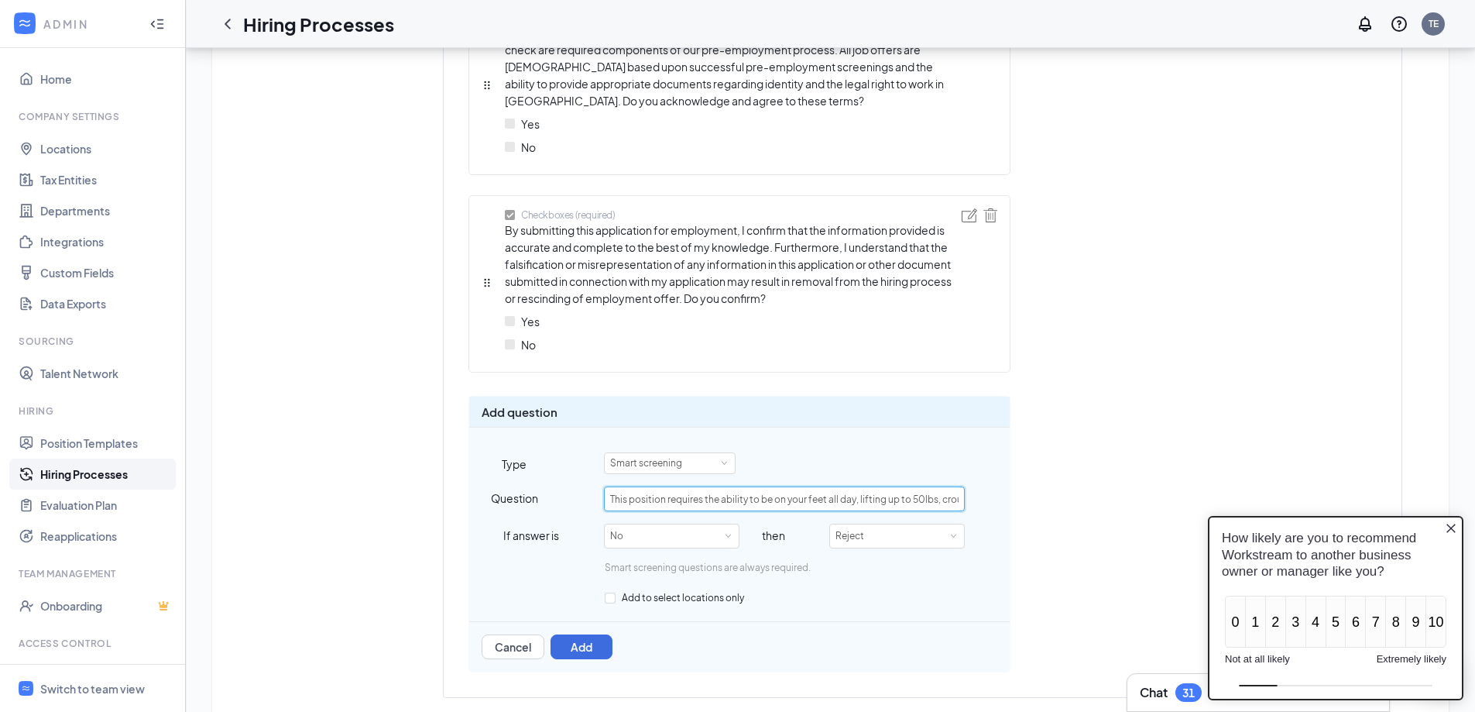
scroll to position [0, 698]
click at [571, 438] on button "Add" at bounding box center [582, 646] width 62 height 25
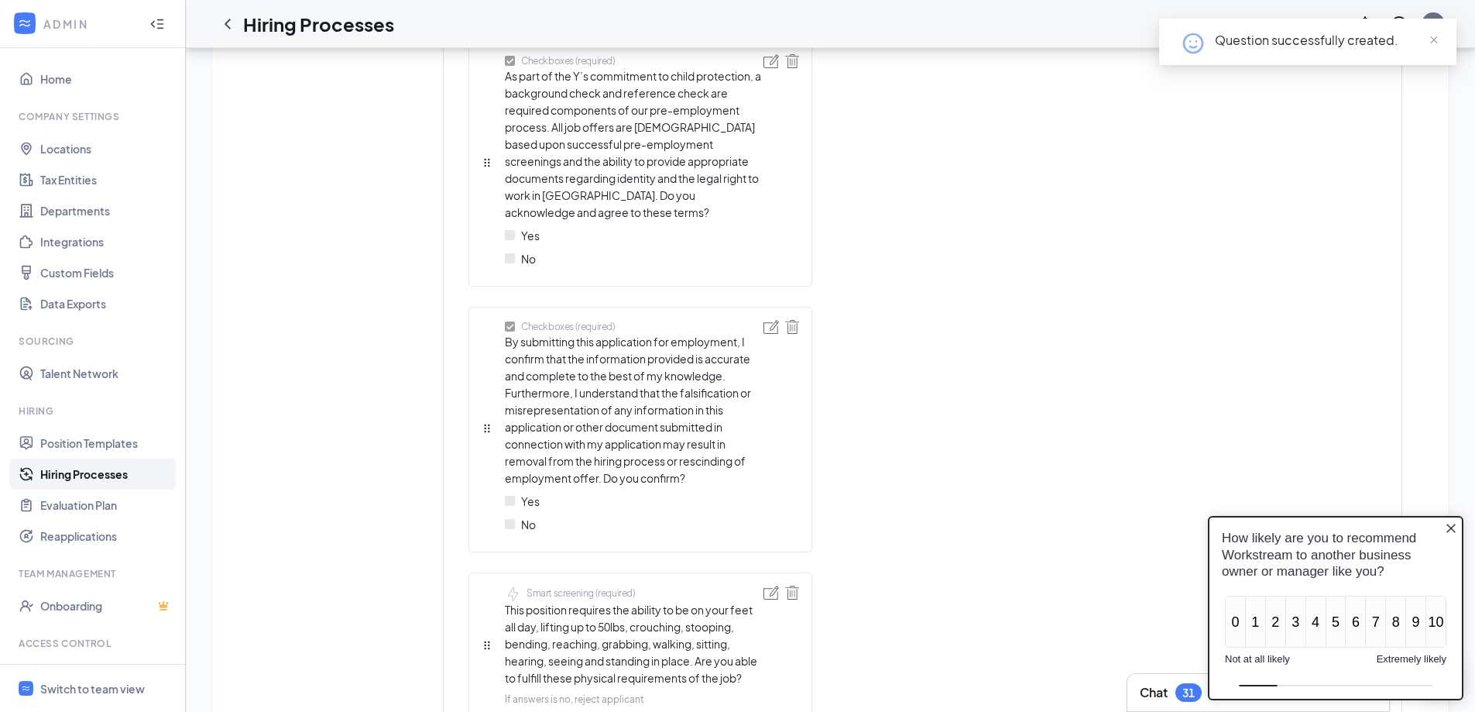
scroll to position [1803, 0]
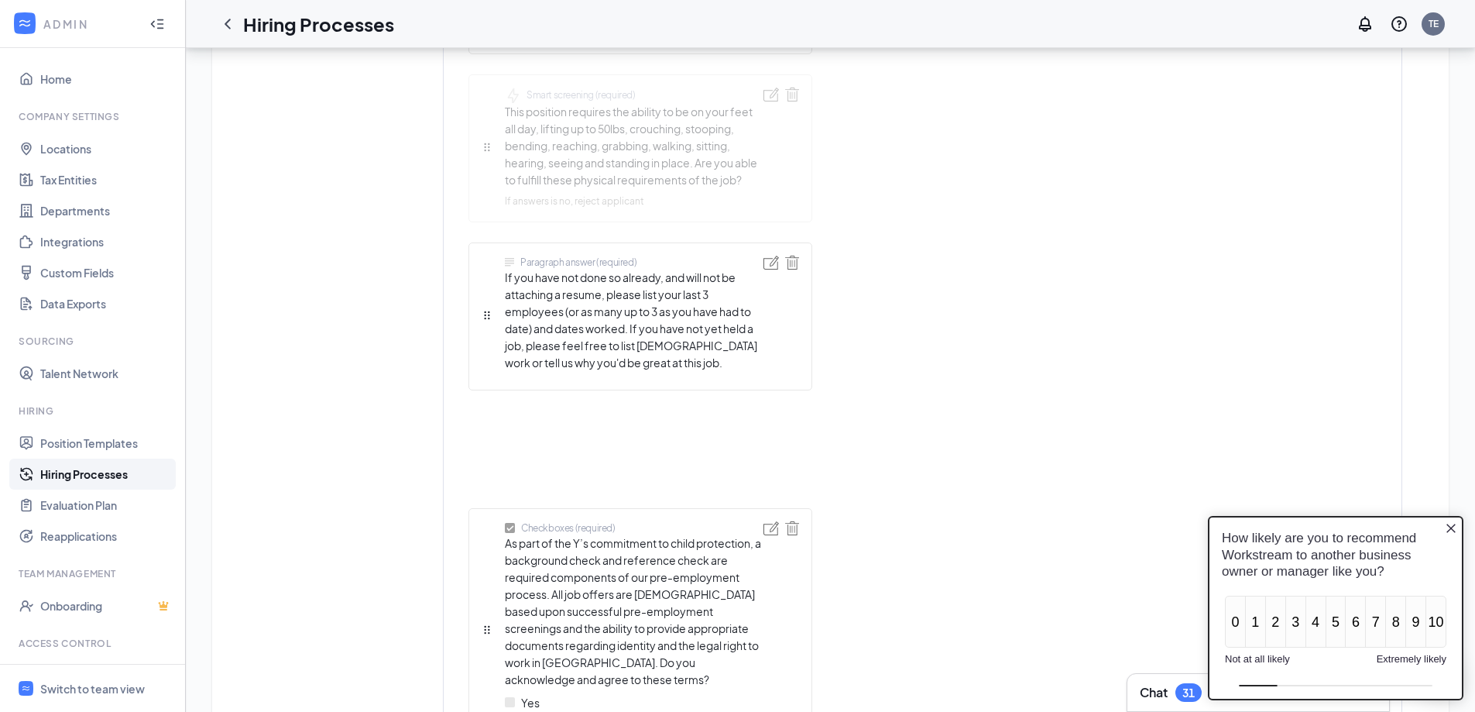
drag, startPoint x: 488, startPoint y: 530, endPoint x: 492, endPoint y: 162, distance: 368.6
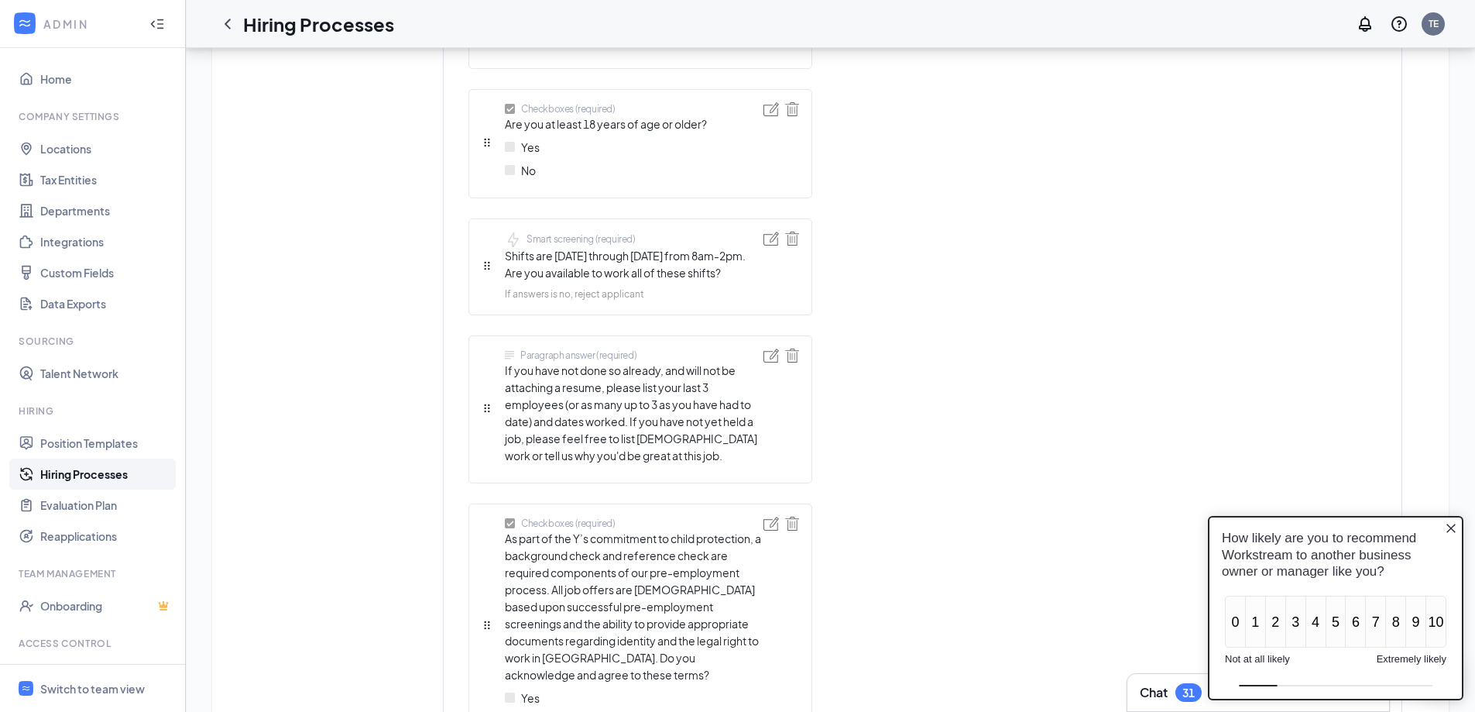
scroll to position [0, 0]
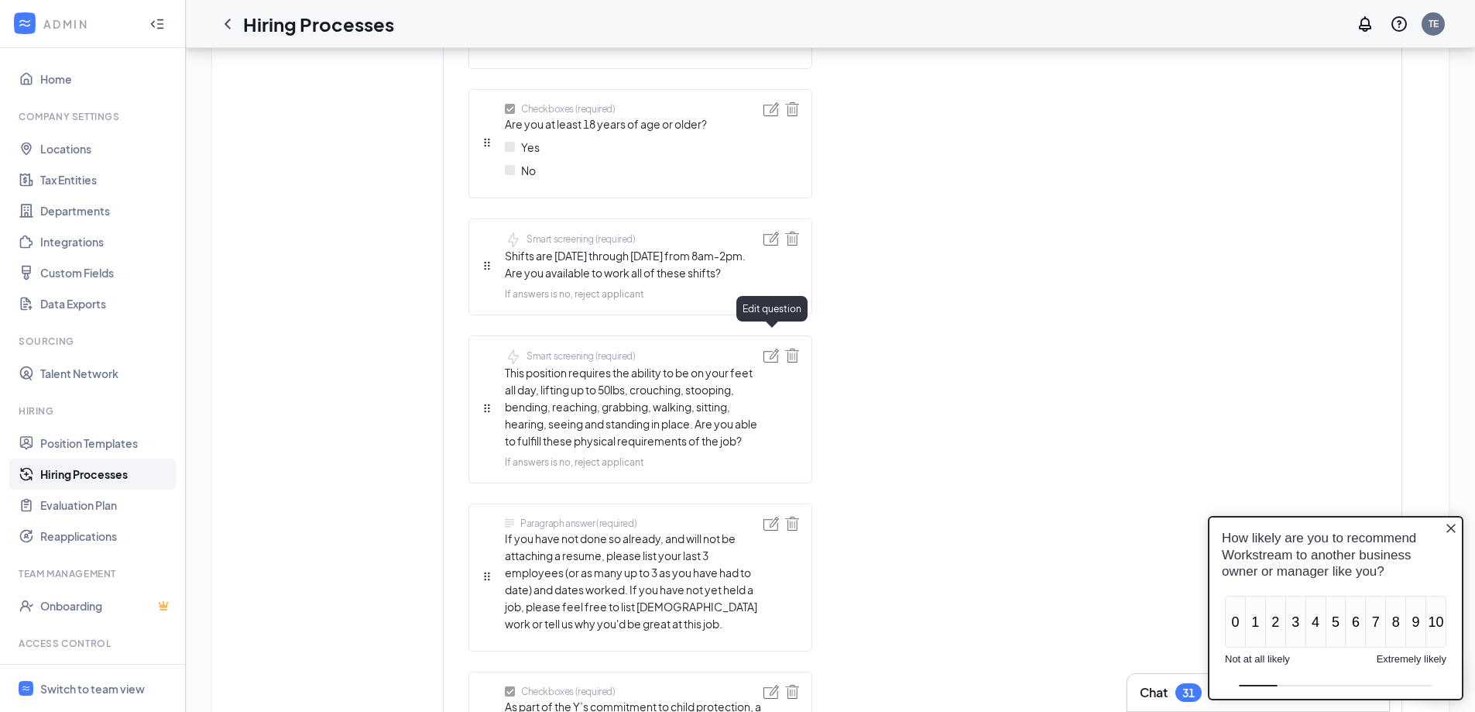
click at [769, 348] on img at bounding box center [771, 355] width 15 height 14
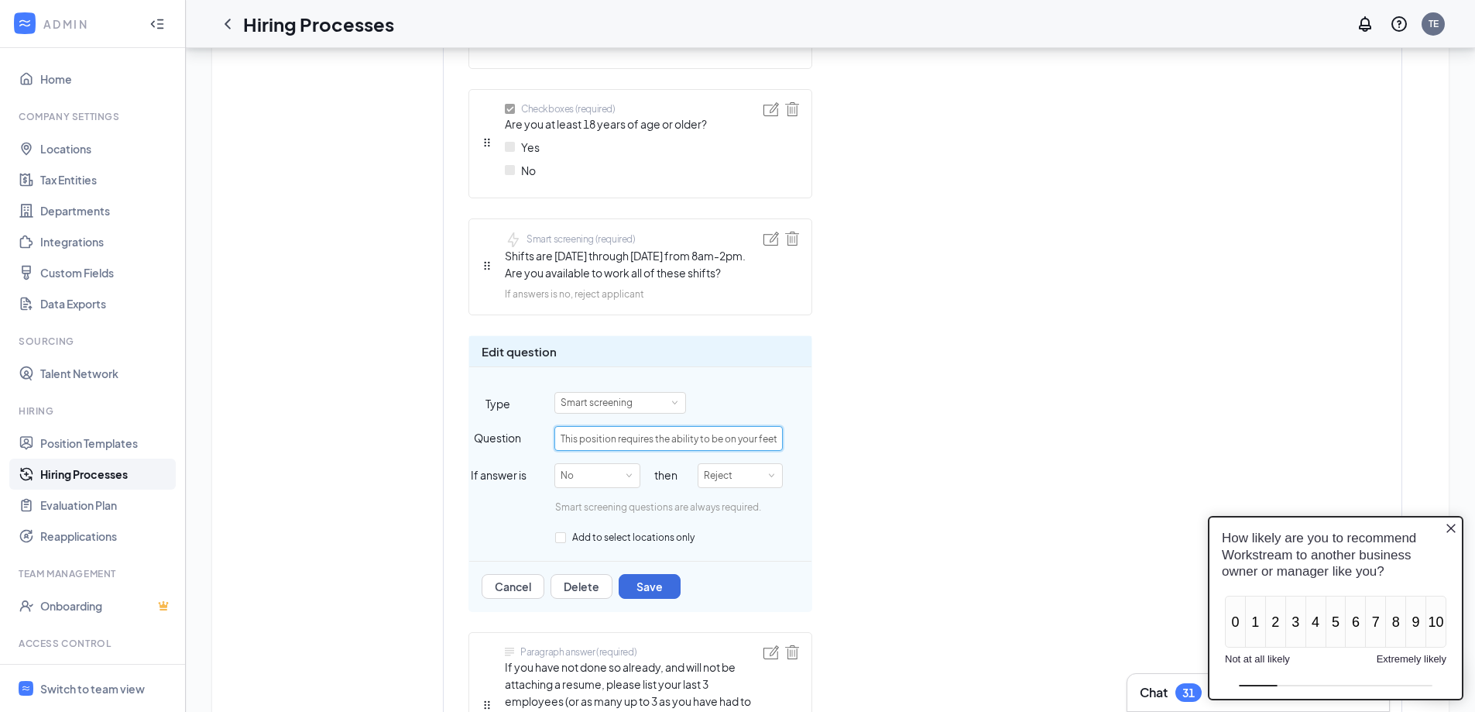
click at [763, 426] on input "This position requires the ability to be on your feet all day, lifting up to 50…" at bounding box center [668, 438] width 228 height 25
click at [716, 426] on input "This position requires the ability to be on your feet all day, lifting up to 50…" at bounding box center [668, 438] width 228 height 25
type input "This position requires the ability to be on your feet all day, lifting up to 50…"
click at [644, 438] on button "Save" at bounding box center [650, 586] width 62 height 25
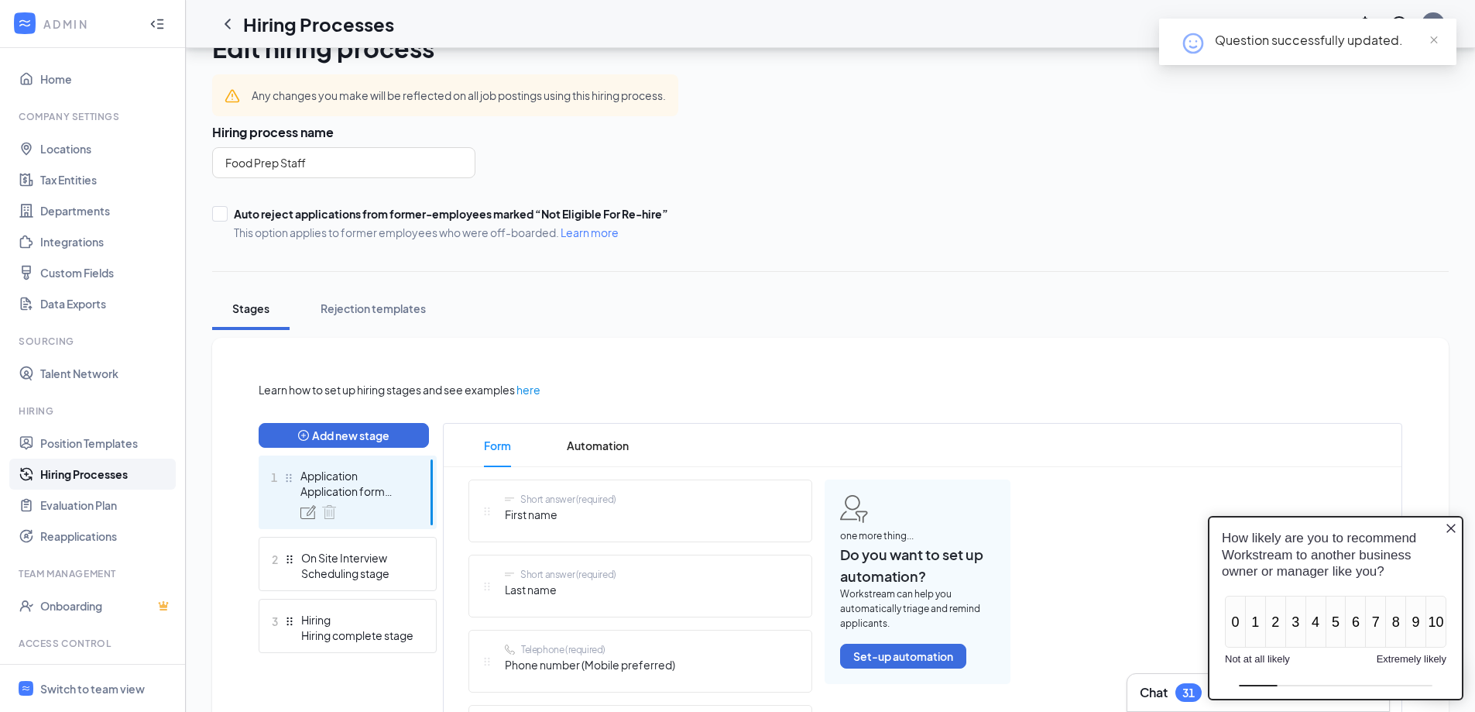
scroll to position [0, 0]
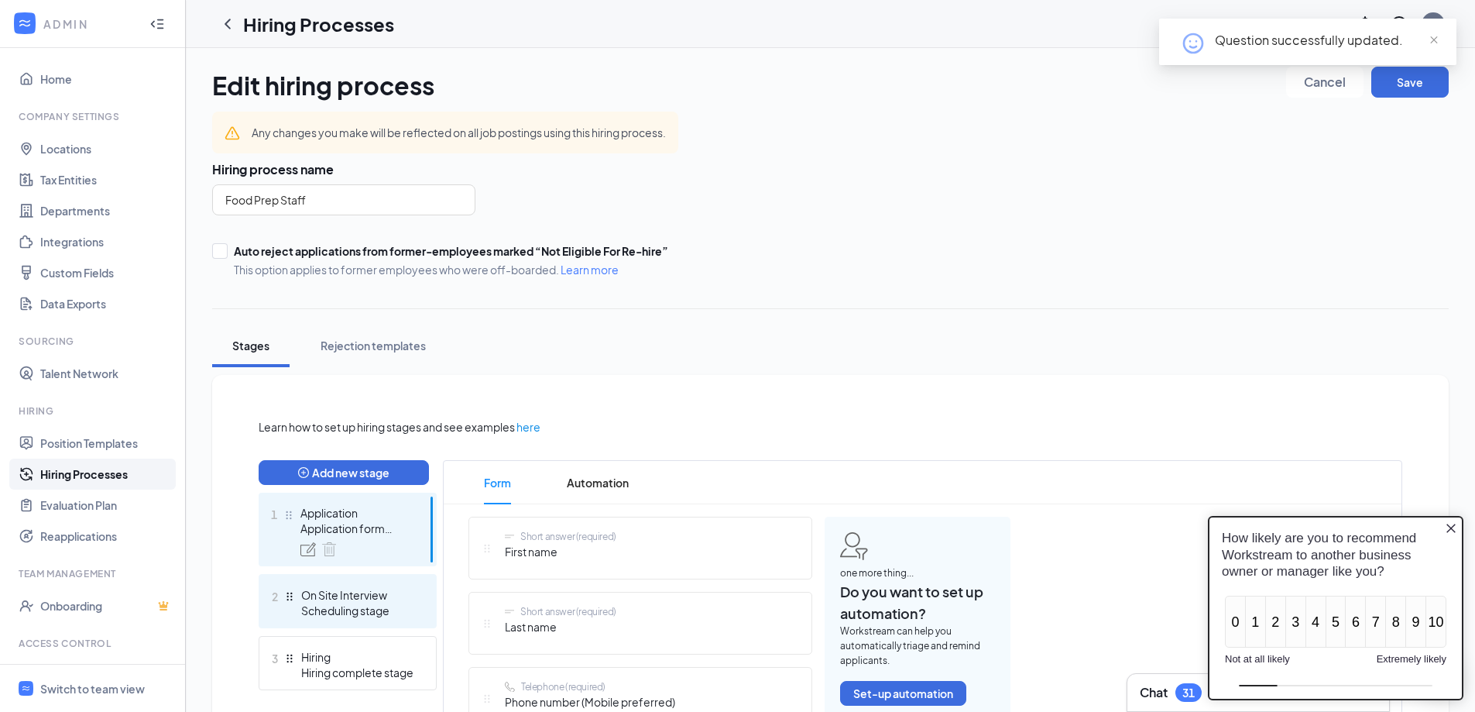
click at [366, 438] on div "On Site Interview" at bounding box center [357, 594] width 113 height 15
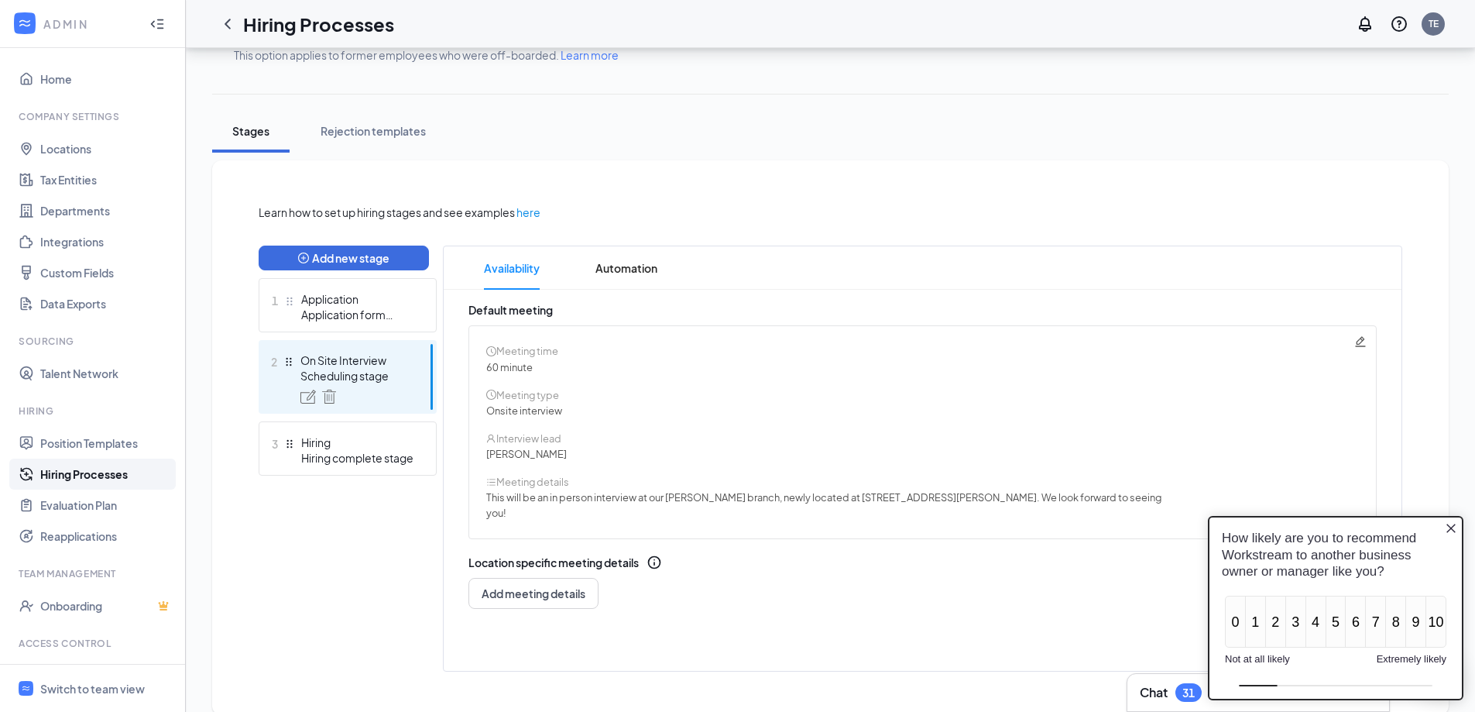
scroll to position [236, 0]
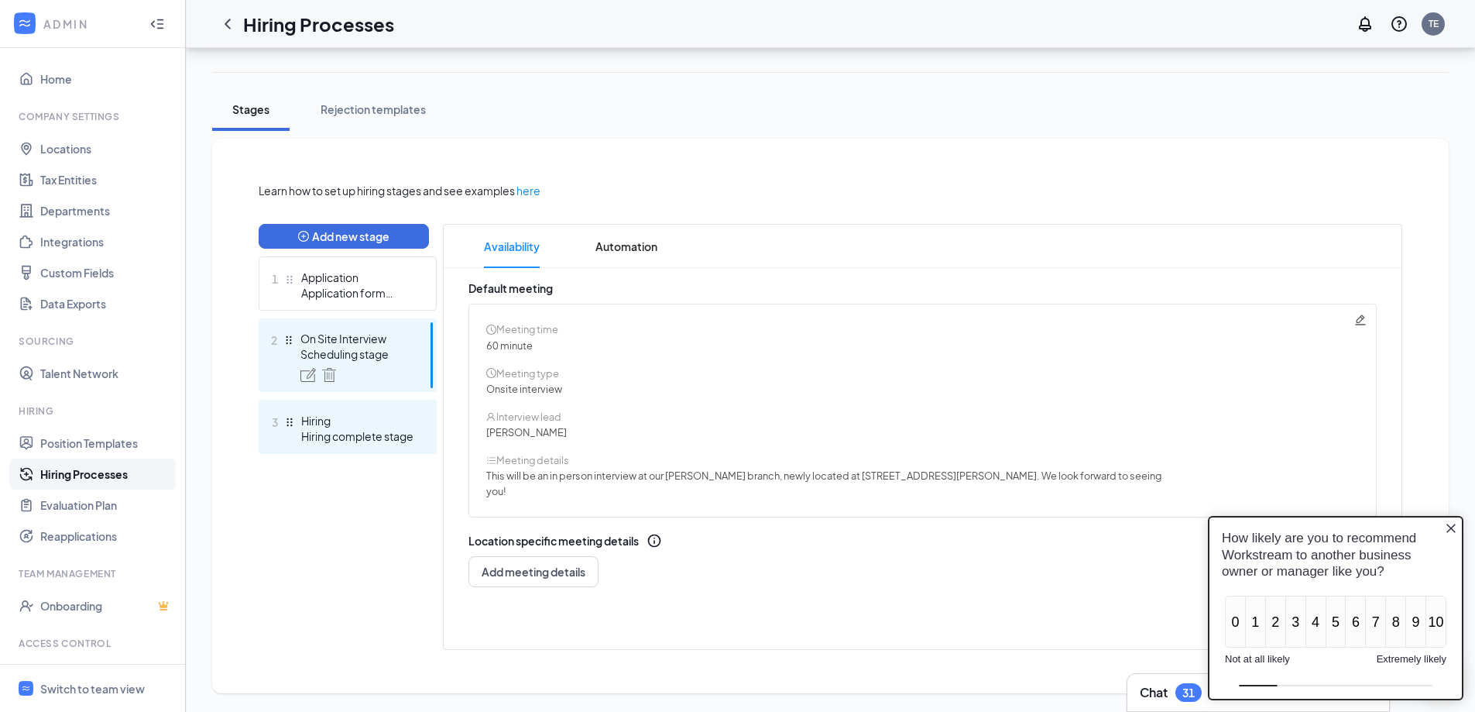
click at [351, 428] on div "Hiring complete stage" at bounding box center [357, 435] width 113 height 15
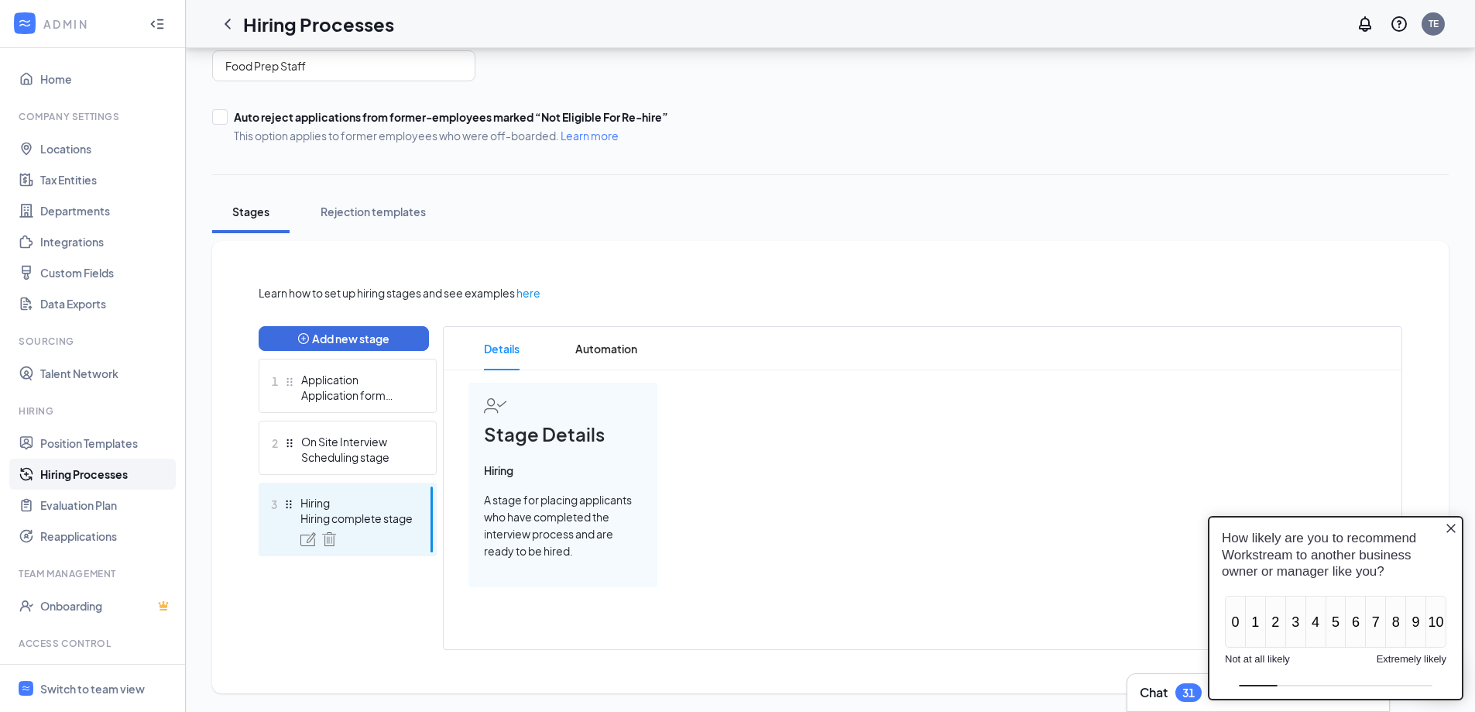
scroll to position [134, 0]
click at [352, 380] on div "Application" at bounding box center [357, 379] width 113 height 15
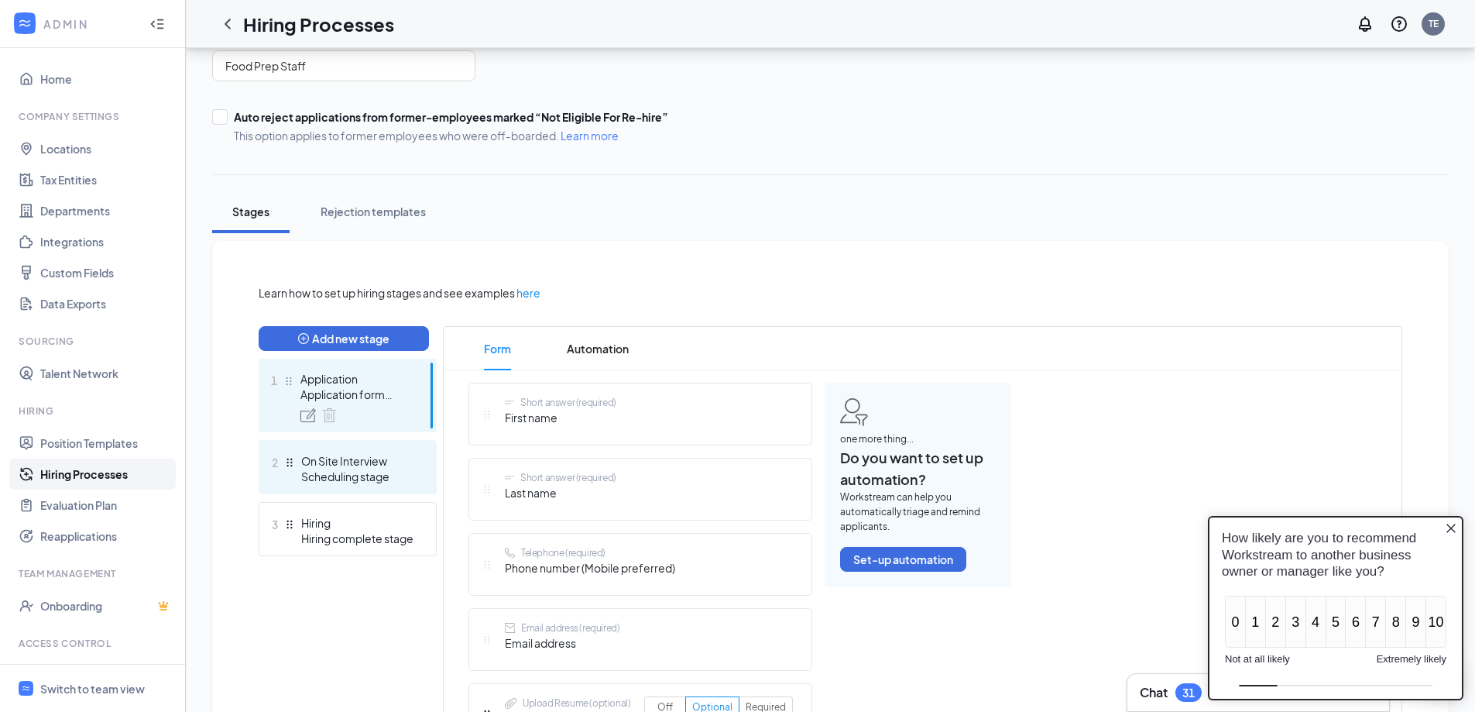
scroll to position [236, 0]
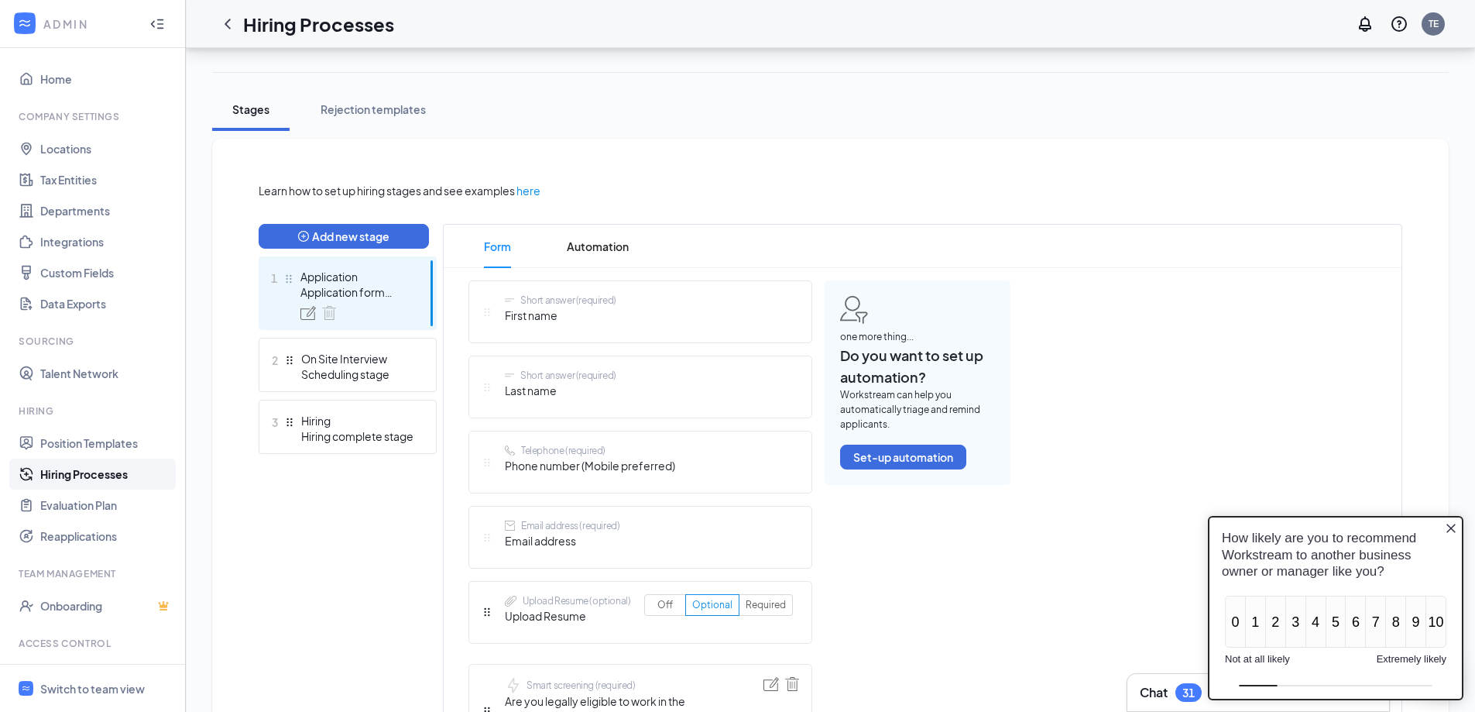
drag, startPoint x: 342, startPoint y: 421, endPoint x: 346, endPoint y: 414, distance: 8.4
click at [344, 420] on div "Hiring" at bounding box center [357, 420] width 113 height 15
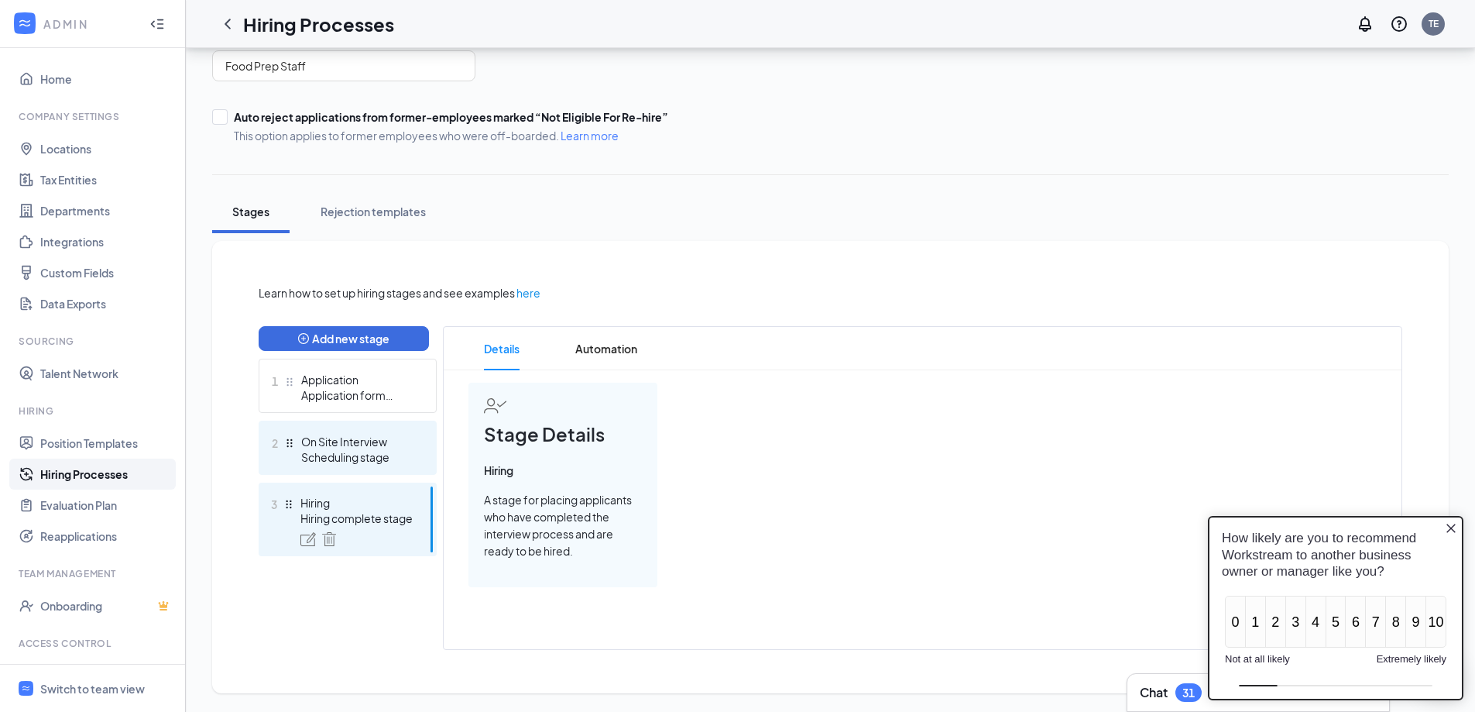
click at [341, 424] on div "2 On Site Interview Scheduling stage" at bounding box center [348, 447] width 178 height 54
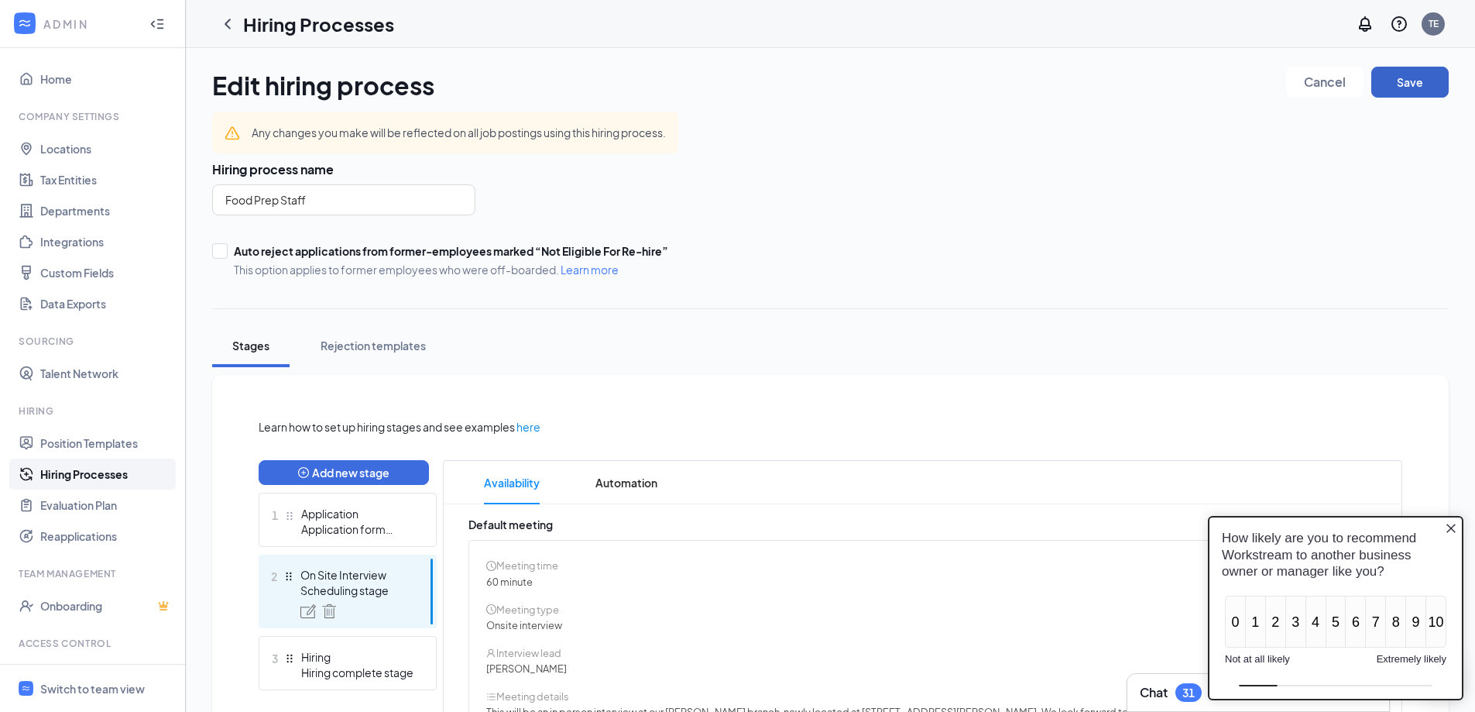
click at [939, 87] on button "Save" at bounding box center [1409, 82] width 77 height 31
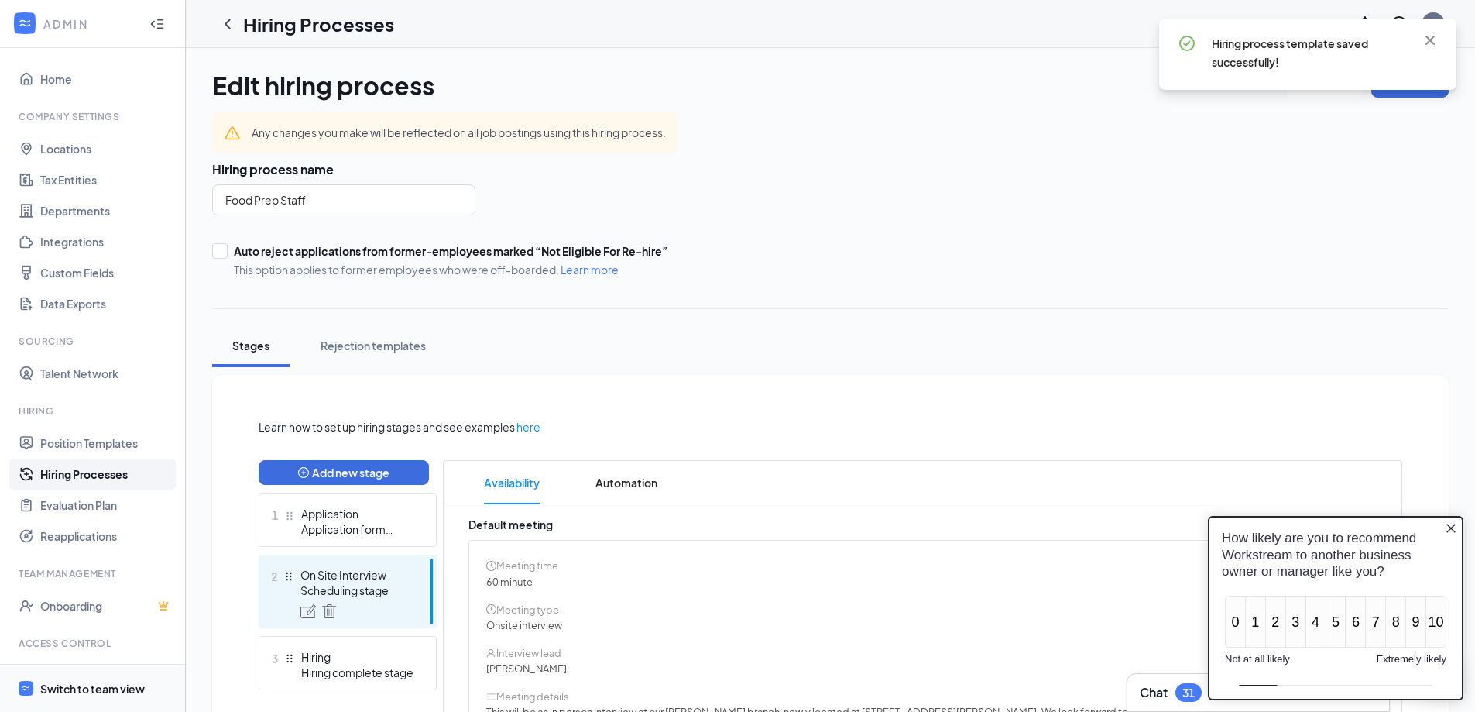
click at [112, 438] on span "Switch to team view" at bounding box center [106, 687] width 132 height 47
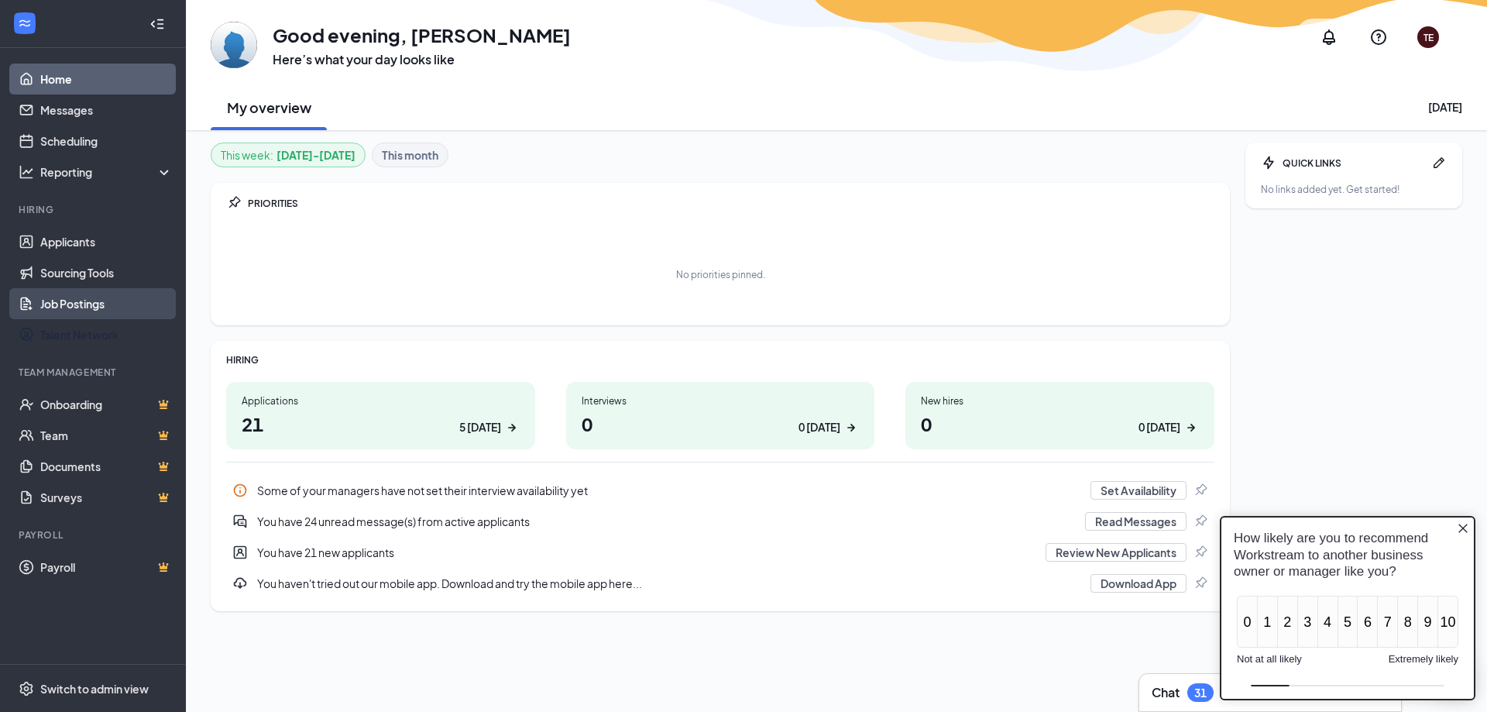
click at [79, 303] on link "Job Postings" at bounding box center [106, 303] width 132 height 31
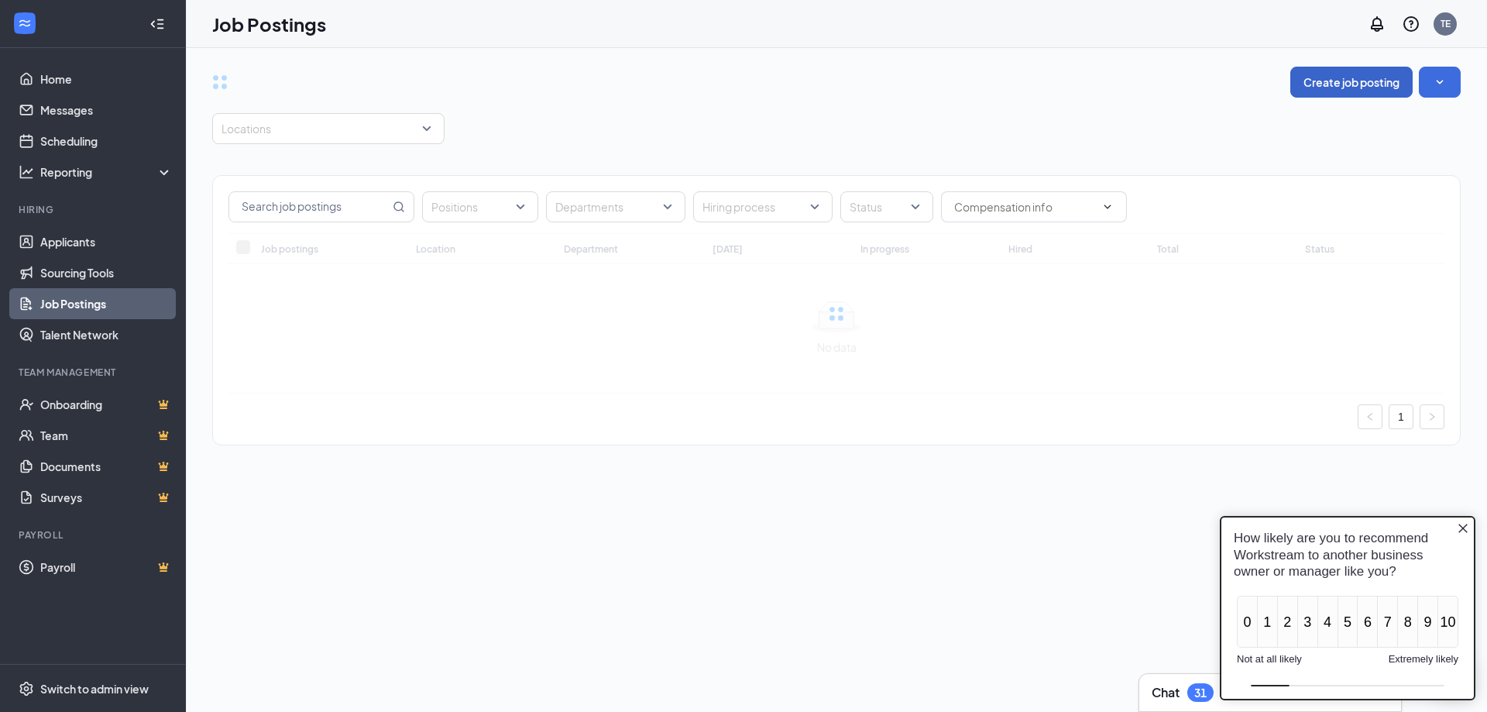
click at [939, 74] on button "Create job posting" at bounding box center [1351, 82] width 122 height 31
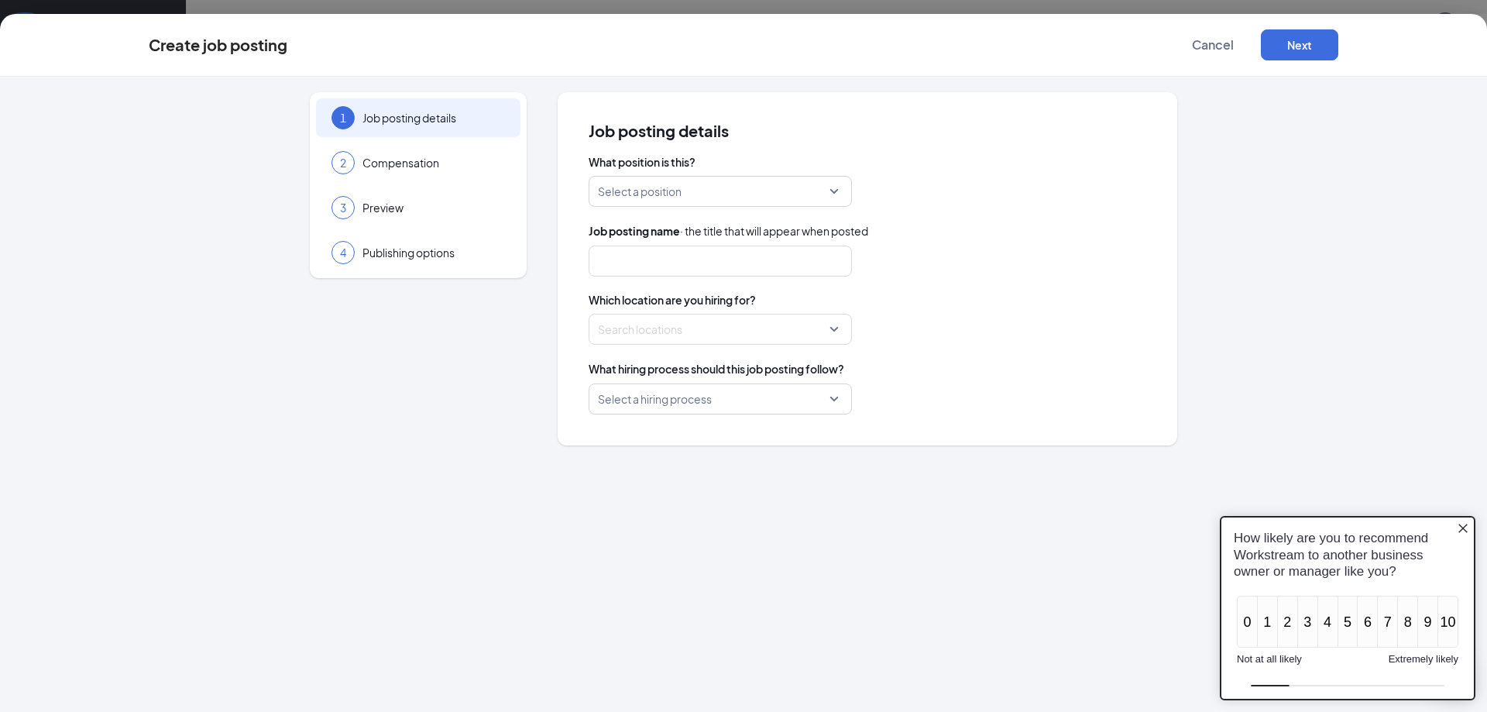
click at [678, 189] on input "search" at bounding box center [715, 191] width 234 height 29
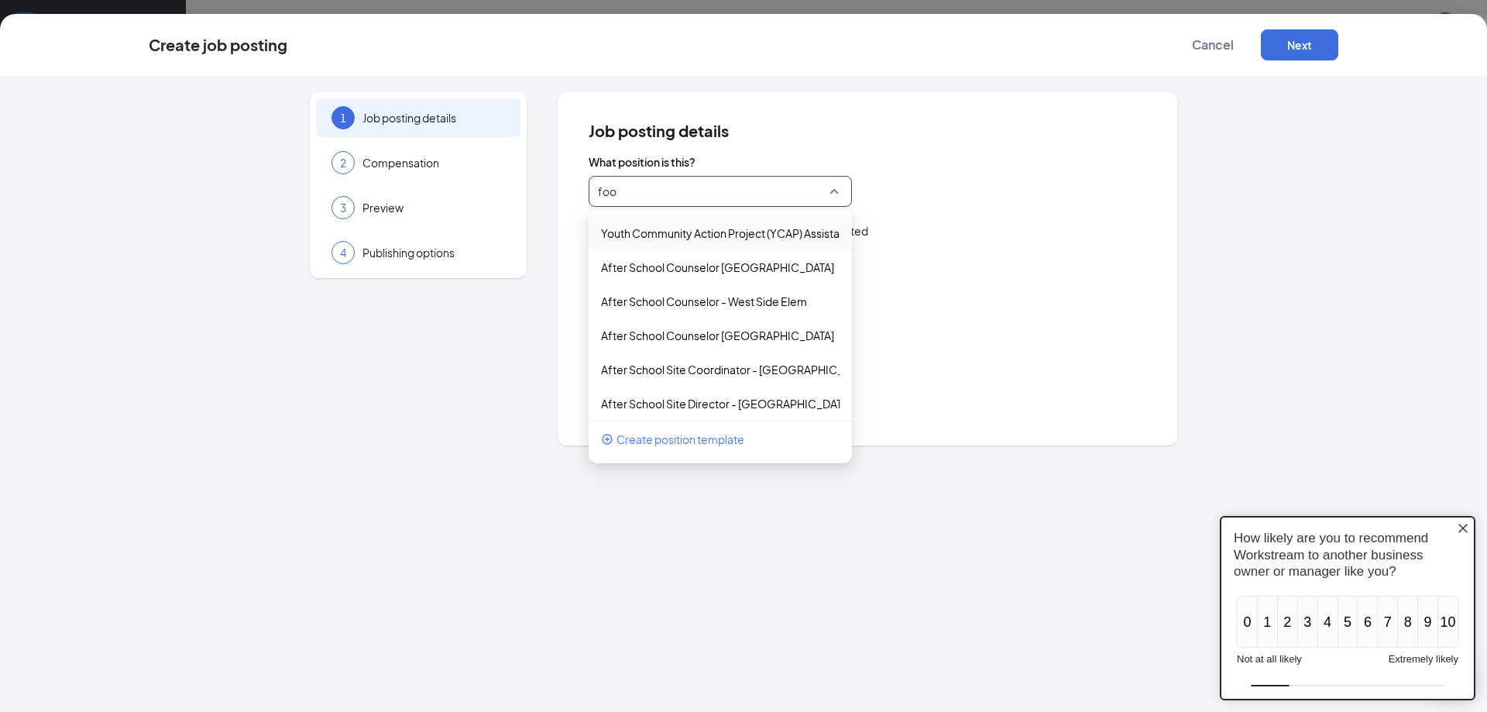
type input "food"
click at [675, 230] on p "Cook/Food Prep Staff - [PERSON_NAME]" at bounding box center [708, 232] width 214 height 15
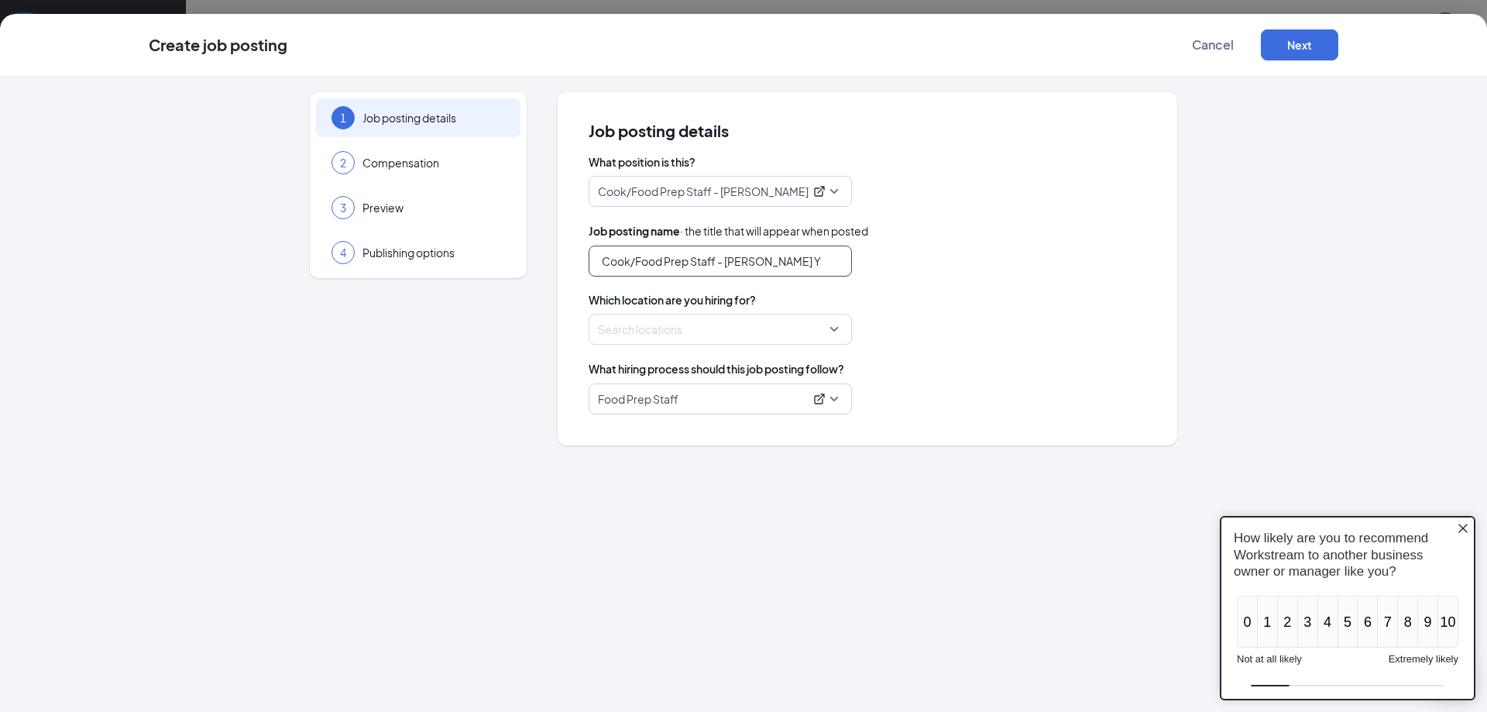
drag, startPoint x: 637, startPoint y: 263, endPoint x: 561, endPoint y: 268, distance: 76.0
click at [561, 268] on div "Job posting details What position is this? Cook/Food Prep Staff - Henry 216216 …" at bounding box center [868, 268] width 620 height 353
click at [774, 250] on input "Food Prep Staff - J.A. Henry Y" at bounding box center [720, 260] width 263 height 31
click at [685, 328] on div at bounding box center [716, 329] width 234 height 25
type input "Food Prep Staff - J.A. Henry YMCA"
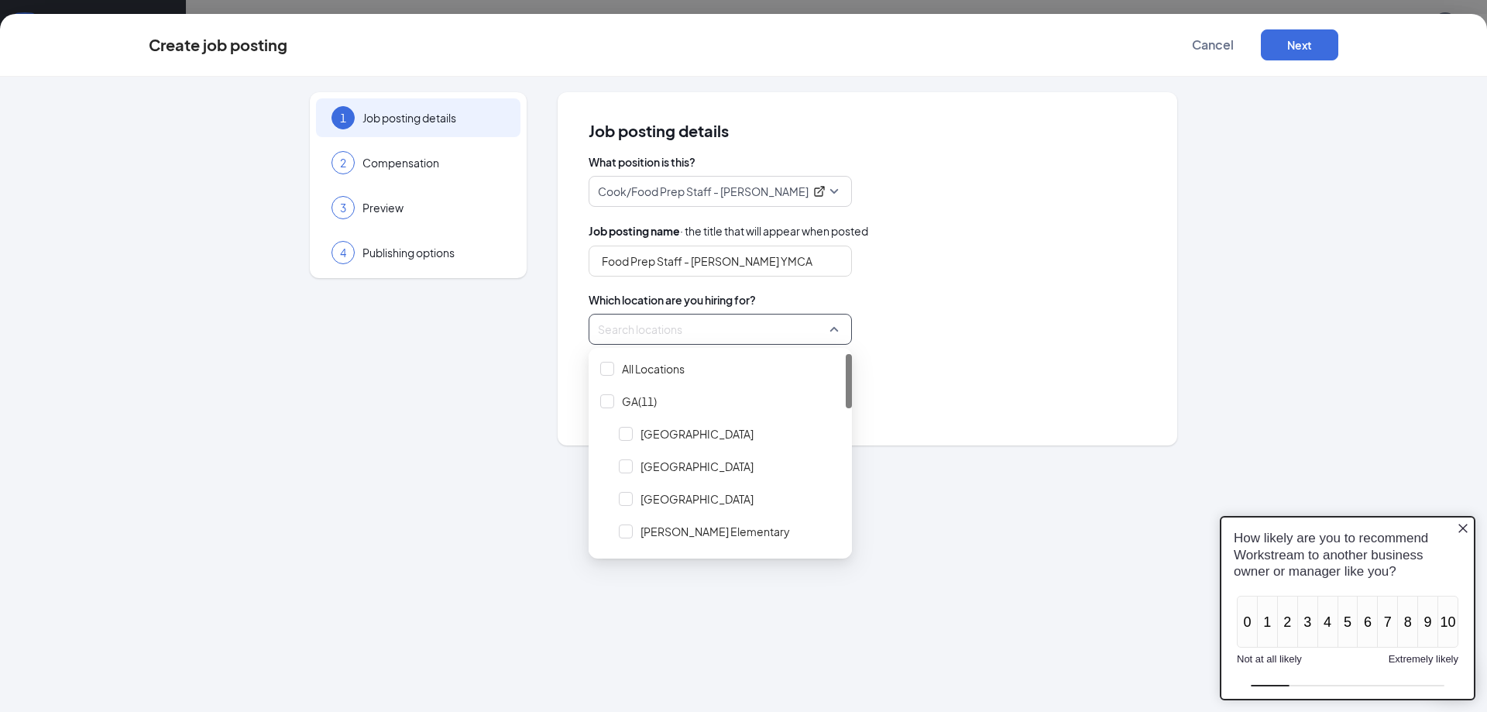
type input "j"
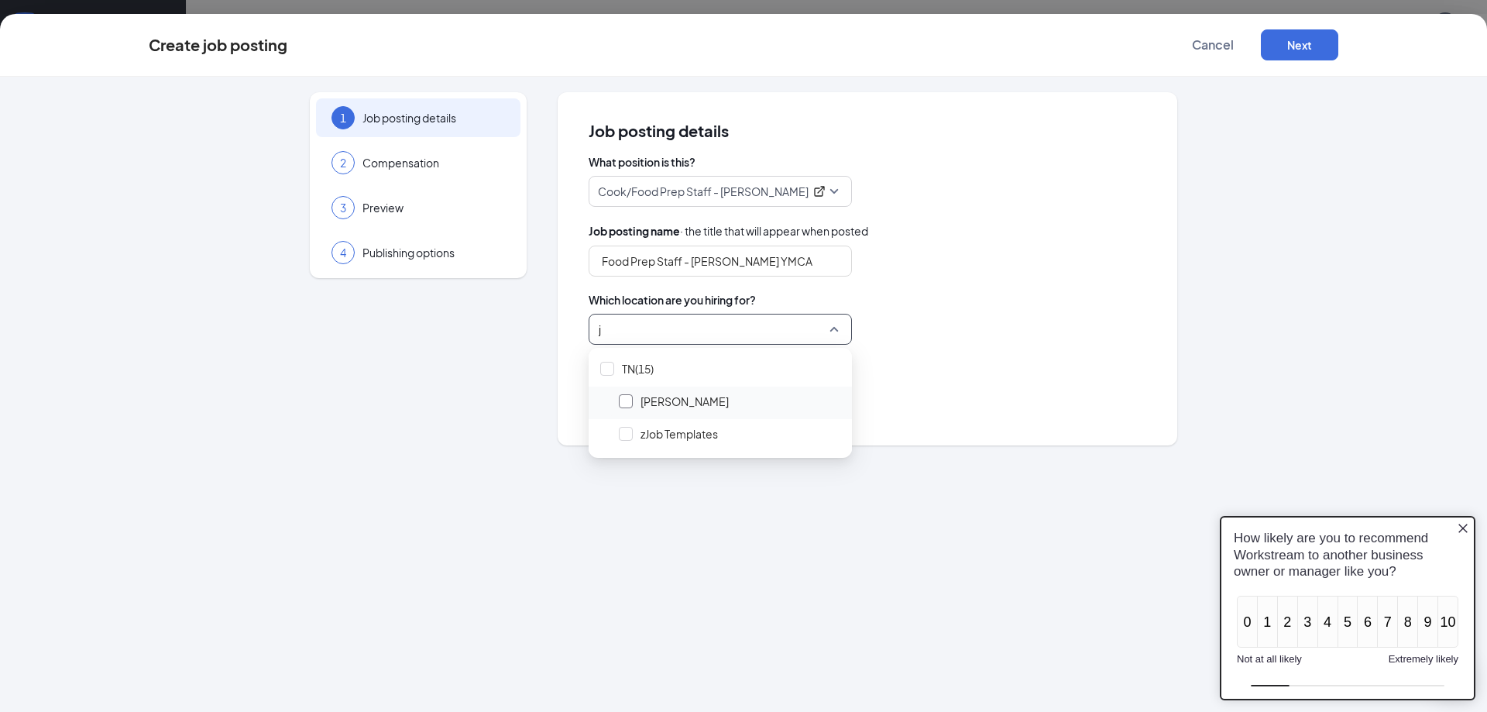
click at [624, 396] on div at bounding box center [626, 401] width 14 height 14
click at [939, 260] on div "Food Prep Staff - J.A. Henry YMCA" at bounding box center [868, 260] width 558 height 31
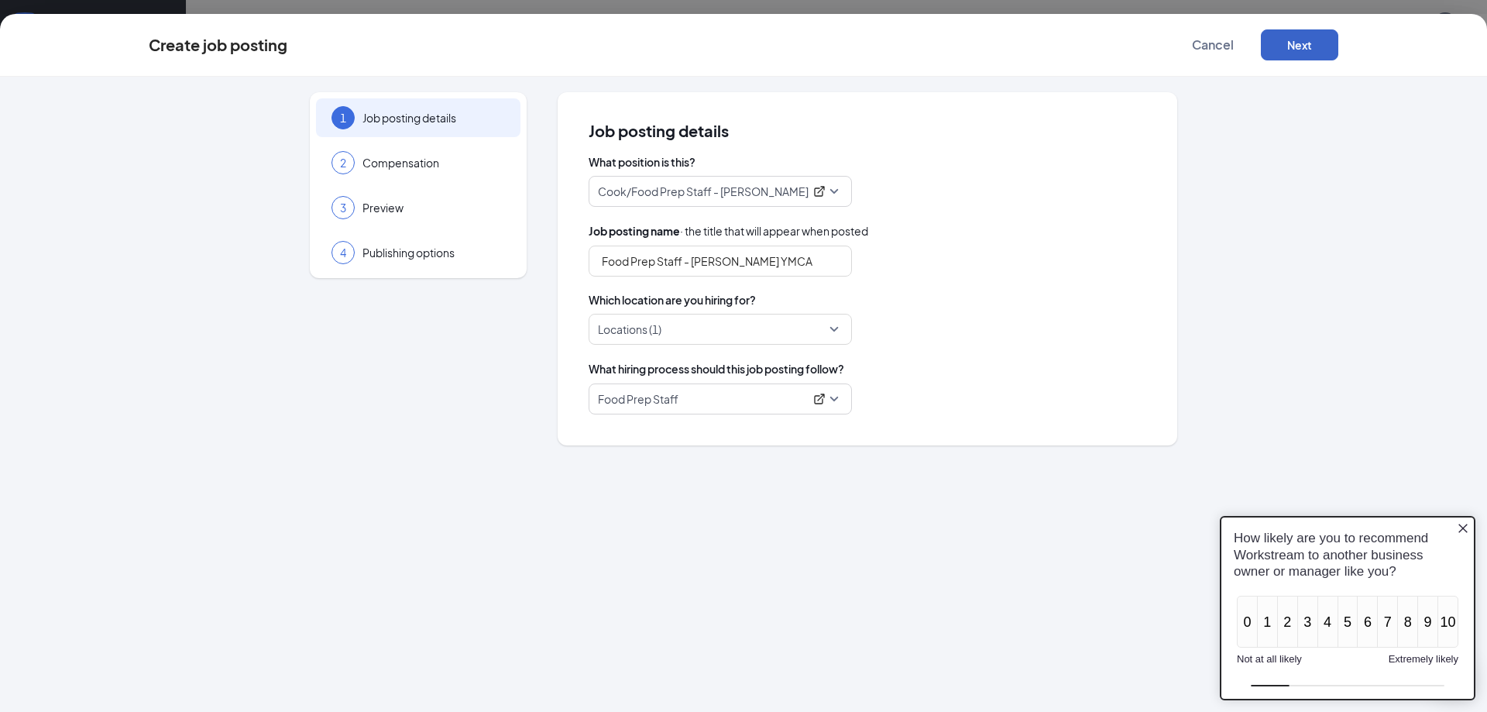
click at [939, 47] on button "Next" at bounding box center [1299, 44] width 77 height 31
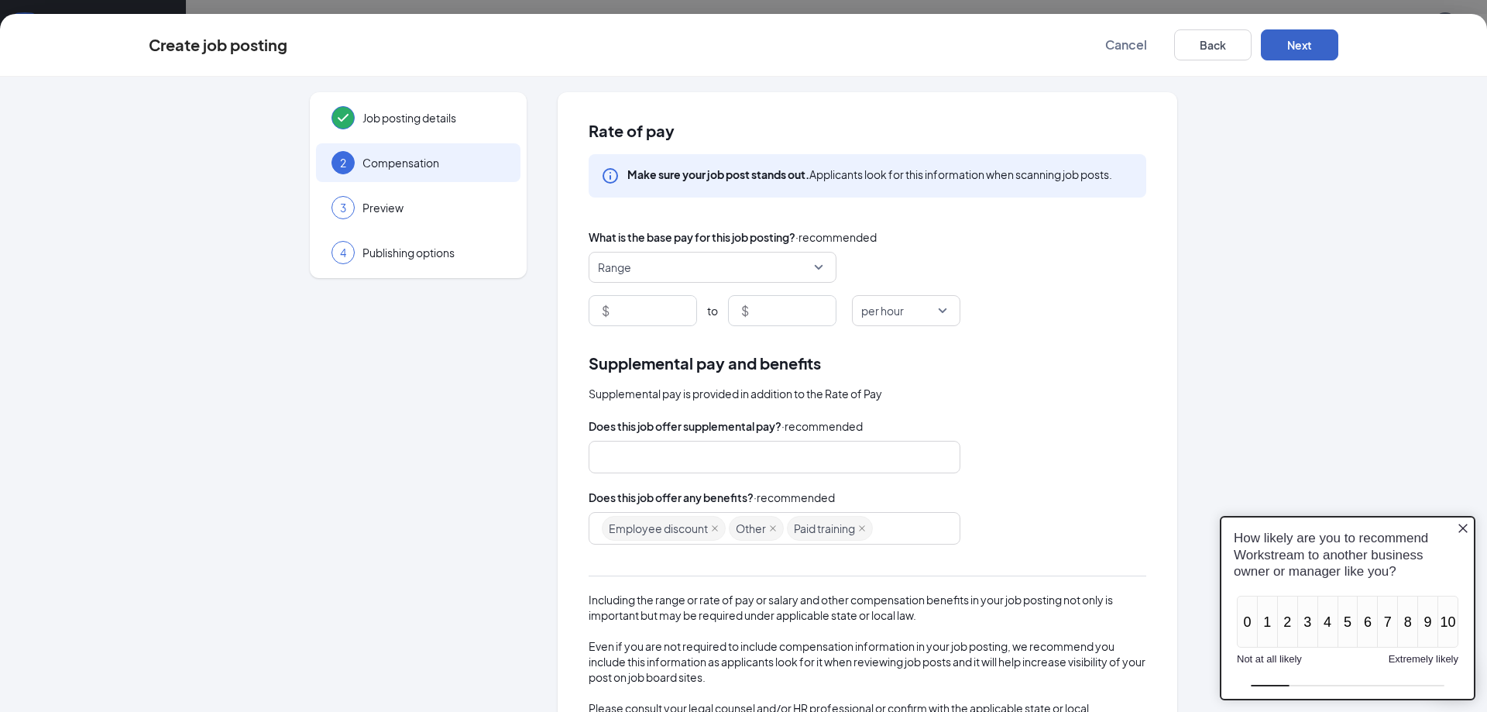
click at [695, 256] on span "Range" at bounding box center [705, 266] width 215 height 29
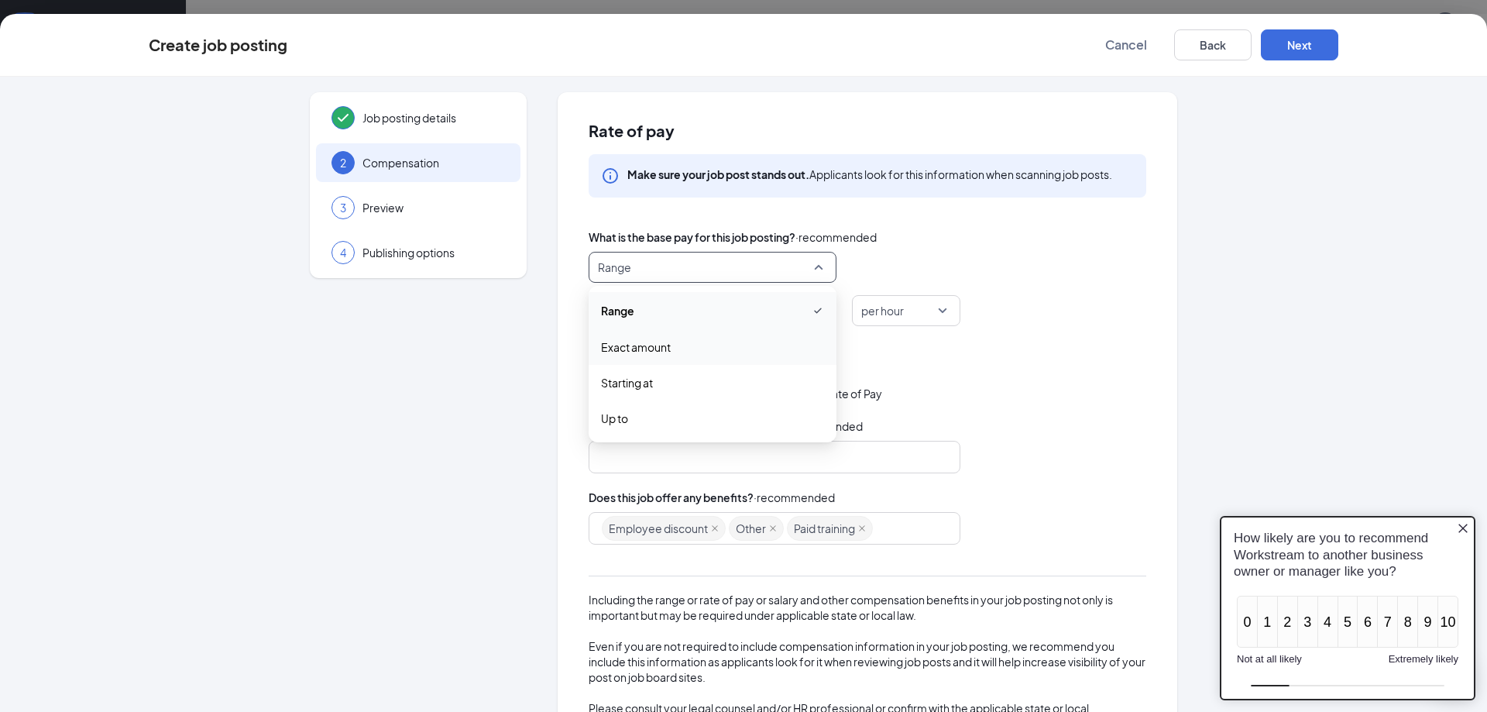
click at [638, 342] on span "Exact amount" at bounding box center [636, 346] width 70 height 17
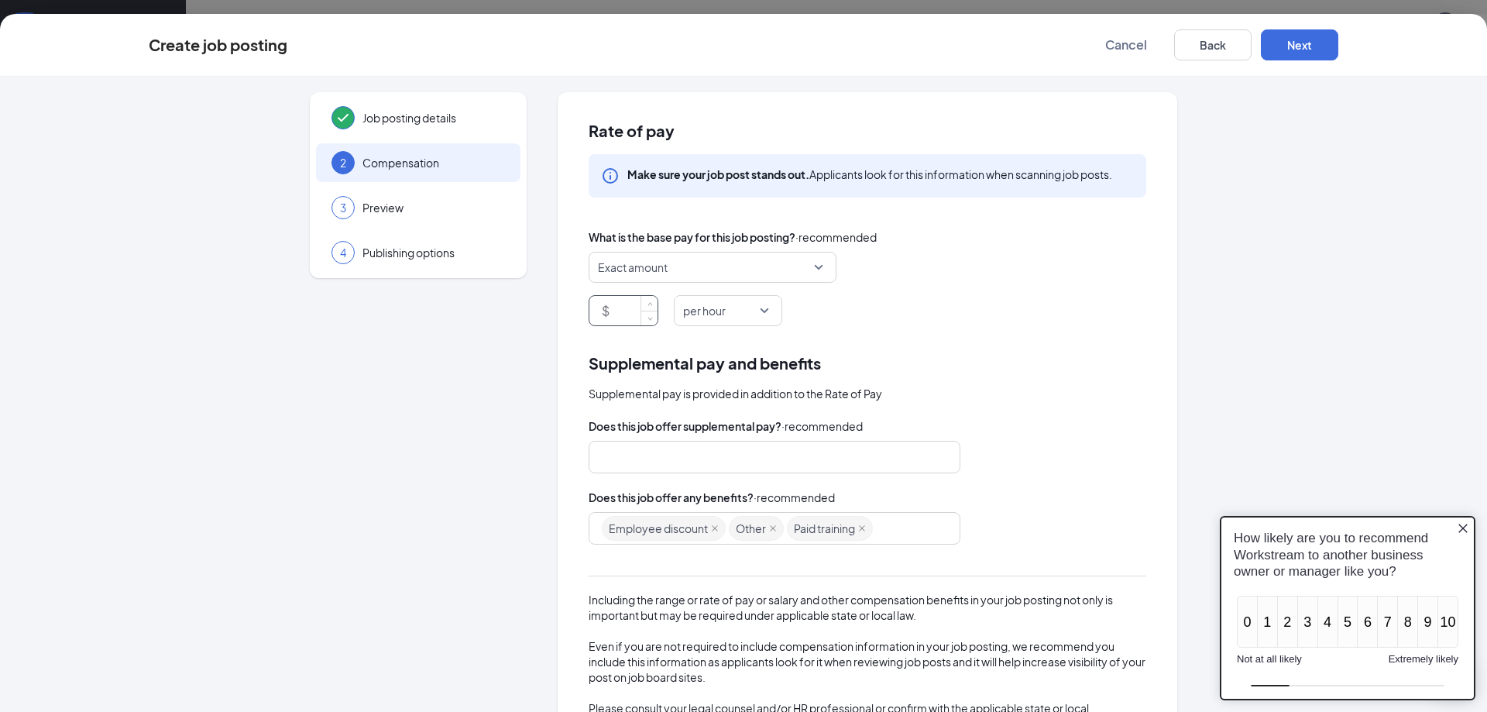
click at [616, 309] on input at bounding box center [635, 310] width 45 height 29
type input "13"
click at [939, 43] on button "Next" at bounding box center [1299, 44] width 77 height 31
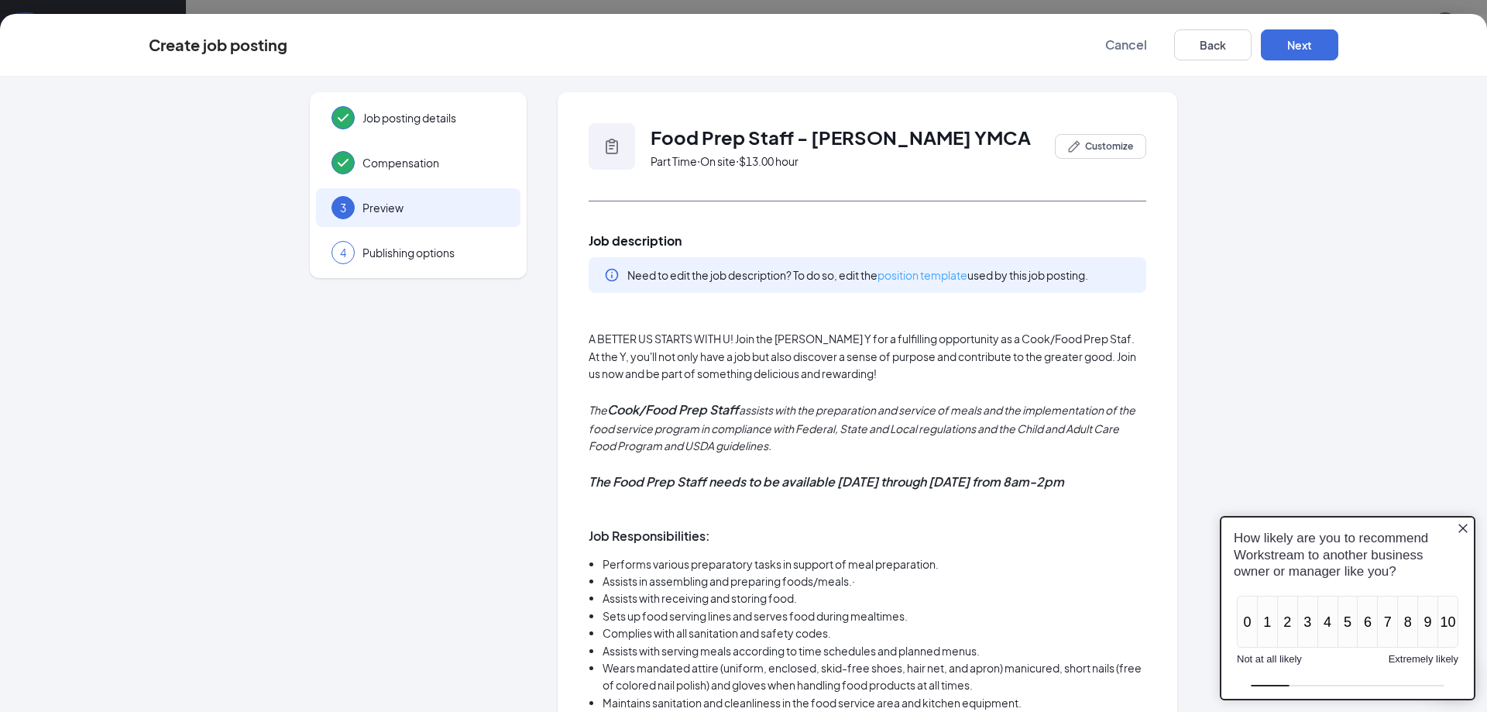
click at [924, 275] on link "position template" at bounding box center [922, 275] width 90 height 14
click at [939, 46] on button "Next" at bounding box center [1299, 44] width 77 height 31
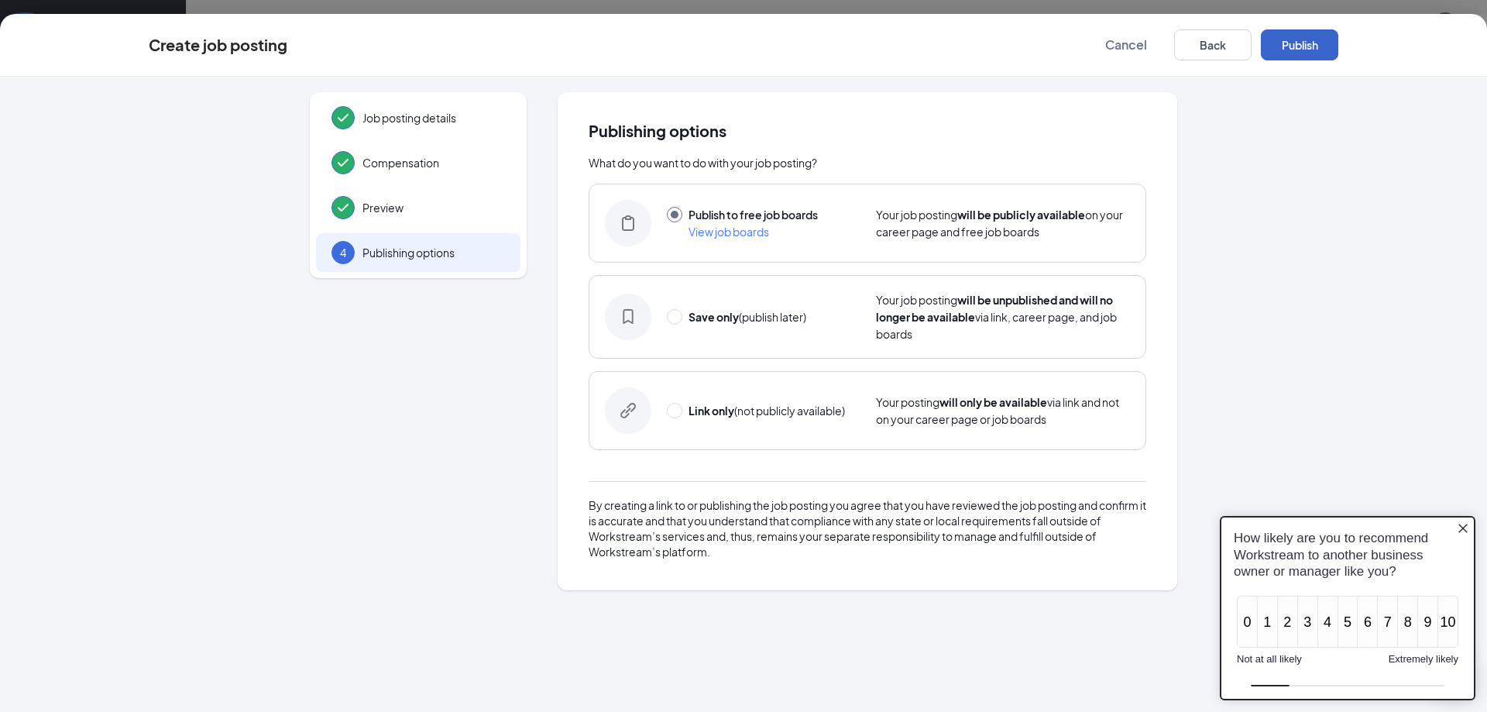
click at [939, 32] on button "Publish" at bounding box center [1299, 44] width 77 height 31
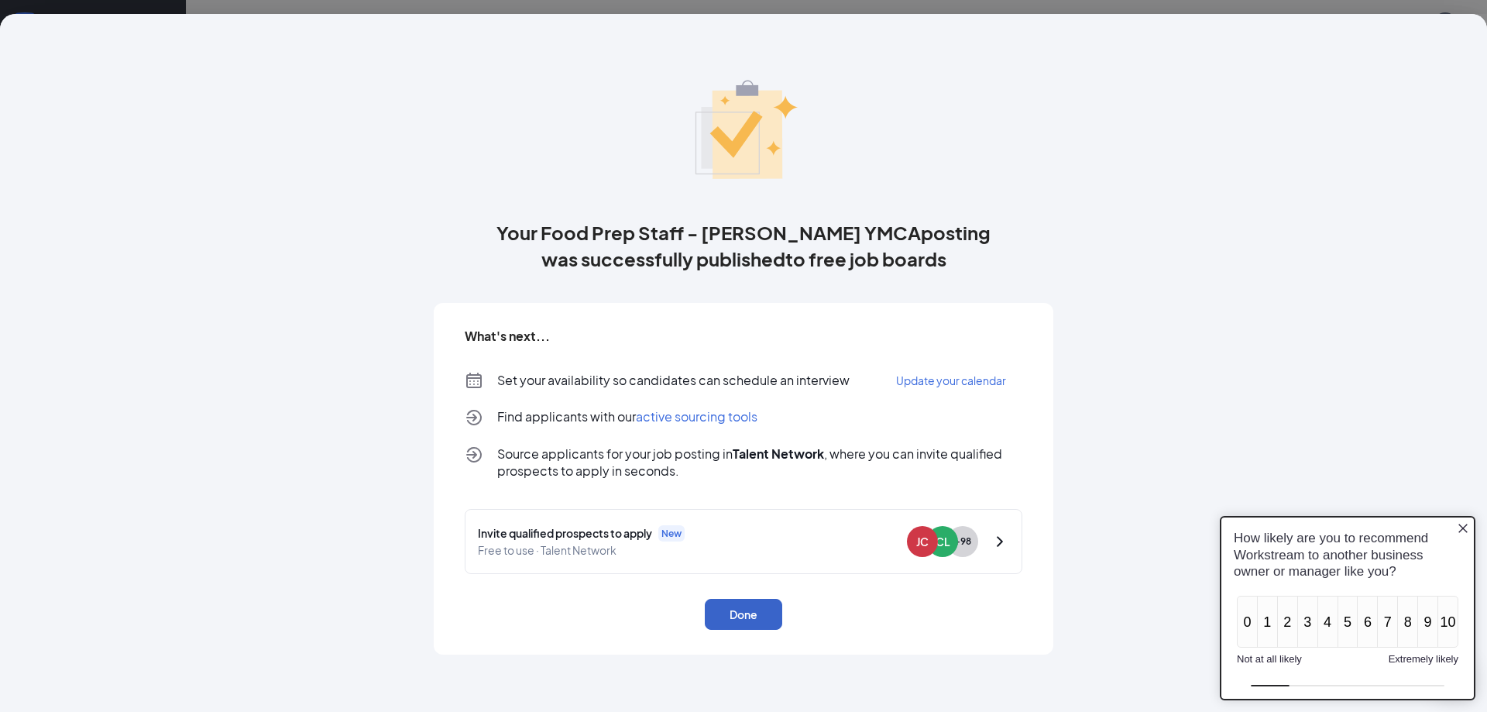
click at [764, 438] on button "Done" at bounding box center [743, 614] width 77 height 31
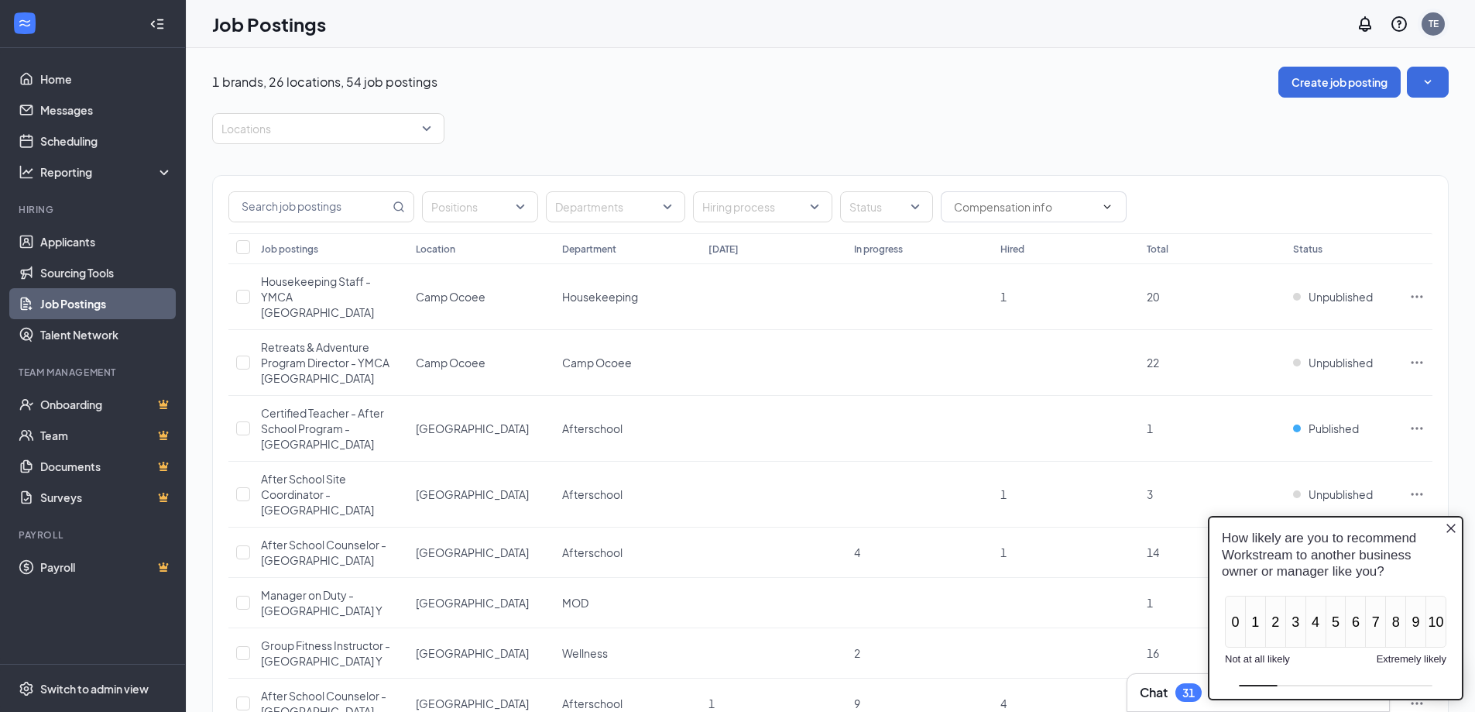
click at [939, 25] on div "TE" at bounding box center [1434, 23] width 10 height 13
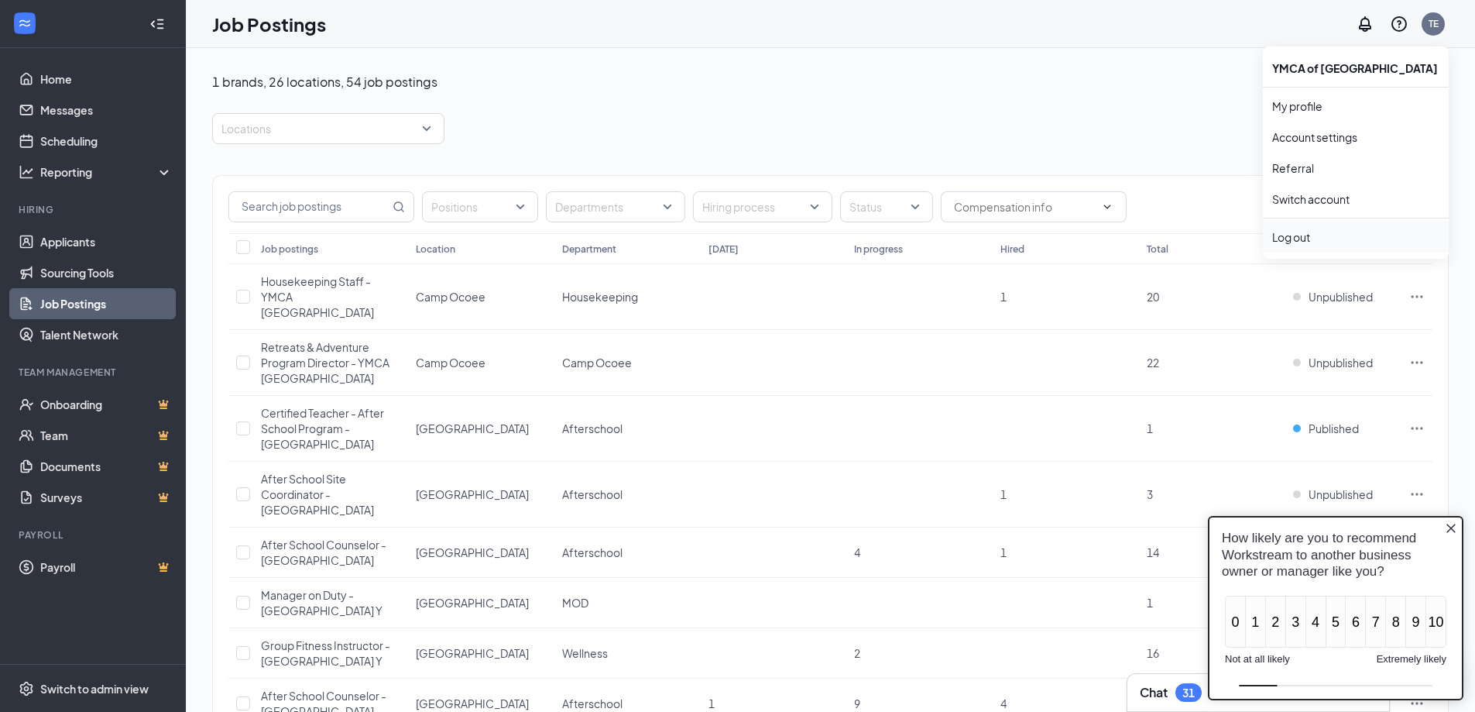
click at [939, 245] on div "Log out" at bounding box center [1355, 236] width 167 height 15
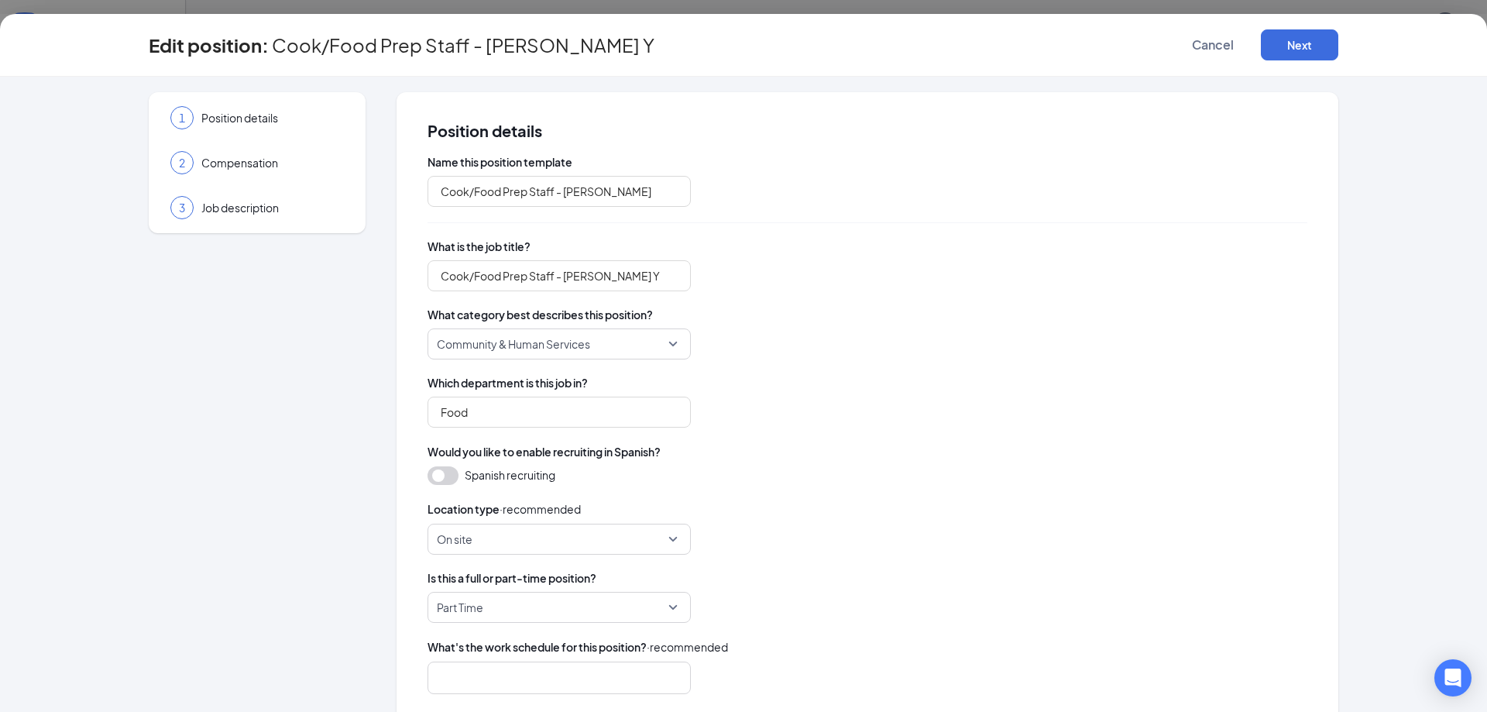
type input "Cook/Food Prep Staff - [PERSON_NAME]"
type input "Cook/Food Prep Staff - [PERSON_NAME] Y"
type input "Food"
click at [247, 204] on span "Job description" at bounding box center [272, 207] width 142 height 15
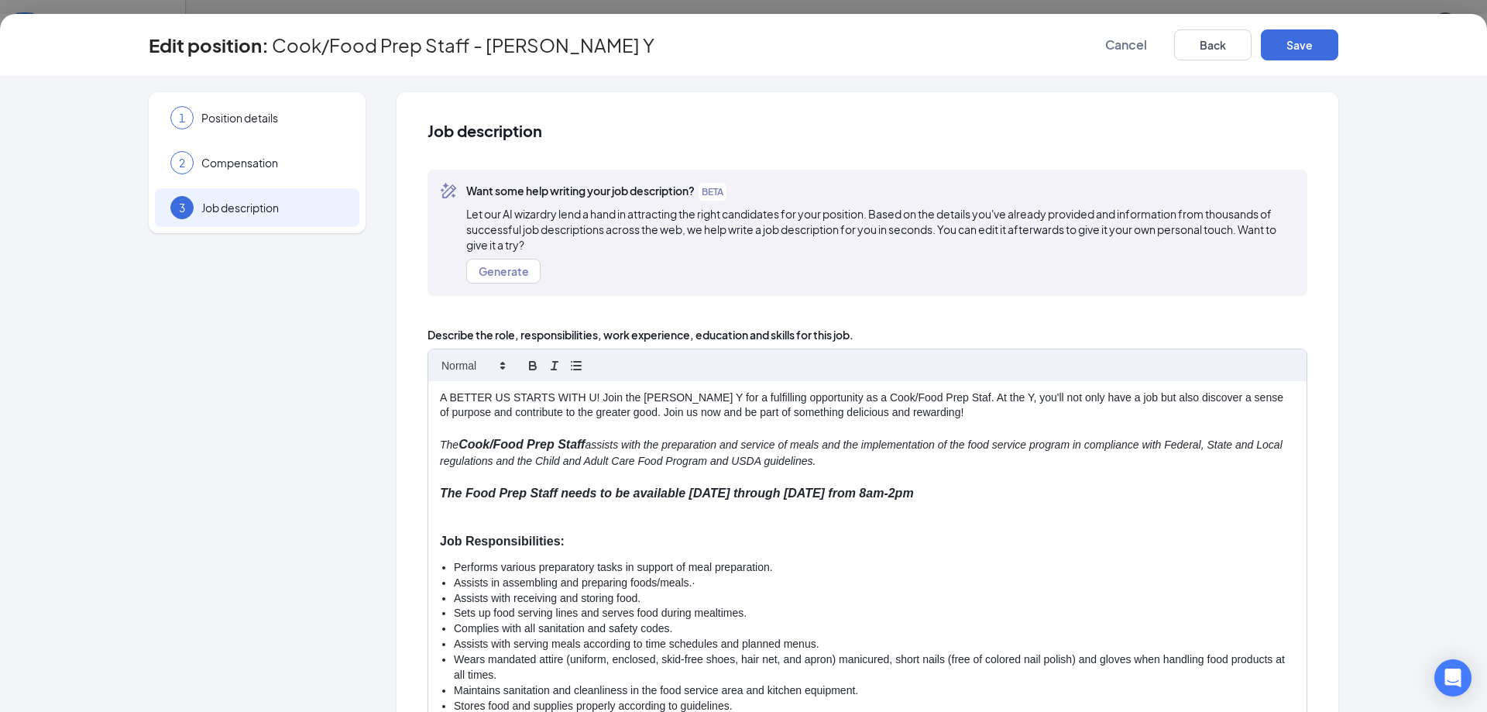
click at [489, 441] on em "Cook/Food Prep Staff" at bounding box center [521, 444] width 126 height 13
click at [873, 396] on p "A BETTER US STARTS WITH U! Join the [PERSON_NAME] Y for a fulfilling opportunit…" at bounding box center [867, 405] width 855 height 31
drag, startPoint x: 913, startPoint y: 399, endPoint x: 963, endPoint y: 394, distance: 49.8
click at [915, 398] on p "A BETTER US STARTS WITH U! Join the [PERSON_NAME] Y for a fulfilling opportunit…" at bounding box center [867, 405] width 855 height 31
click at [1310, 43] on button "Save" at bounding box center [1299, 44] width 77 height 31
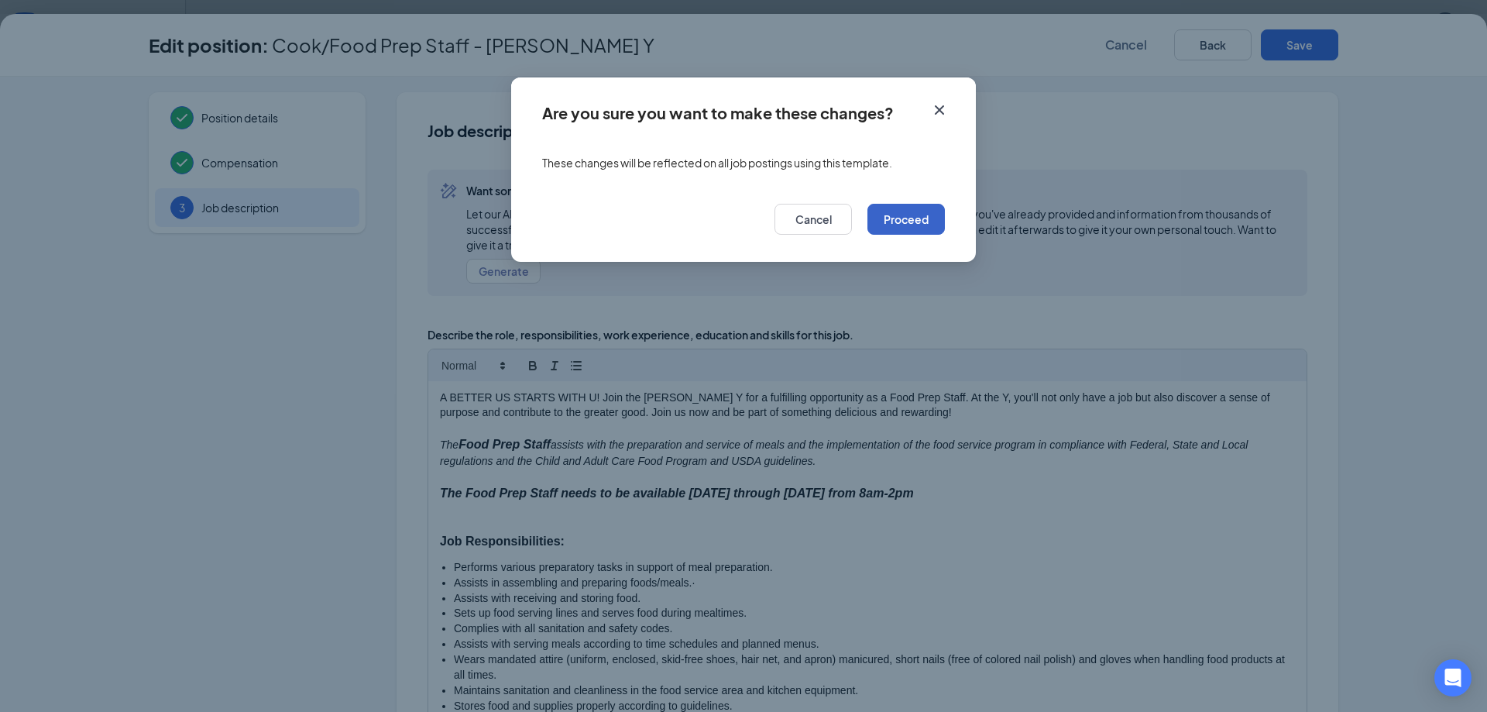
click at [911, 213] on button "Proceed" at bounding box center [905, 219] width 77 height 31
